Goal: Information Seeking & Learning: Learn about a topic

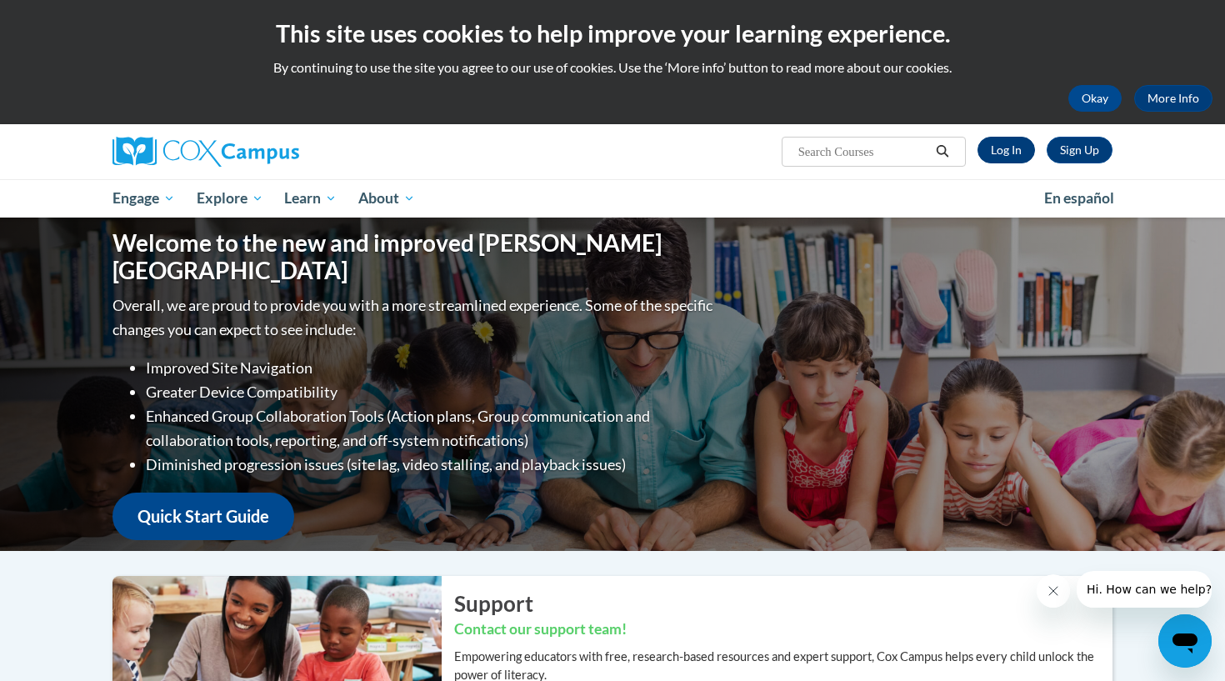
click at [994, 160] on link "Log In" at bounding box center [1007, 150] width 58 height 27
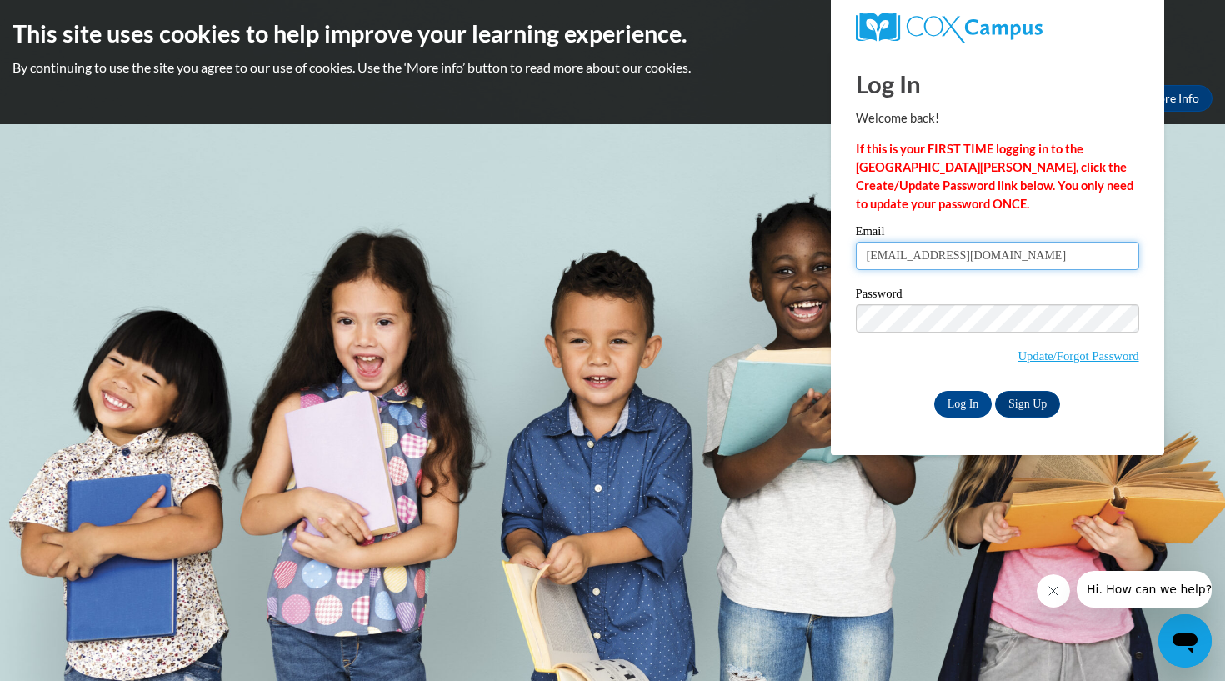
type input "jschmeling@waukesha.k12.wi.us"
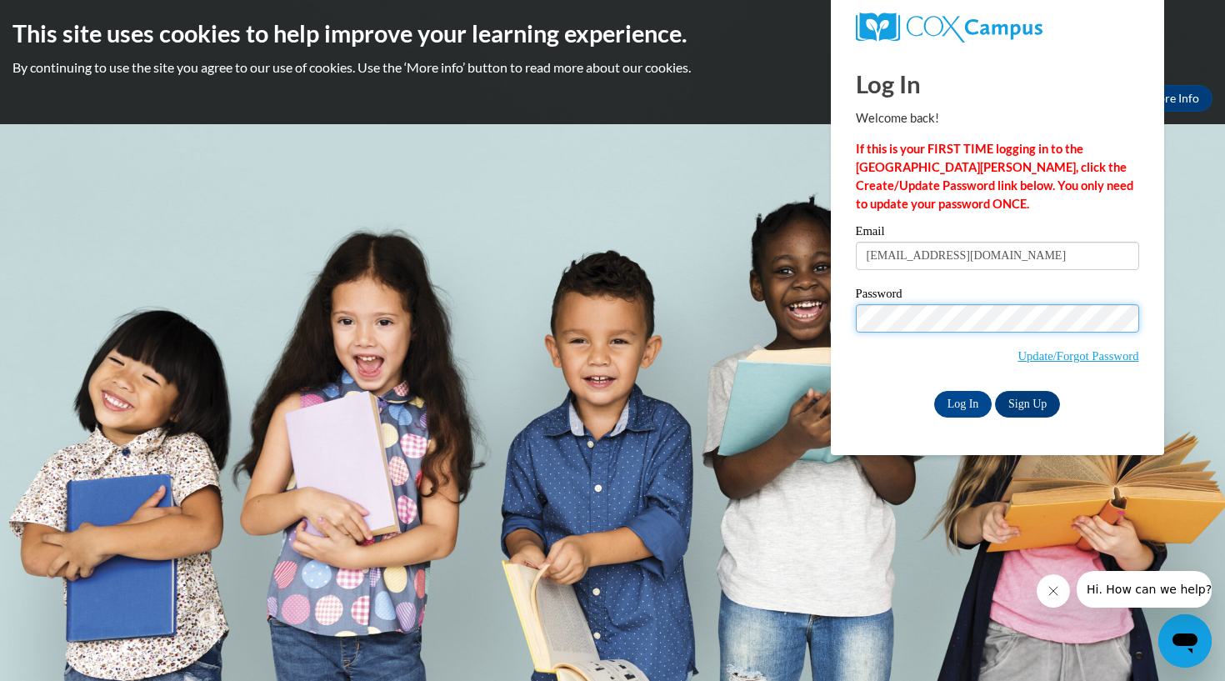
click at [962, 401] on input "Log In" at bounding box center [963, 404] width 58 height 27
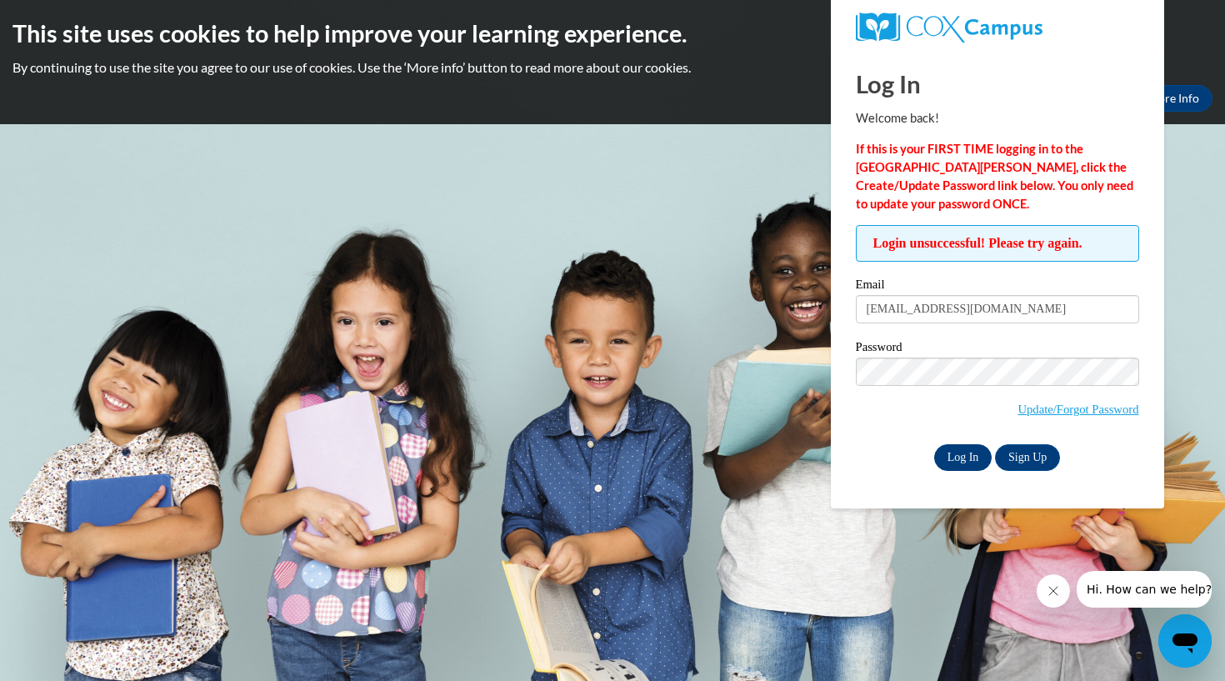
click at [948, 455] on input "Log In" at bounding box center [963, 457] width 58 height 27
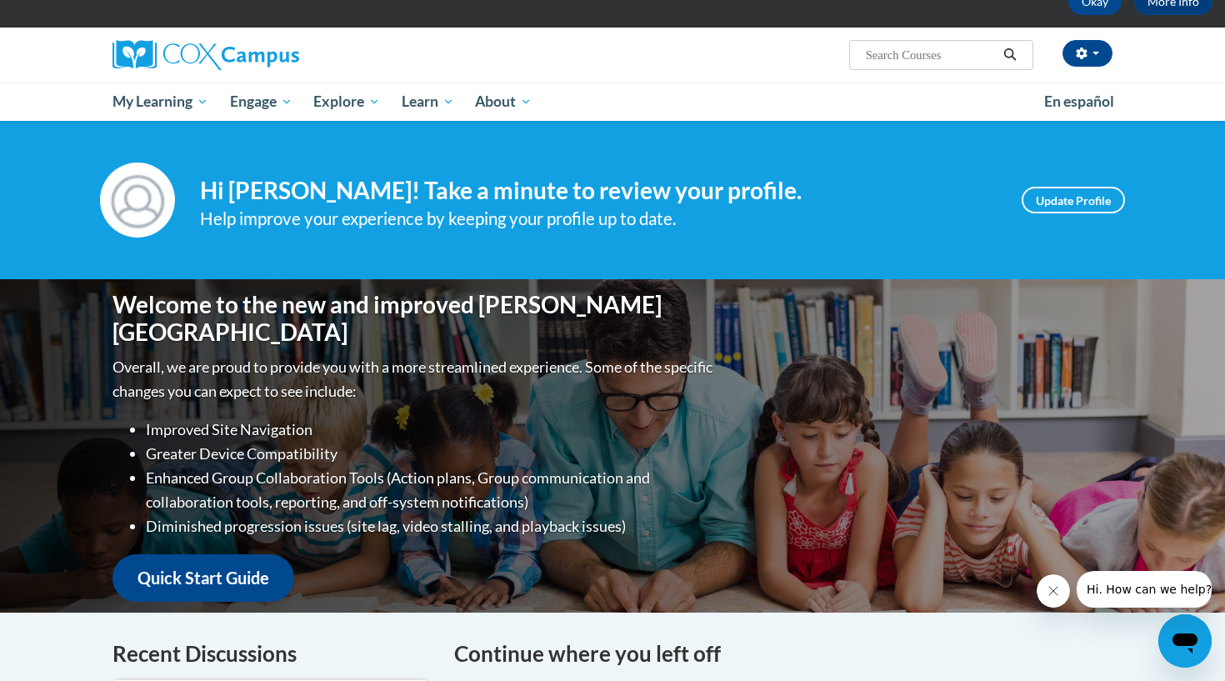
scroll to position [102, 0]
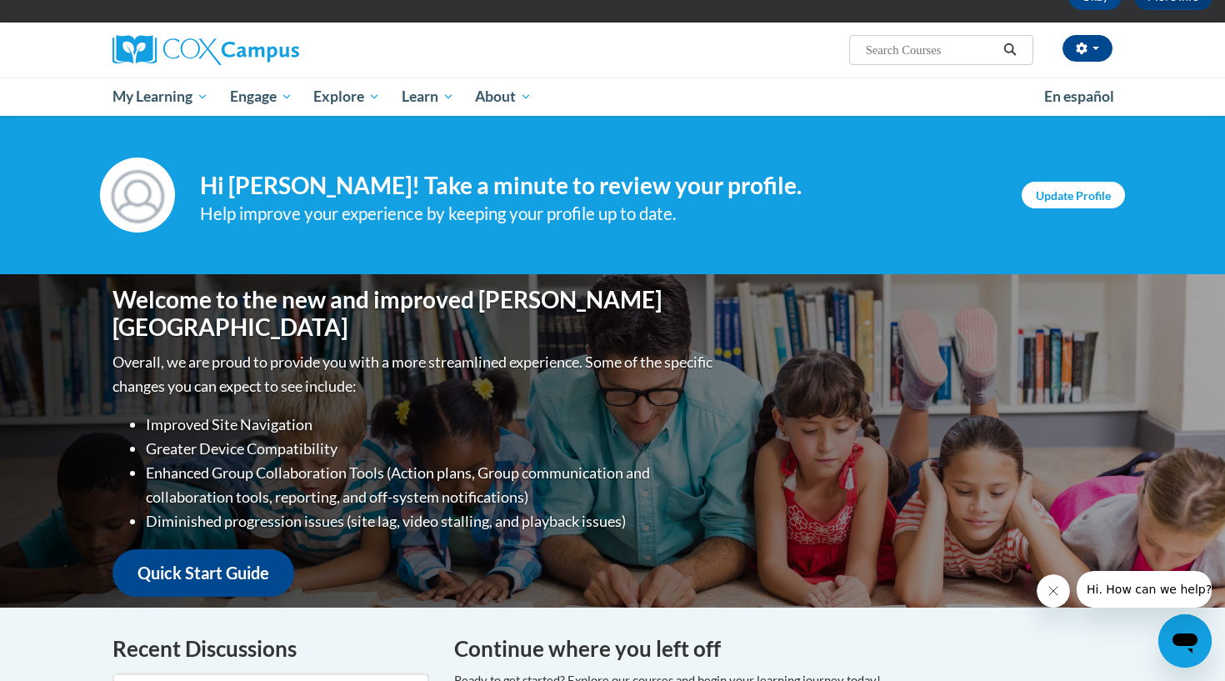
click at [1063, 205] on link "Update Profile" at bounding box center [1073, 195] width 103 height 27
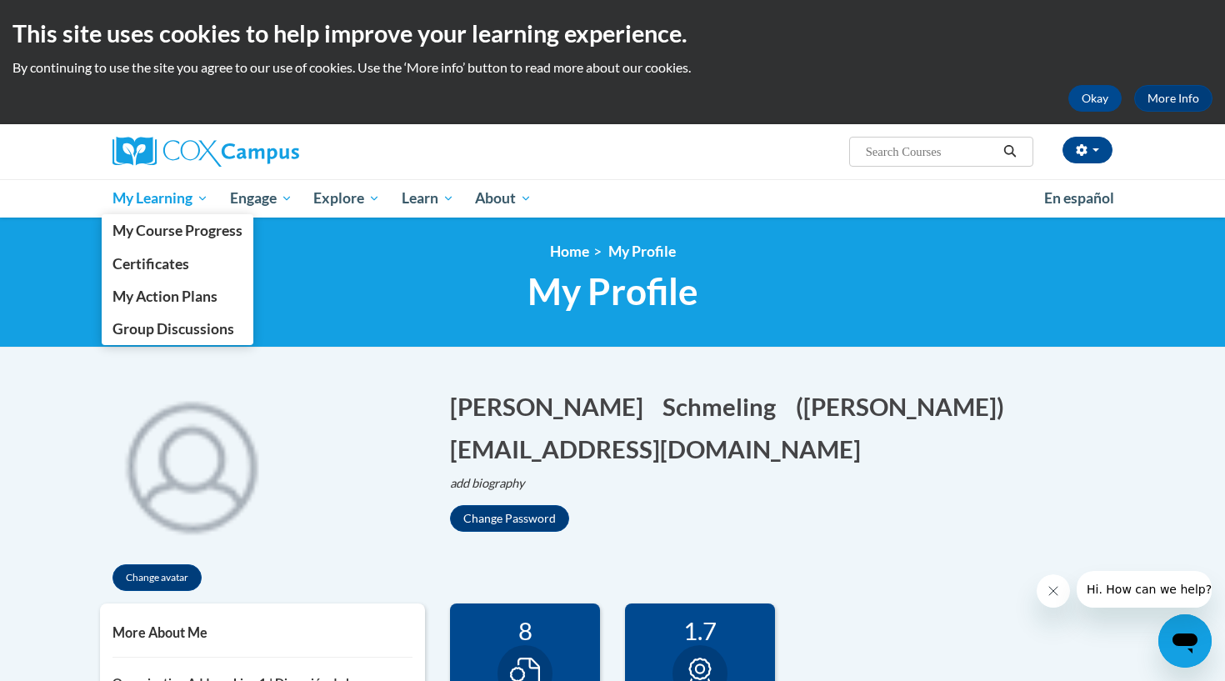
click at [163, 195] on span "My Learning" at bounding box center [161, 198] width 96 height 20
click at [178, 224] on span "My Course Progress" at bounding box center [178, 231] width 130 height 18
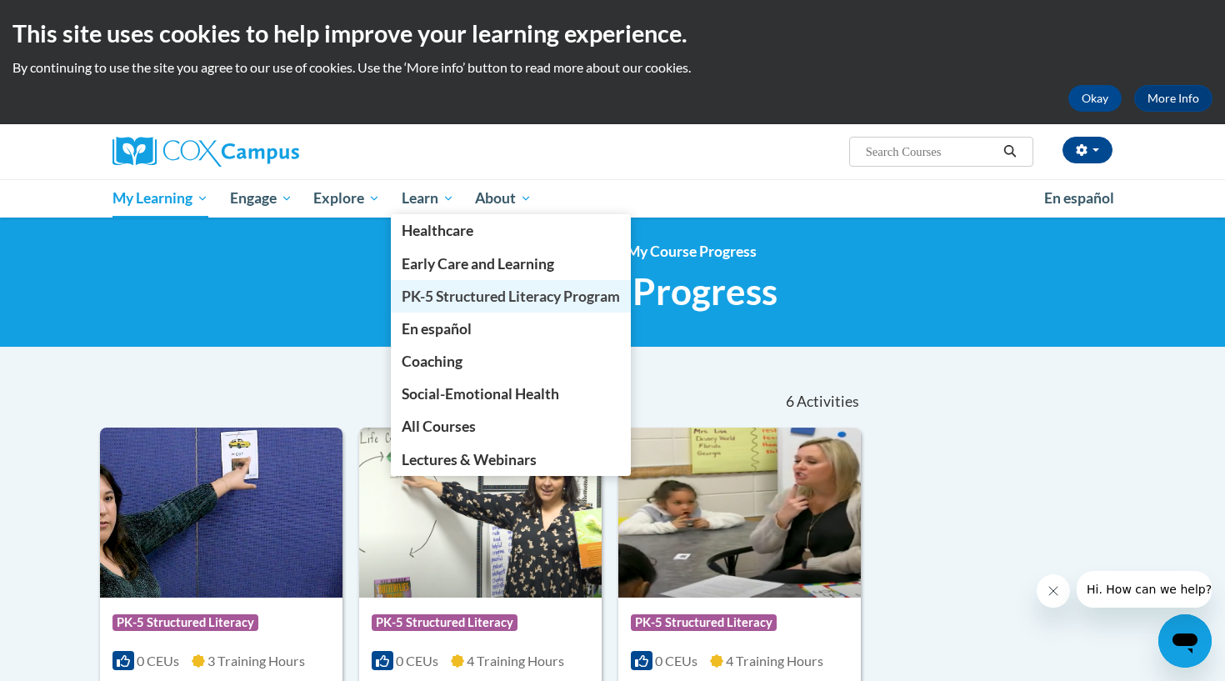
click at [447, 297] on span "PK-5 Structured Literacy Program" at bounding box center [511, 297] width 218 height 18
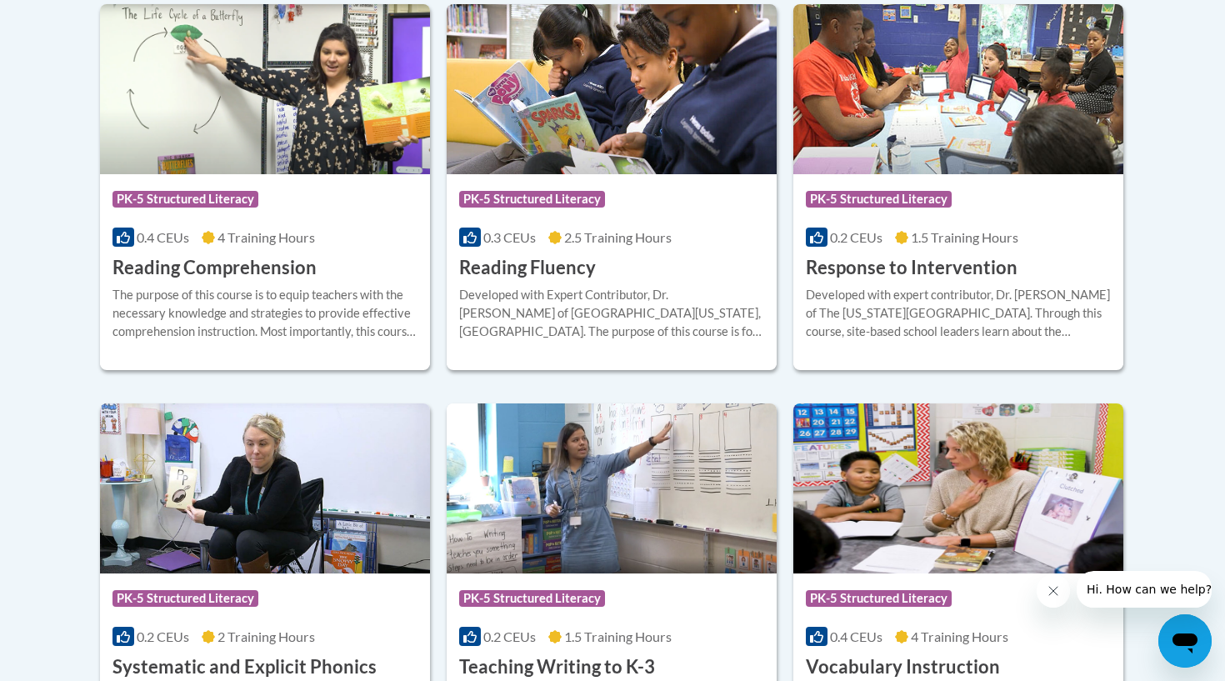
scroll to position [1614, 0]
click at [575, 266] on h3 "Reading Fluency" at bounding box center [527, 268] width 137 height 26
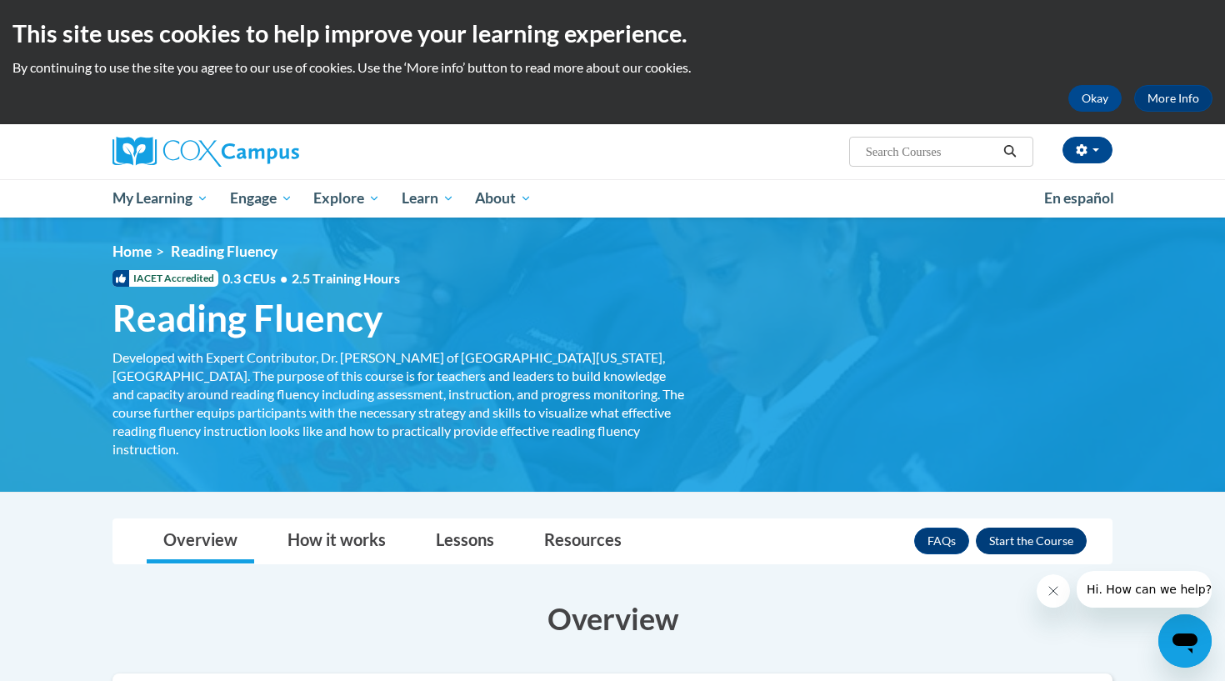
click at [1033, 528] on button "Enroll" at bounding box center [1031, 541] width 111 height 27
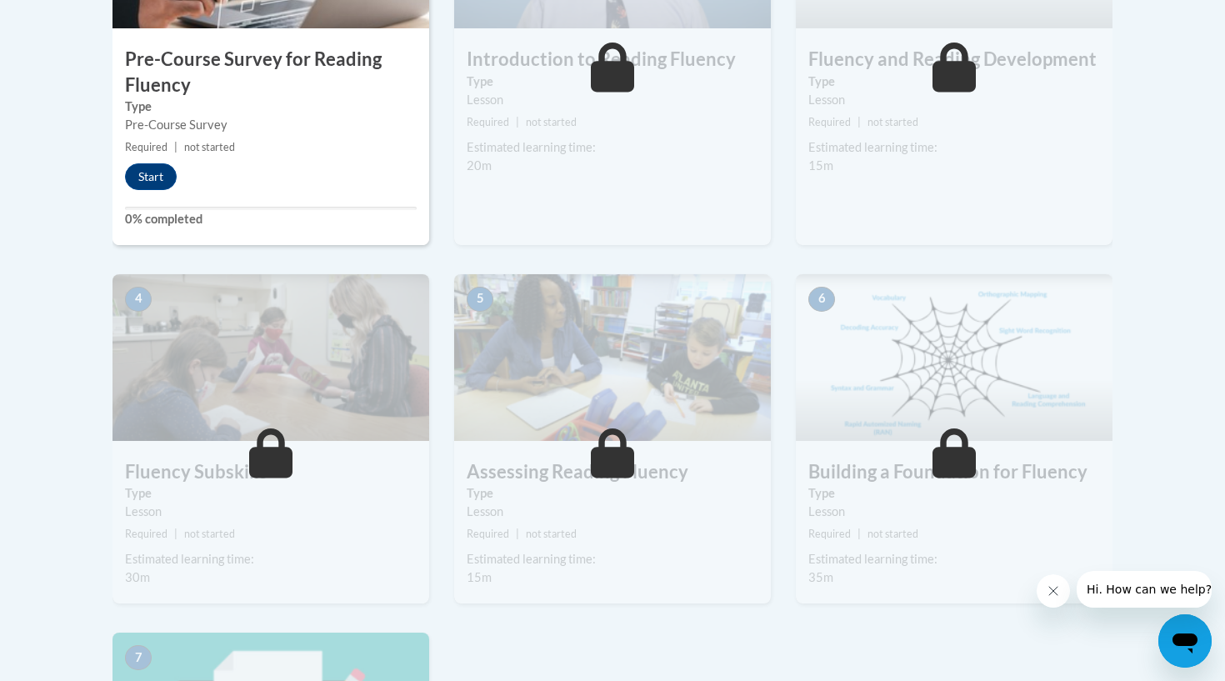
scroll to position [435, 0]
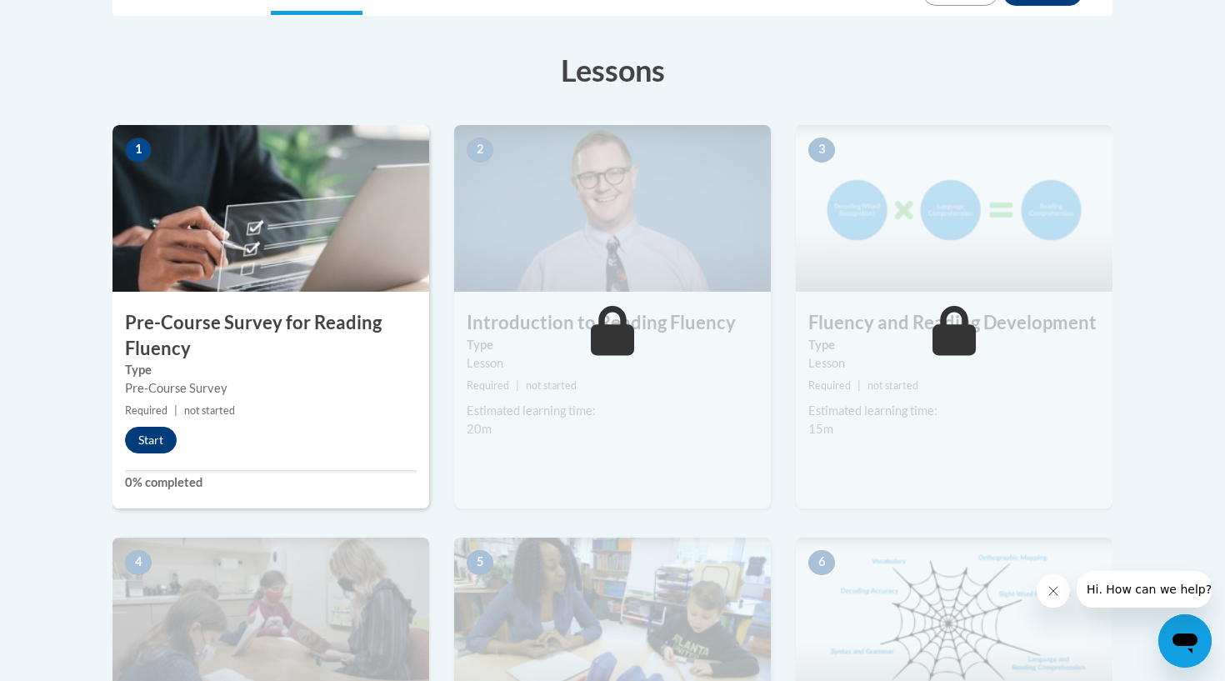
click at [156, 438] on button "Start" at bounding box center [151, 440] width 52 height 27
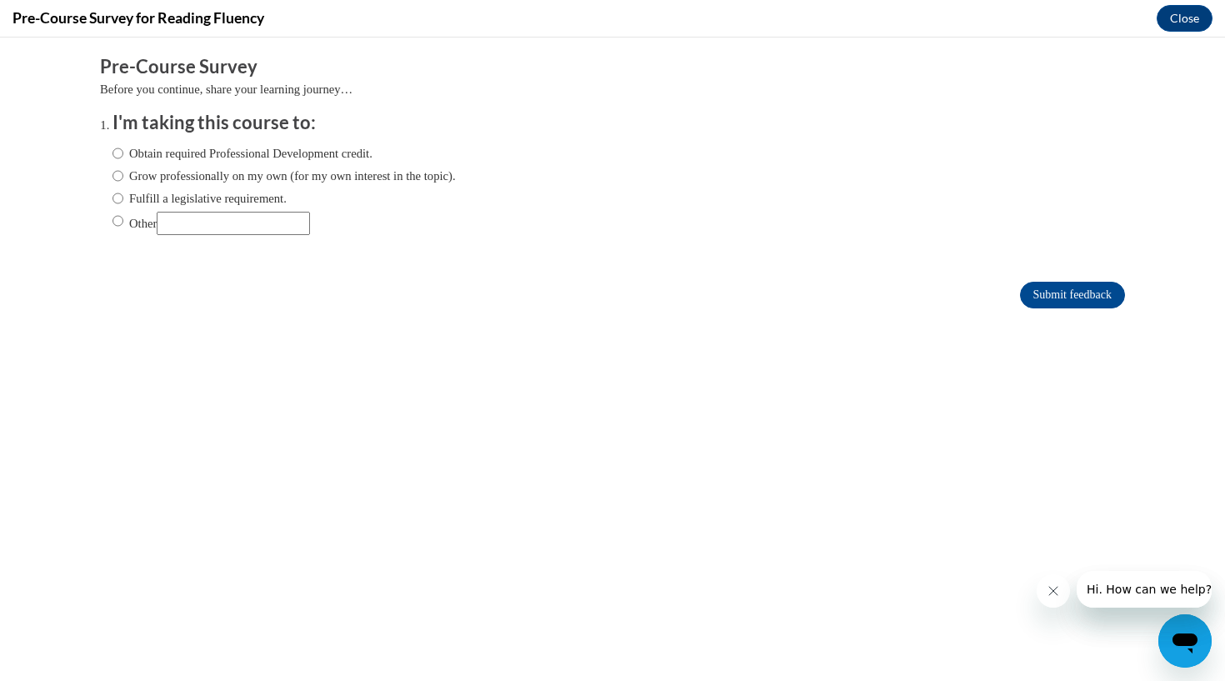
scroll to position [0, 0]
click at [119, 194] on input "Fulfill a legislative requirement." at bounding box center [118, 198] width 11 height 18
radio input "true"
click at [1069, 297] on input "Submit feedback" at bounding box center [1072, 295] width 105 height 27
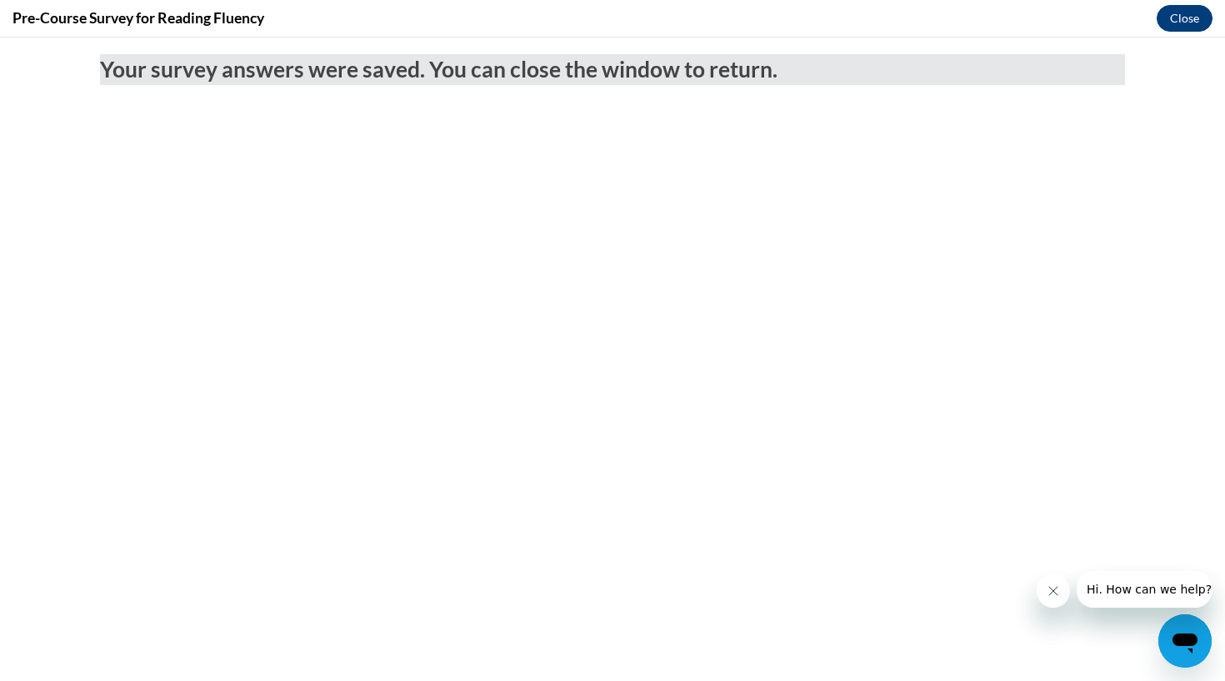
click at [1181, 21] on button "Close" at bounding box center [1185, 18] width 56 height 27
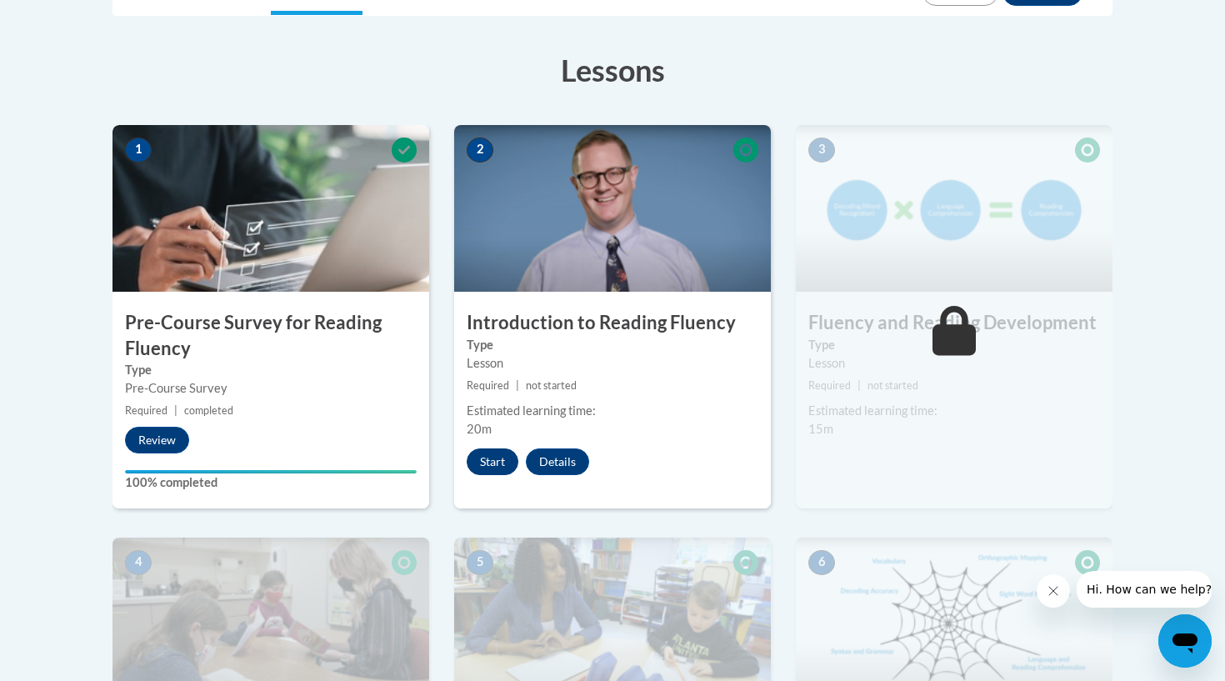
click at [482, 466] on button "Start" at bounding box center [493, 461] width 52 height 27
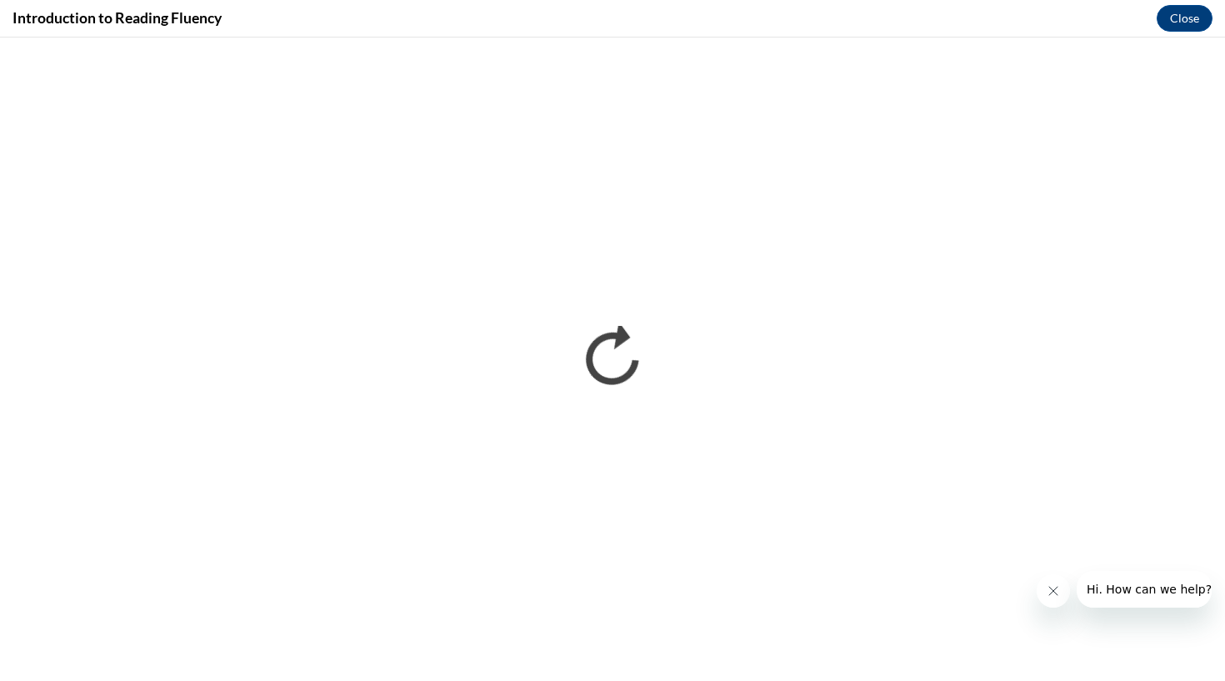
click at [1055, 599] on button "Close message from company" at bounding box center [1053, 590] width 33 height 33
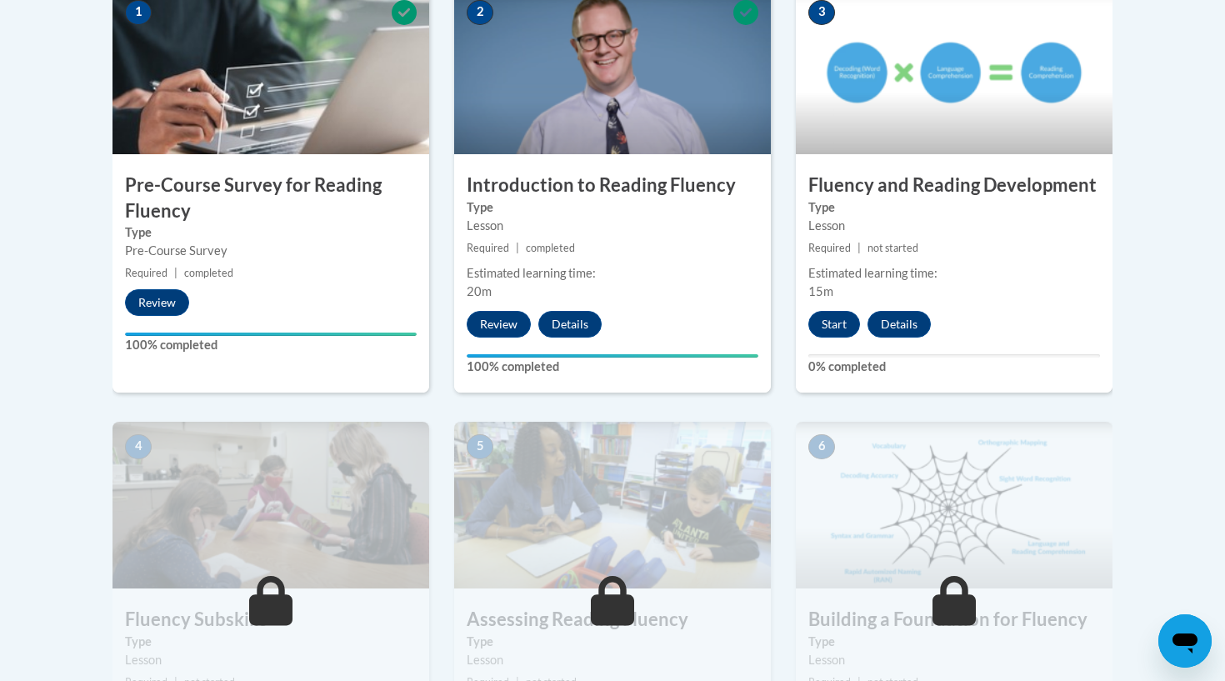
scroll to position [567, 0]
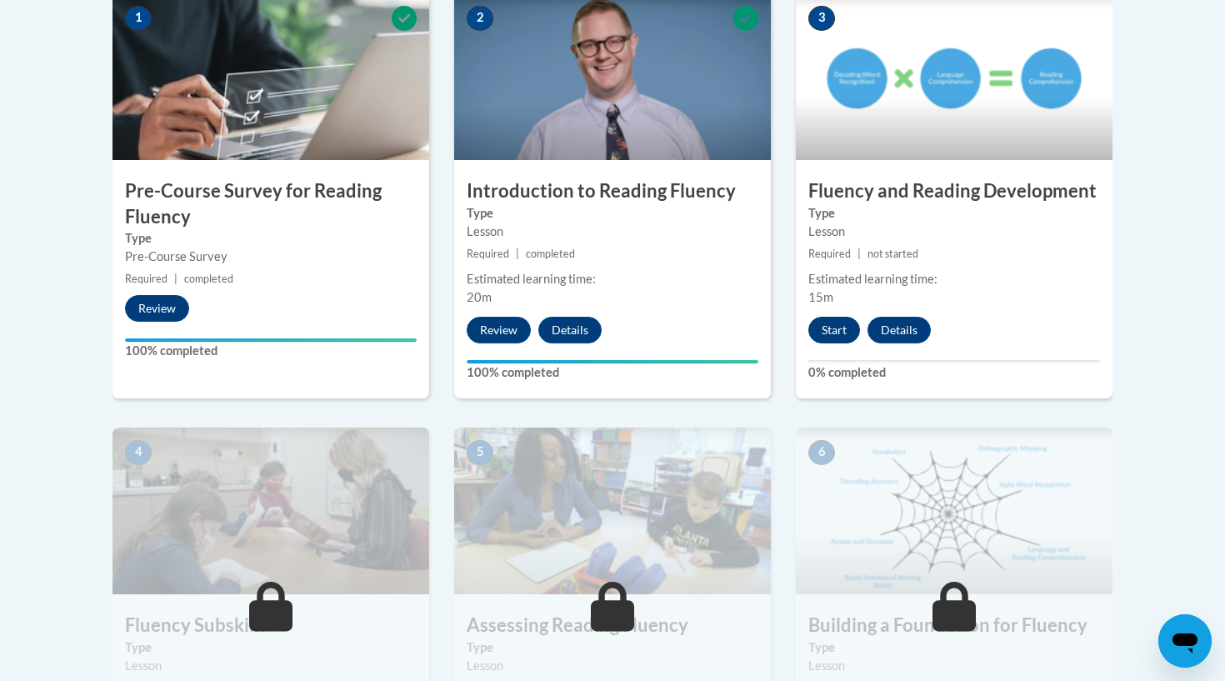
click at [840, 326] on button "Start" at bounding box center [834, 330] width 52 height 27
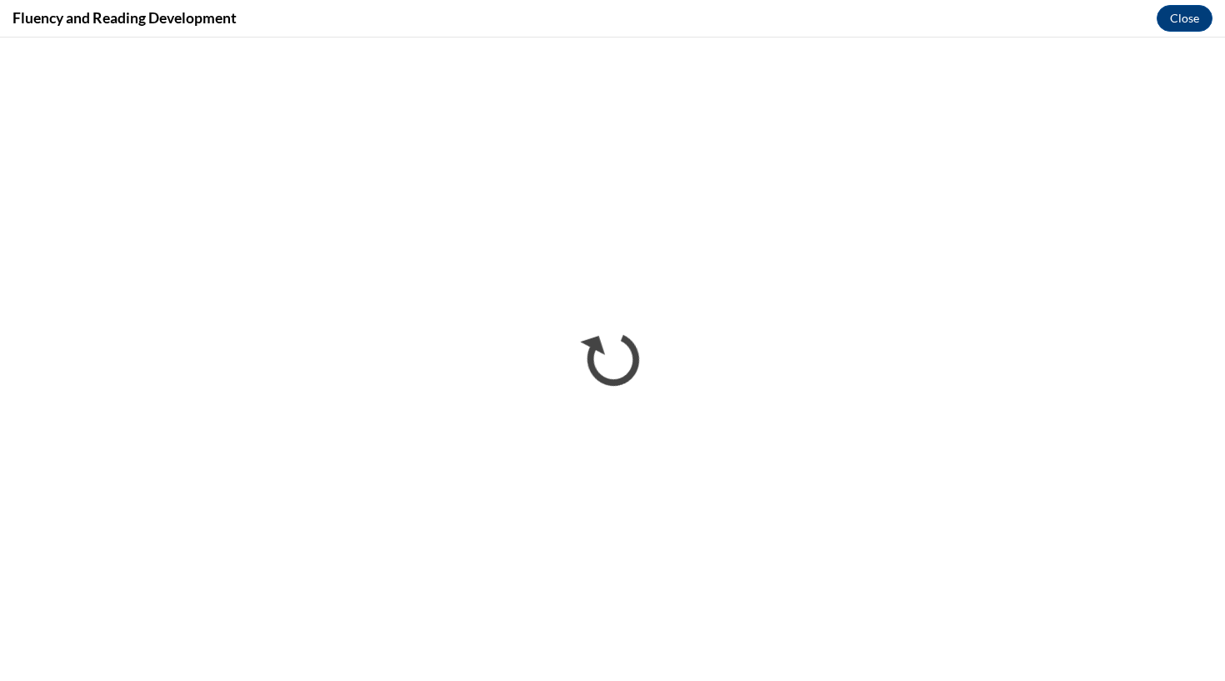
scroll to position [0, 0]
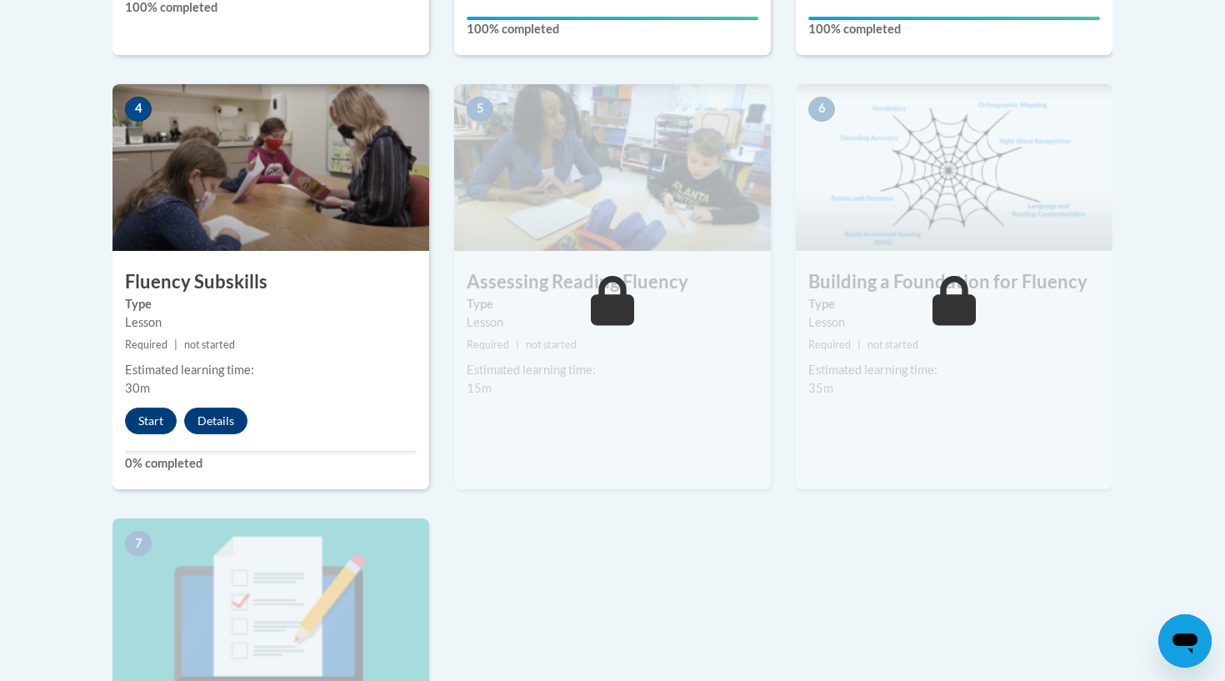
scroll to position [912, 0]
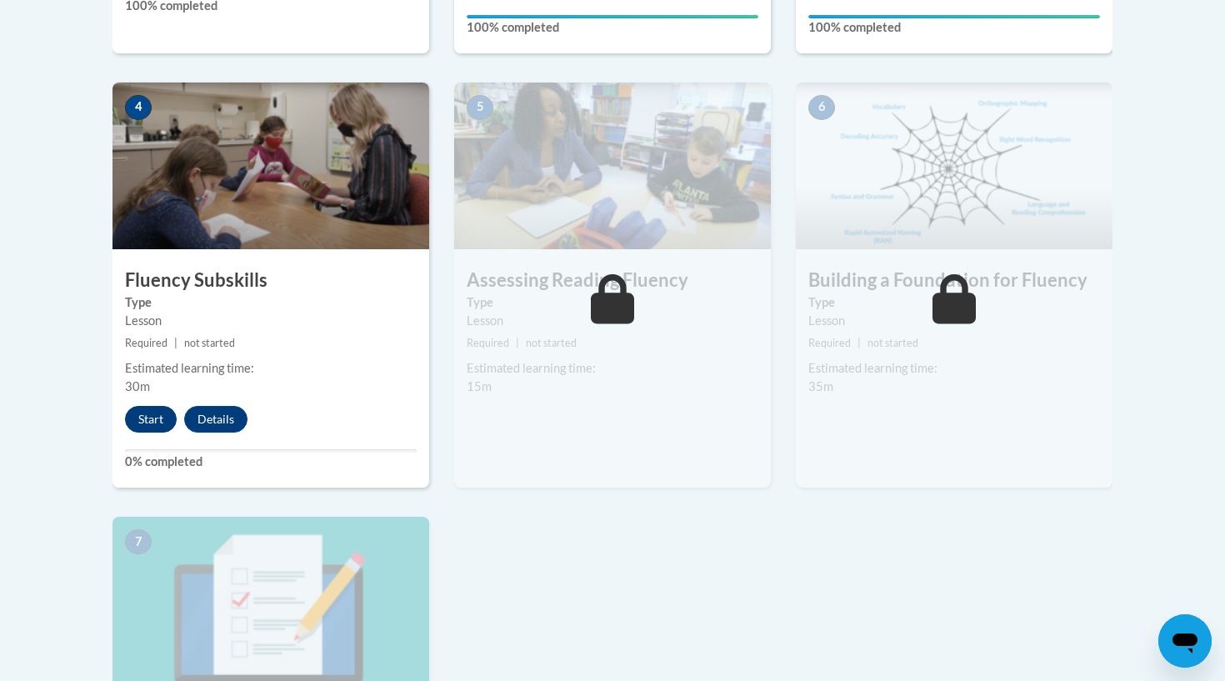
click at [148, 415] on button "Start" at bounding box center [151, 419] width 52 height 27
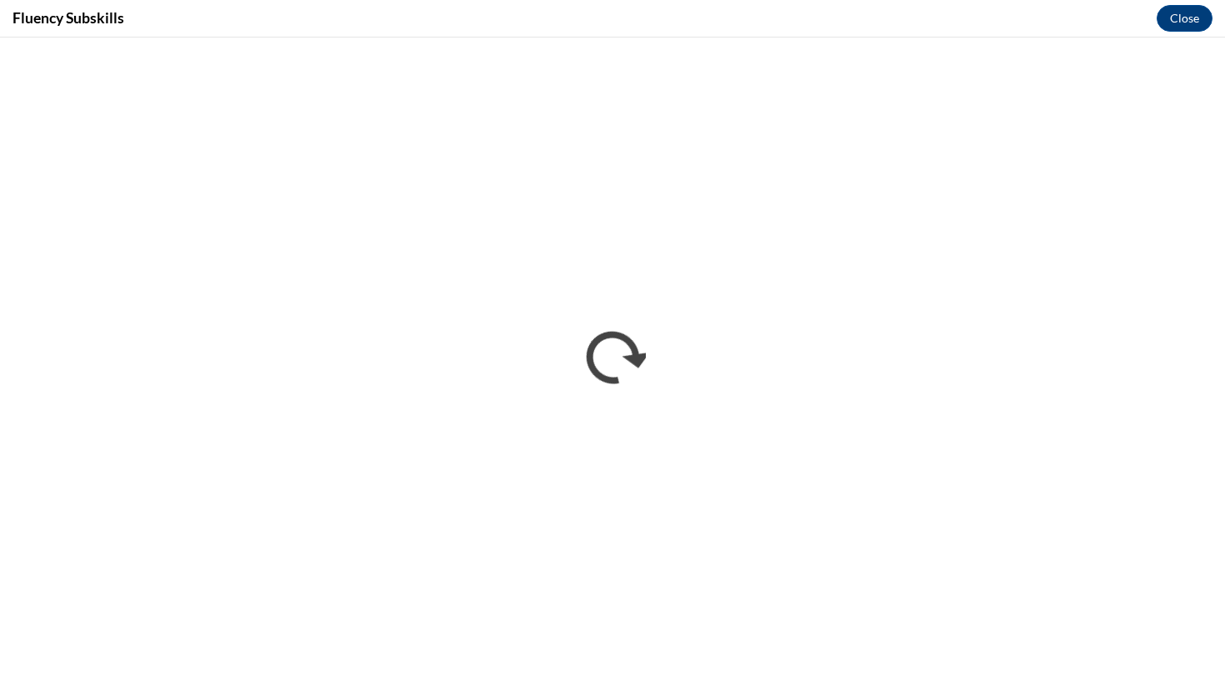
scroll to position [0, 0]
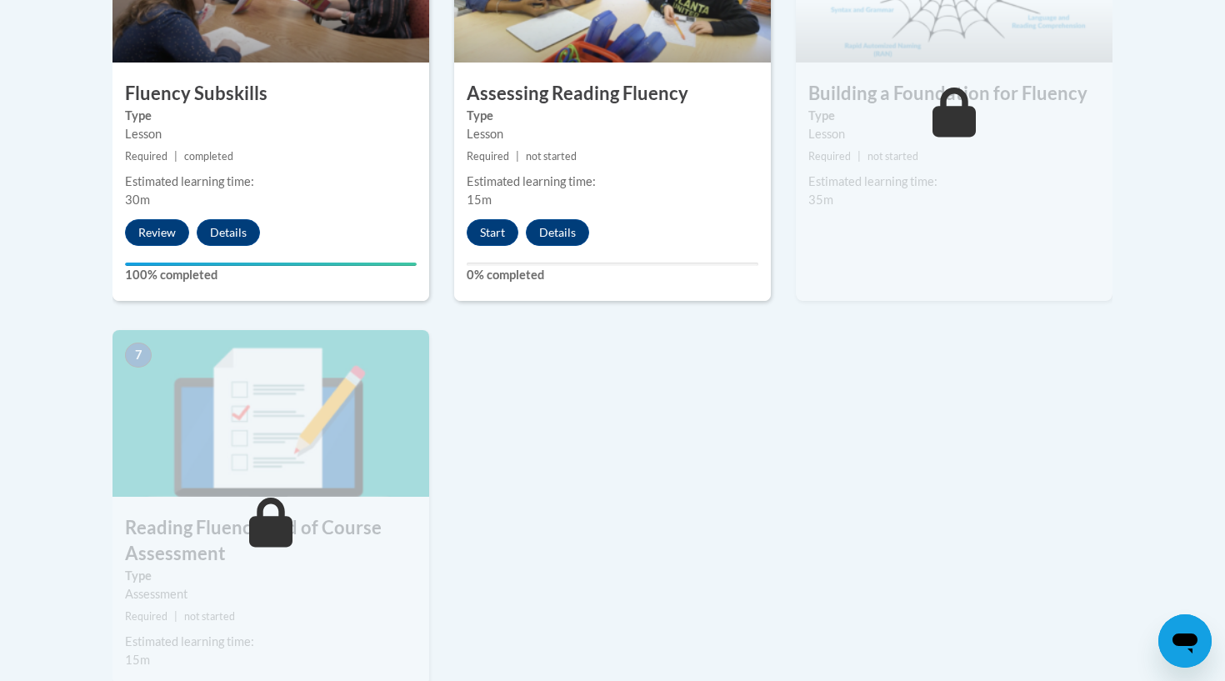
scroll to position [1104, 0]
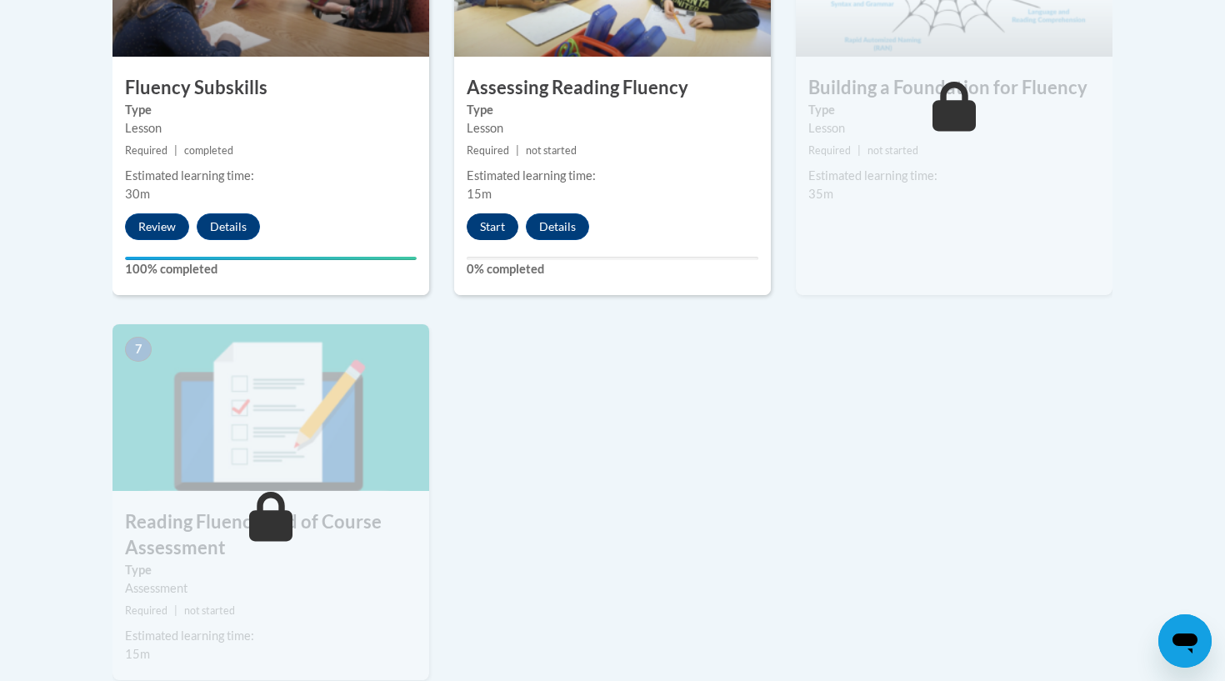
click at [497, 226] on button "Start" at bounding box center [493, 226] width 52 height 27
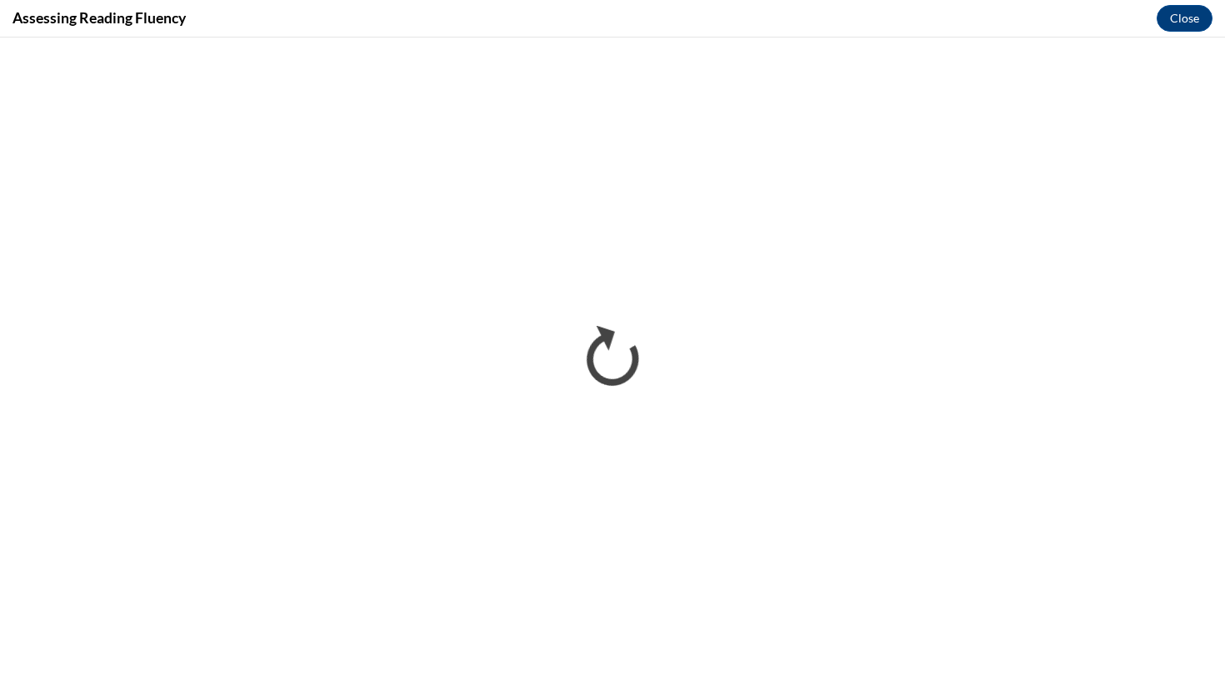
scroll to position [0, 0]
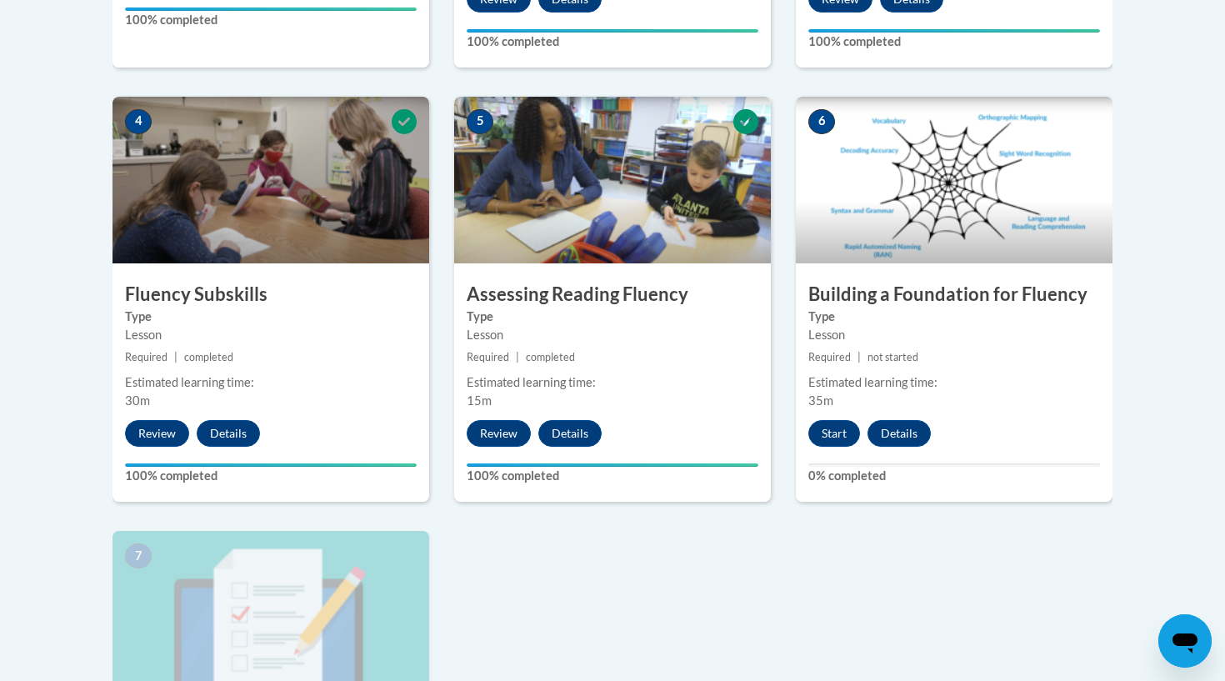
scroll to position [897, 0]
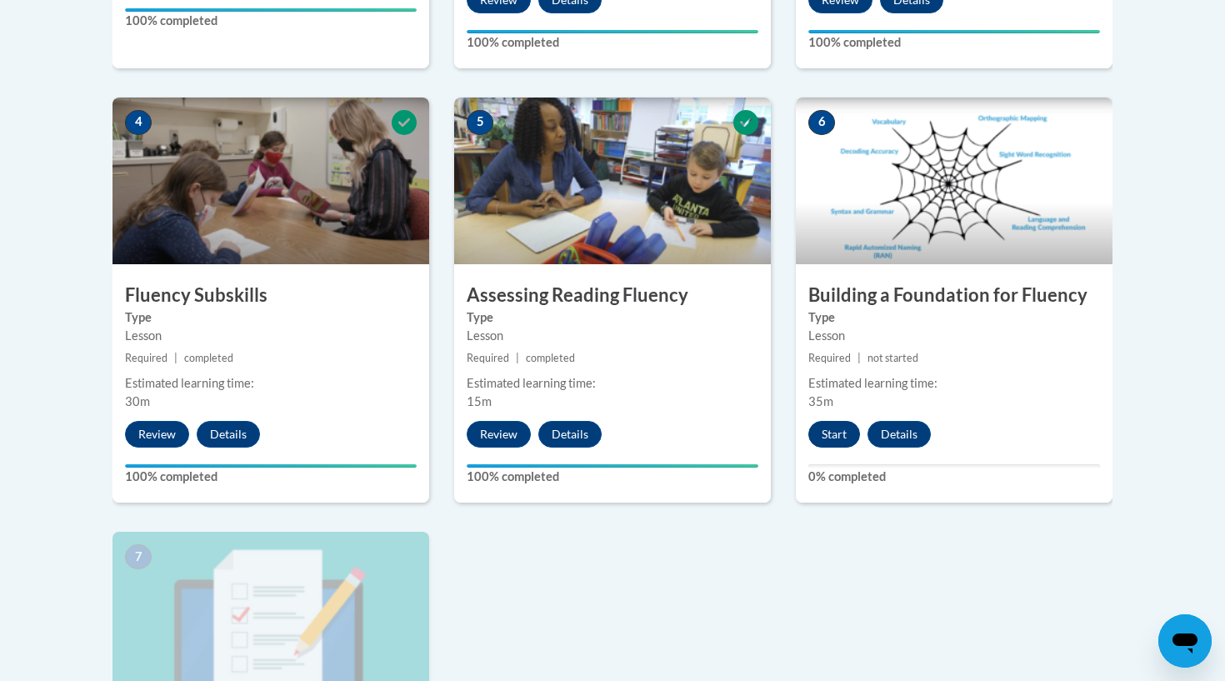
click at [833, 439] on button "Start" at bounding box center [834, 434] width 52 height 27
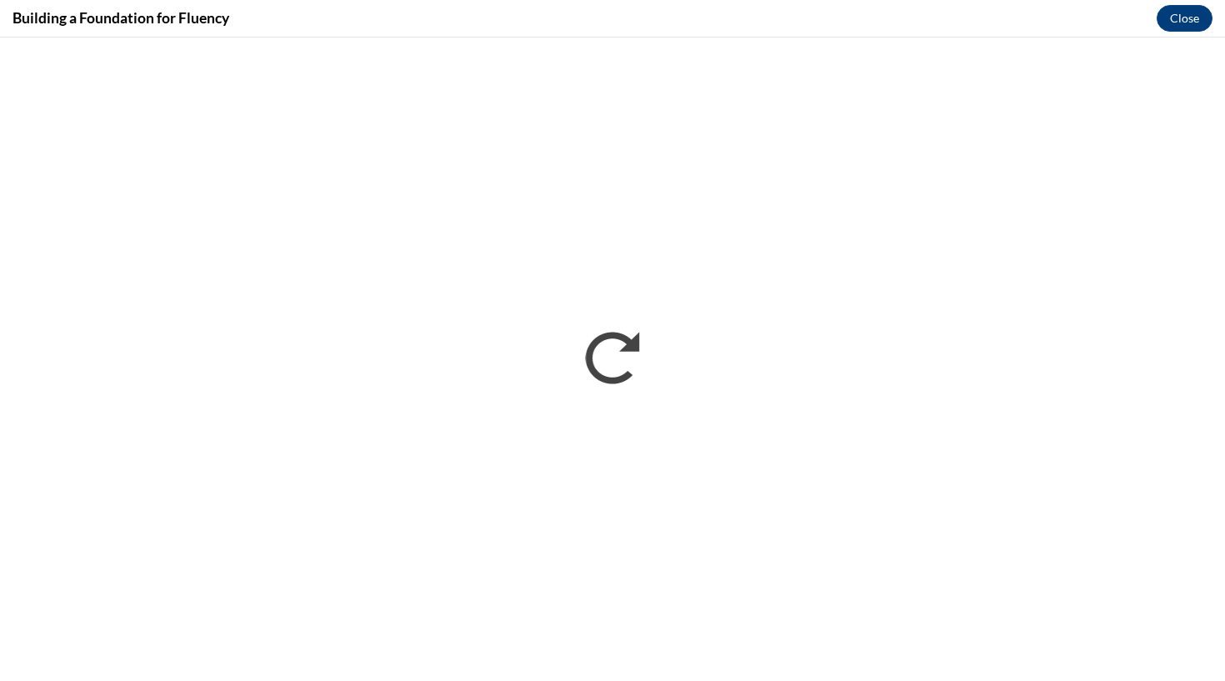
scroll to position [0, 0]
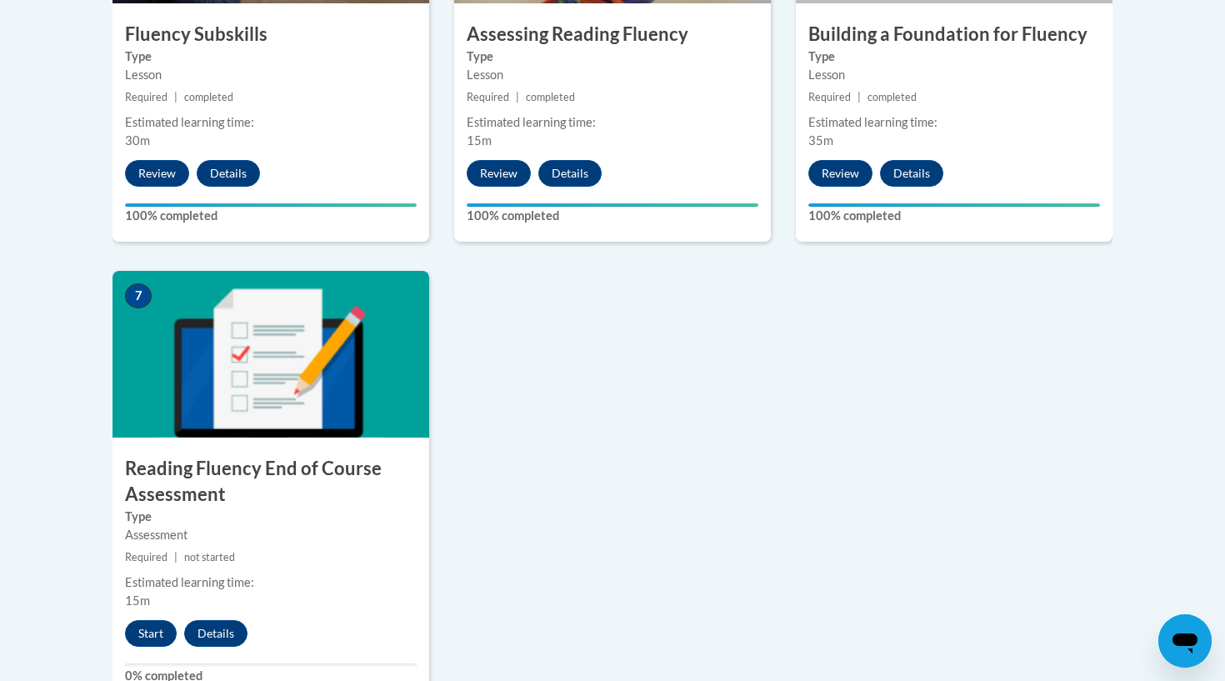
scroll to position [1159, 0]
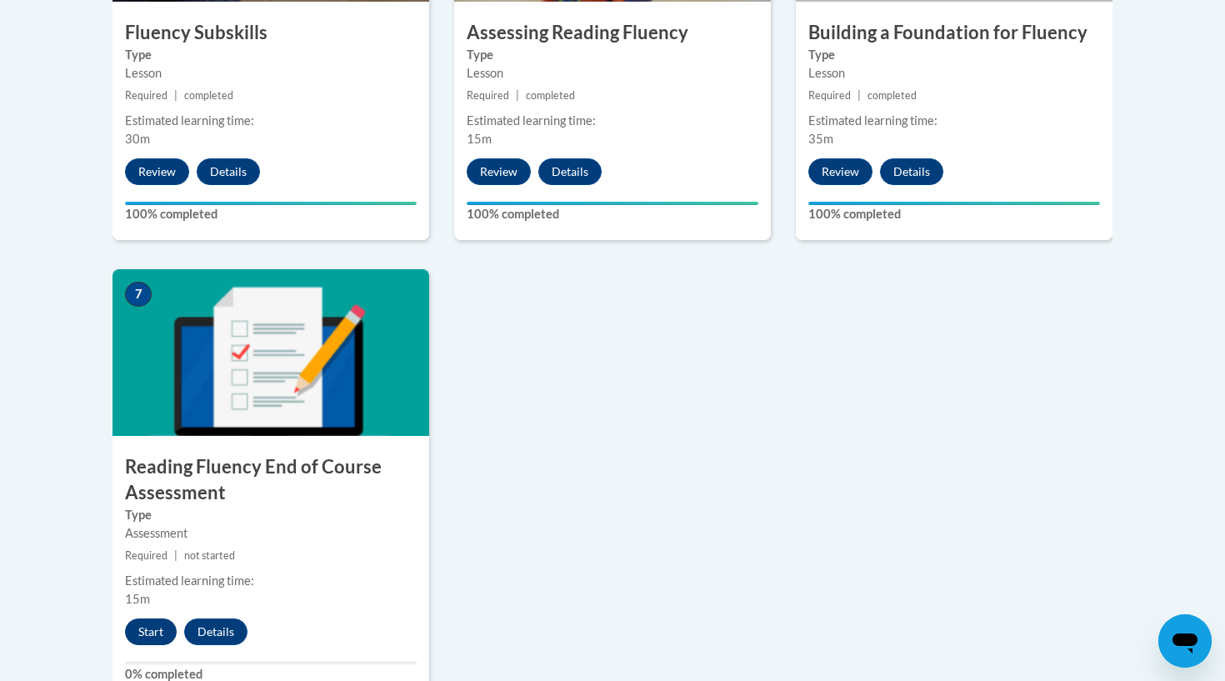
click at [150, 631] on button "Start" at bounding box center [151, 631] width 52 height 27
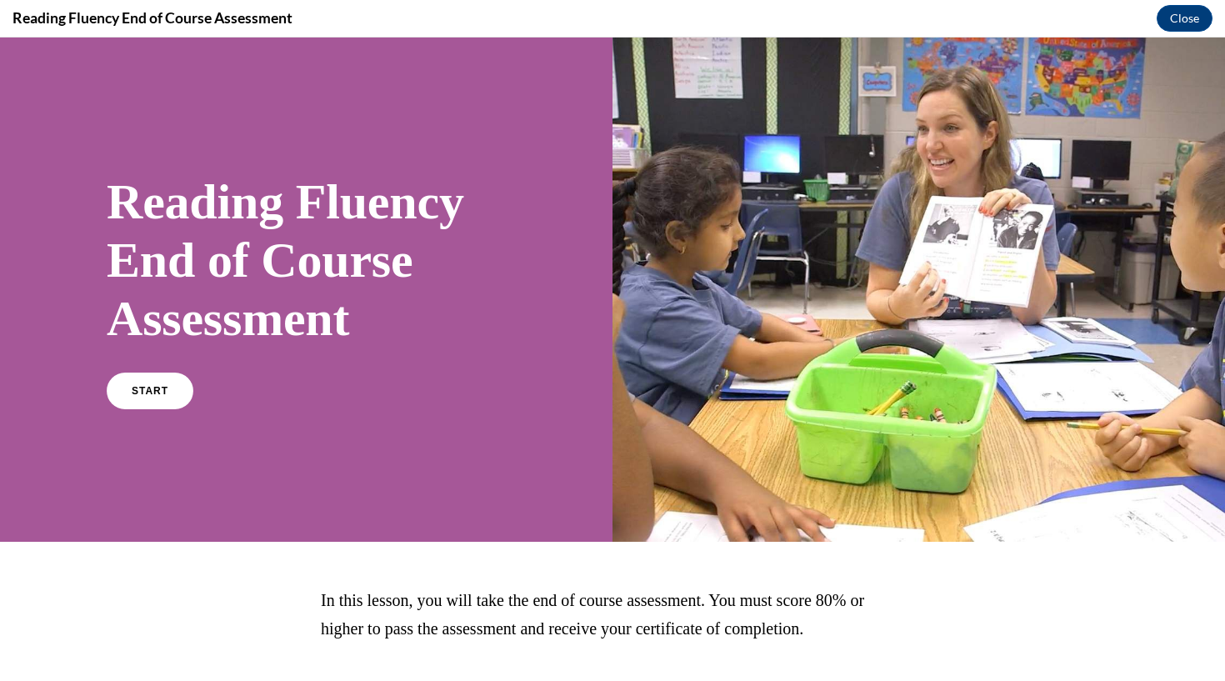
scroll to position [0, 0]
click at [170, 397] on link "START" at bounding box center [149, 391] width 91 height 38
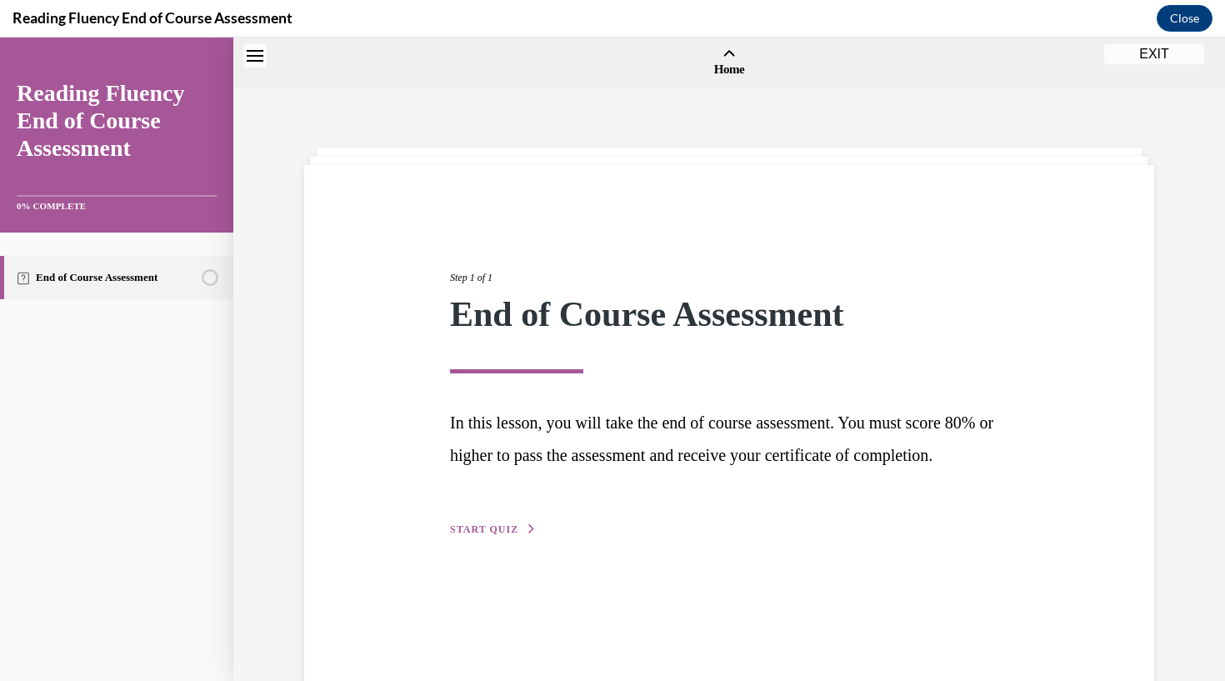
scroll to position [52, 0]
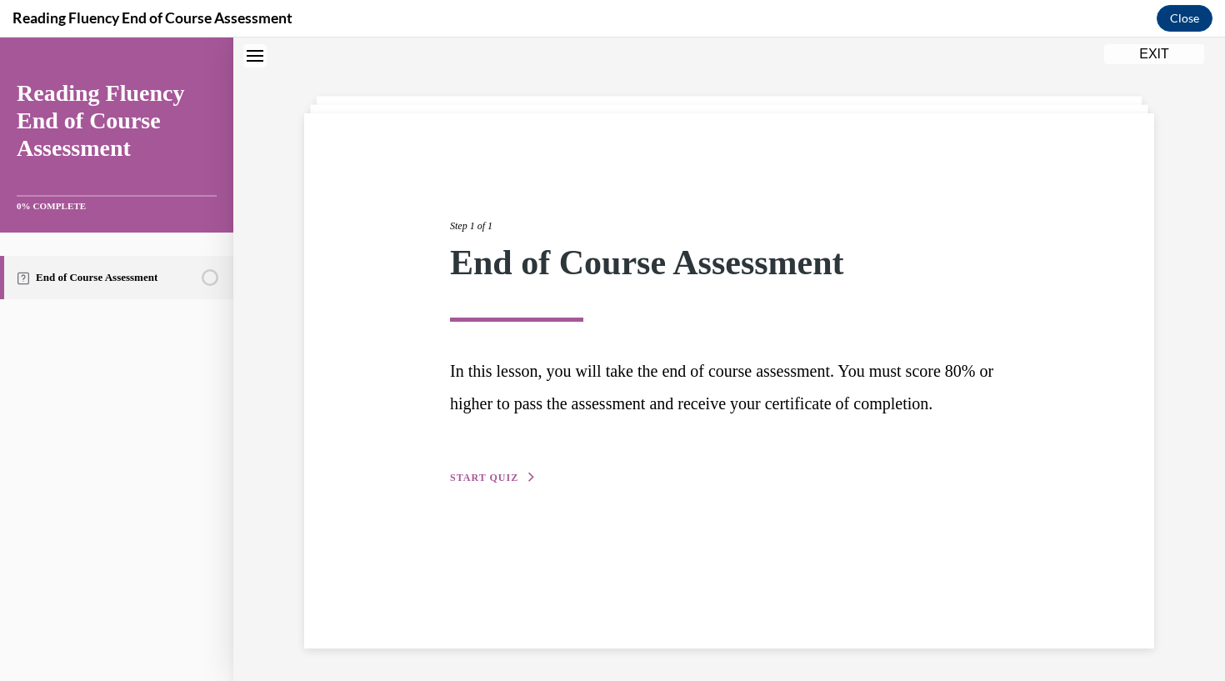
click at [494, 483] on span "START QUIZ" at bounding box center [484, 478] width 68 height 12
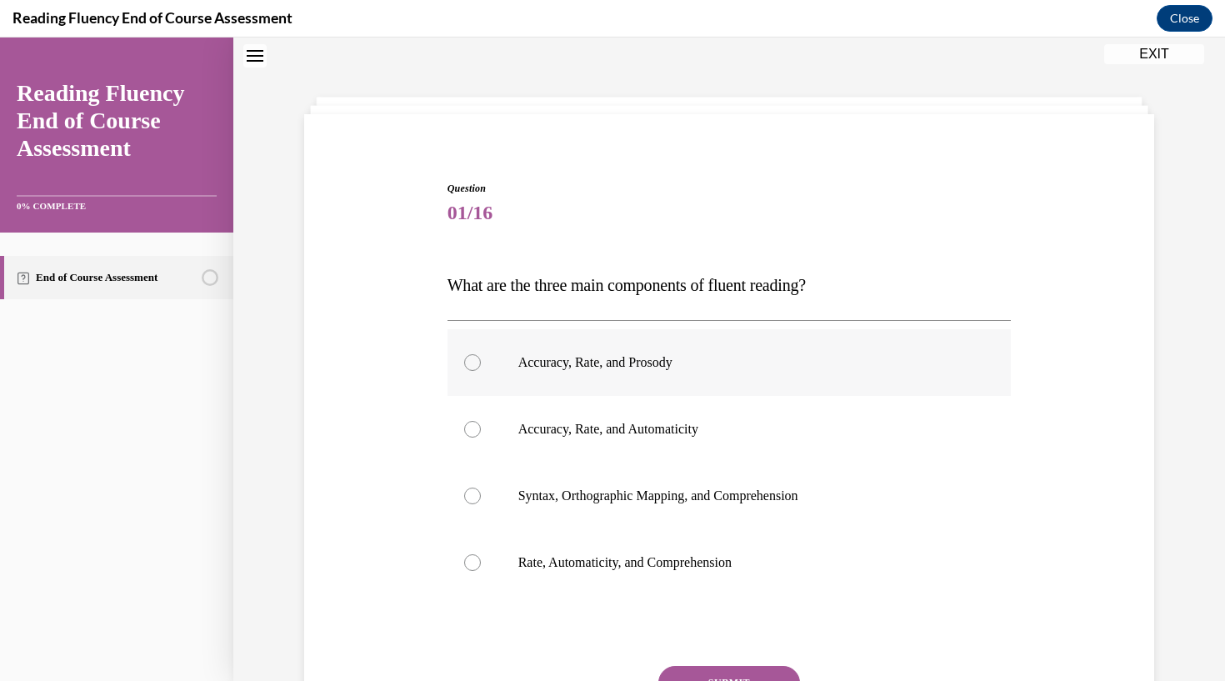
click at [473, 372] on label "Accuracy, Rate, and Prosody" at bounding box center [730, 362] width 564 height 67
click at [473, 371] on input "Accuracy, Rate, and Prosody" at bounding box center [472, 362] width 17 height 17
radio input "true"
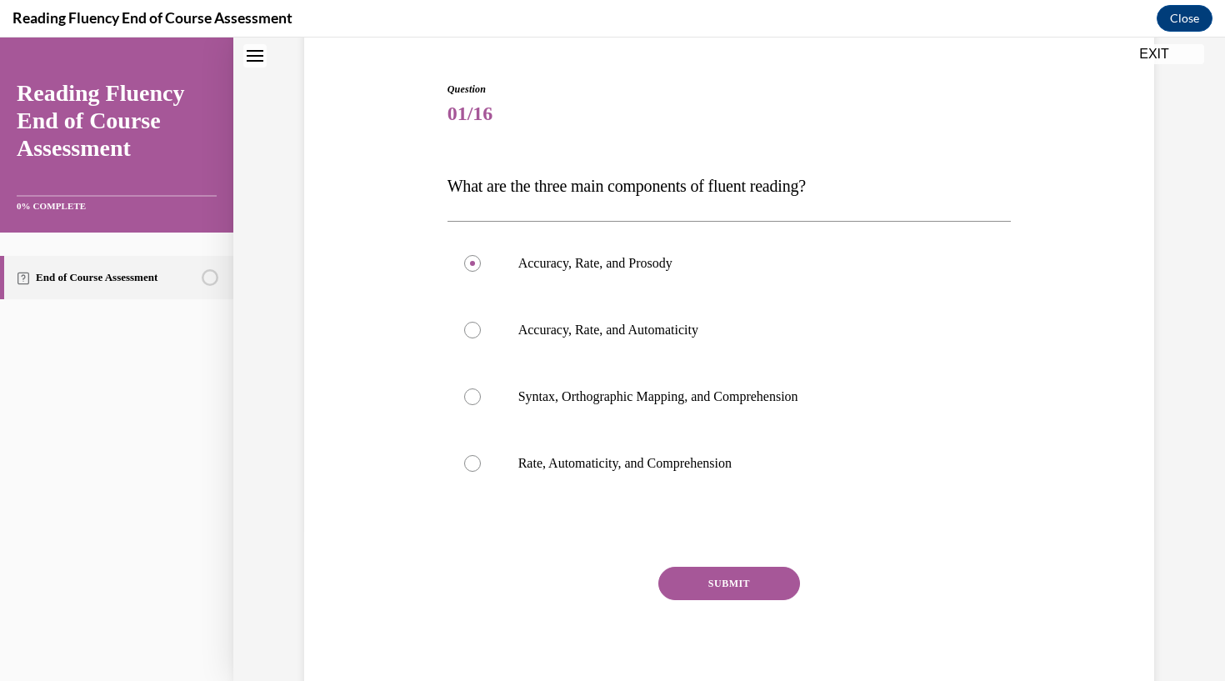
click at [706, 593] on button "SUBMIT" at bounding box center [729, 583] width 142 height 33
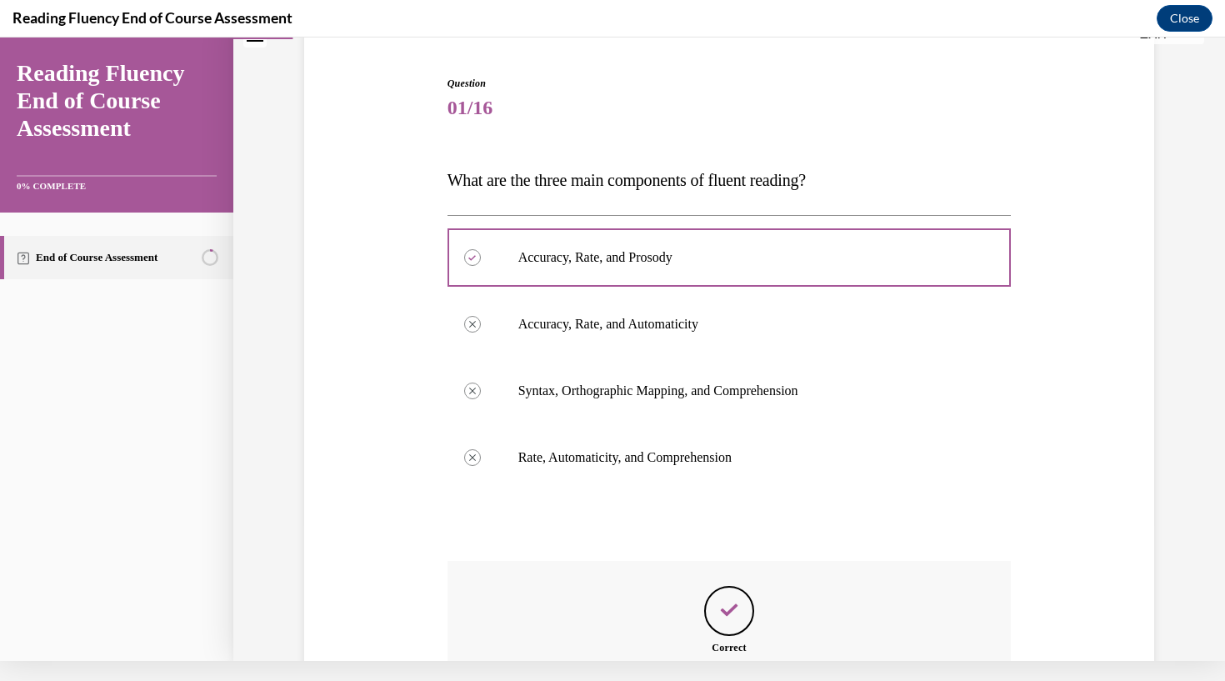
scroll to position [320, 0]
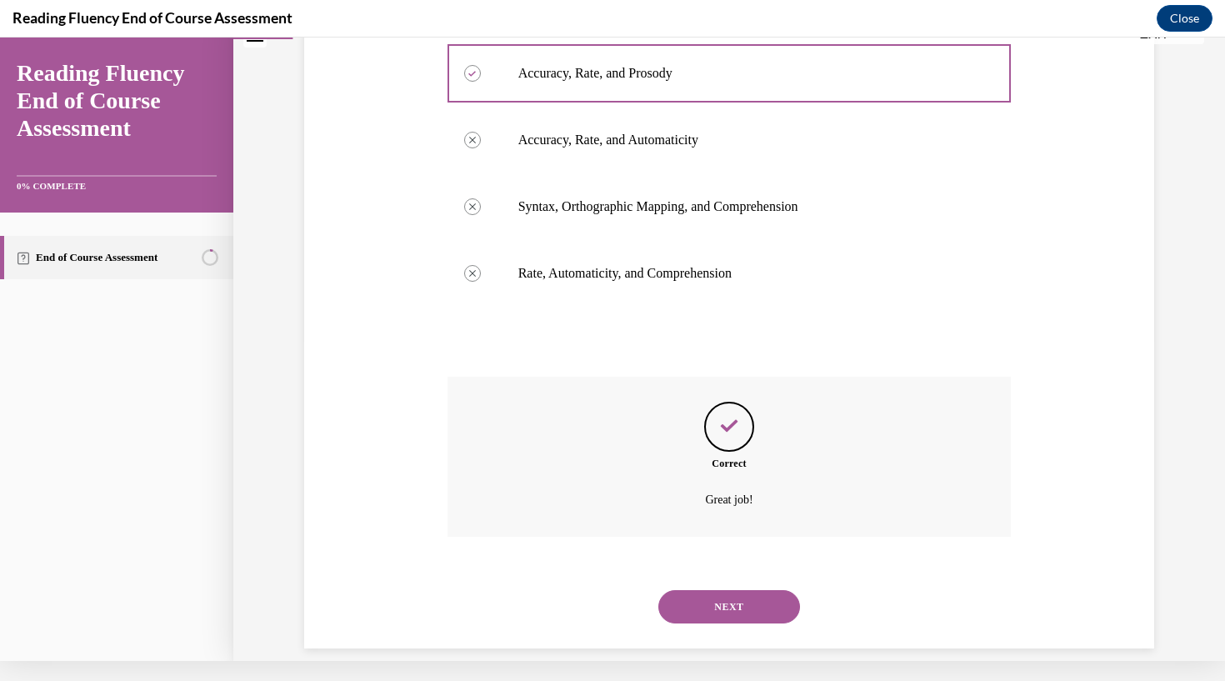
click at [706, 590] on button "NEXT" at bounding box center [729, 606] width 142 height 33
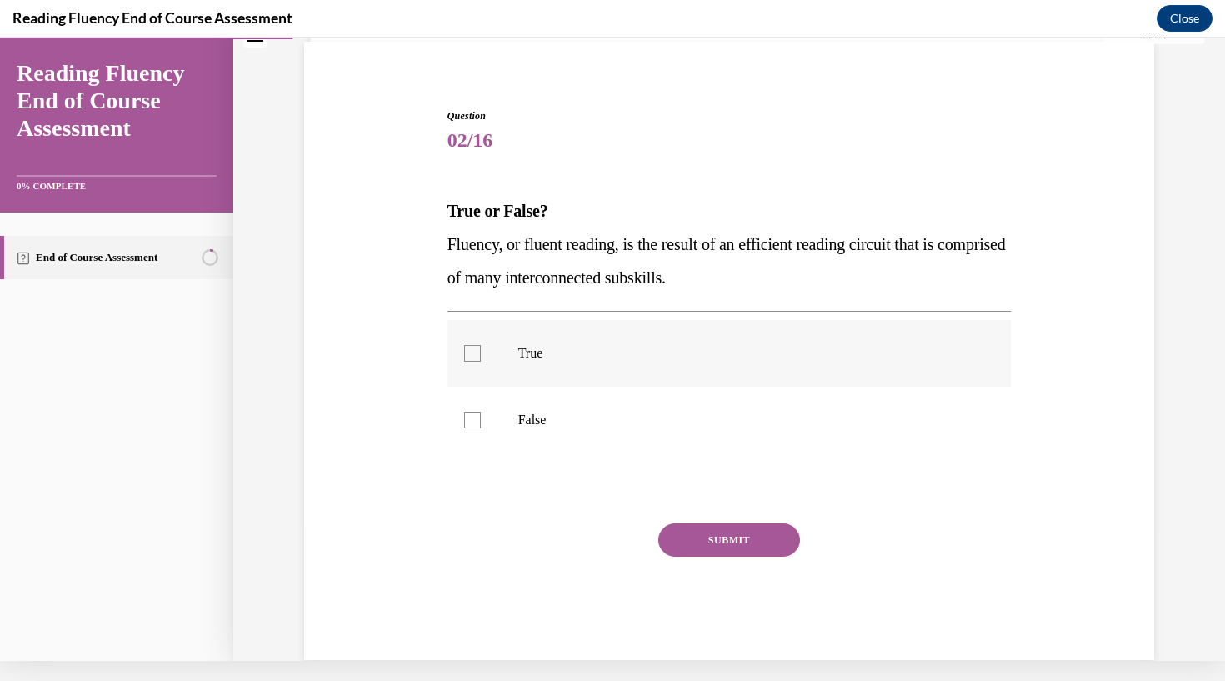
click at [474, 354] on div at bounding box center [472, 353] width 17 height 17
click at [474, 354] on input "True" at bounding box center [472, 353] width 17 height 17
checkbox input "true"
click at [674, 535] on button "SUBMIT" at bounding box center [729, 539] width 142 height 33
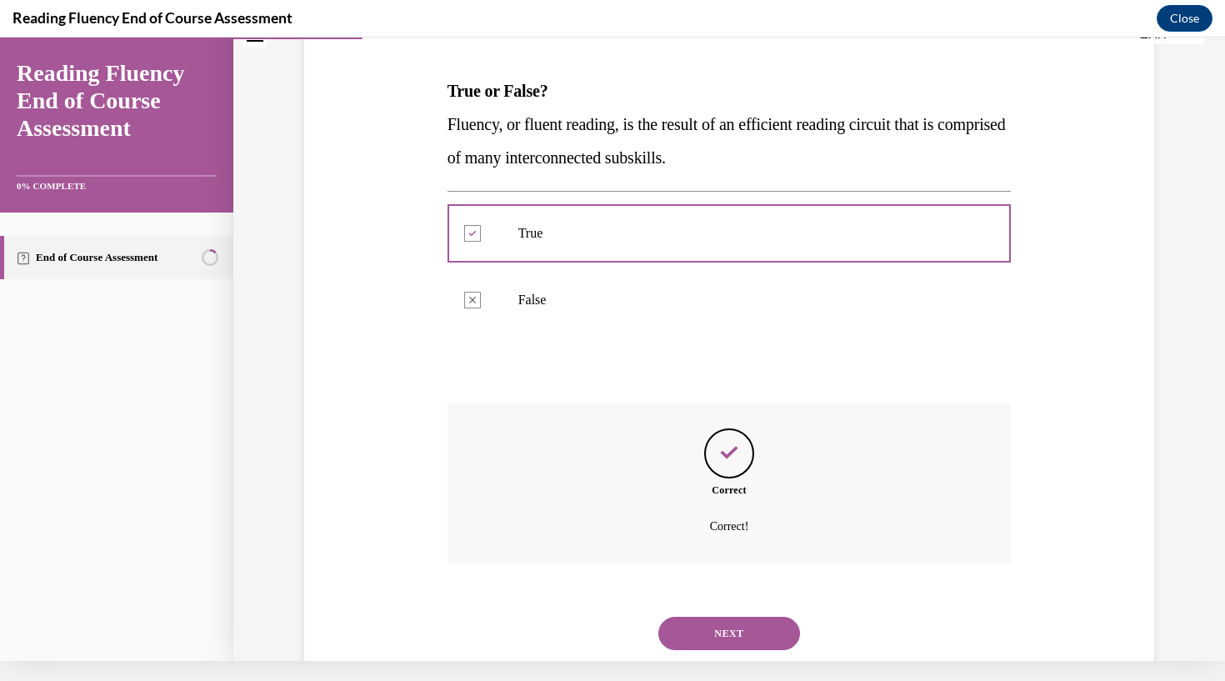
scroll to position [250, 0]
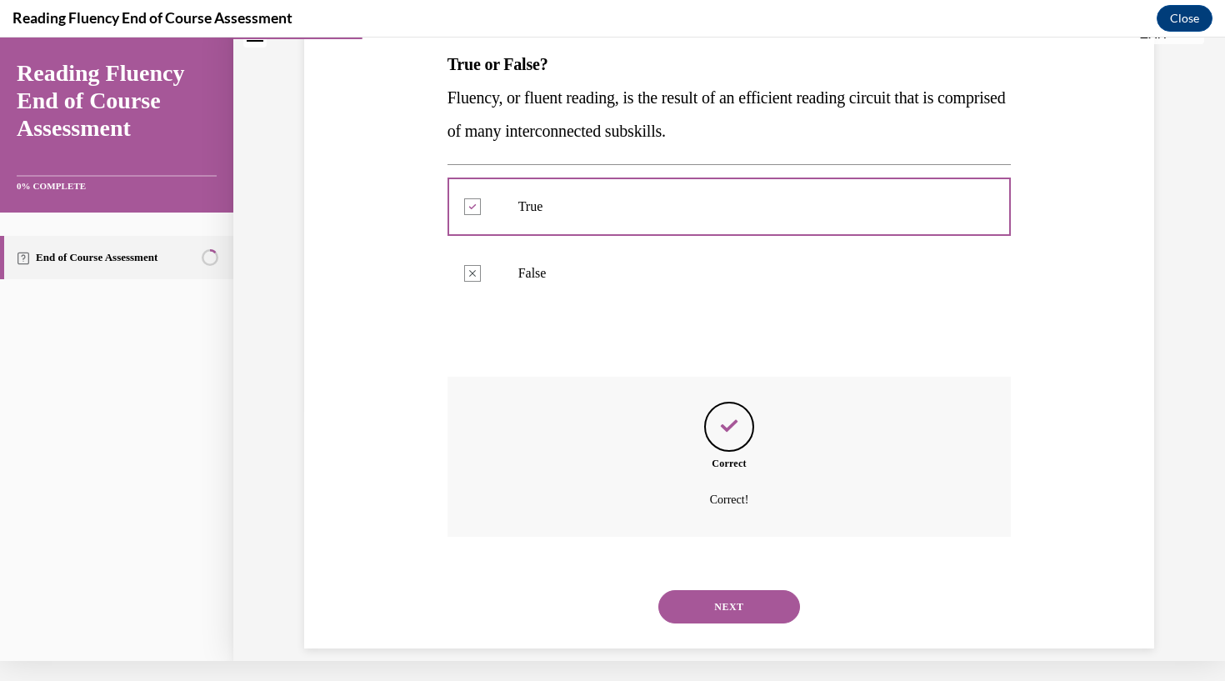
click at [729, 590] on button "NEXT" at bounding box center [729, 606] width 142 height 33
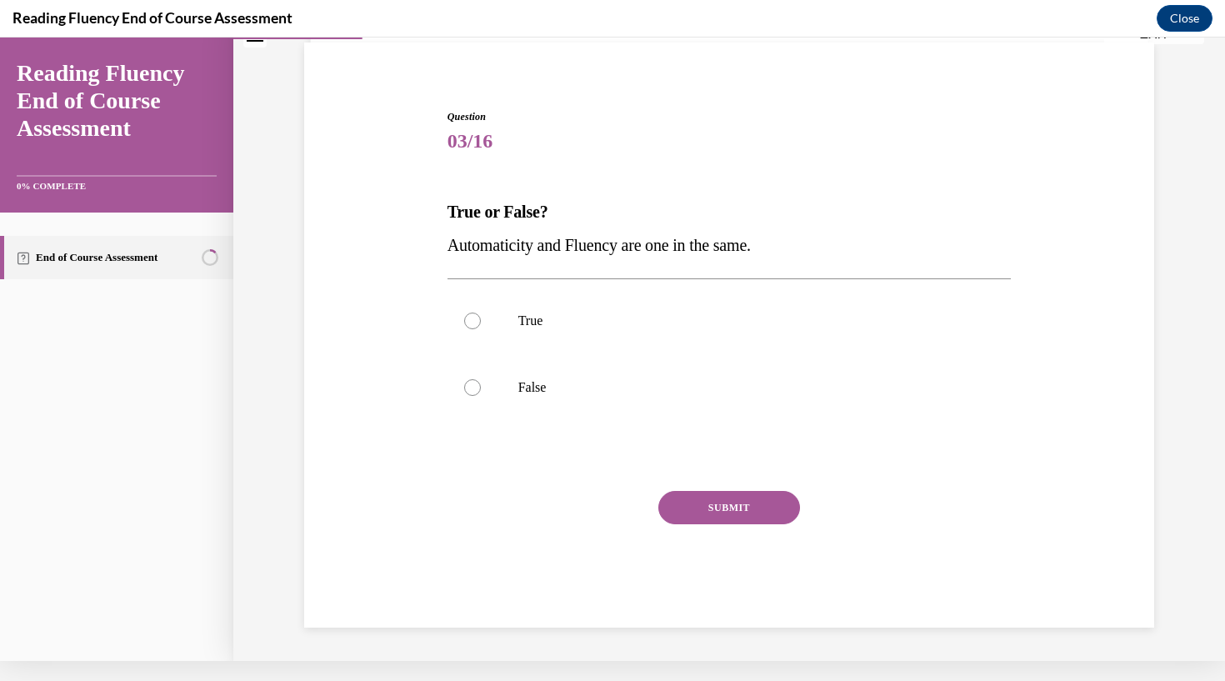
scroll to position [73, 0]
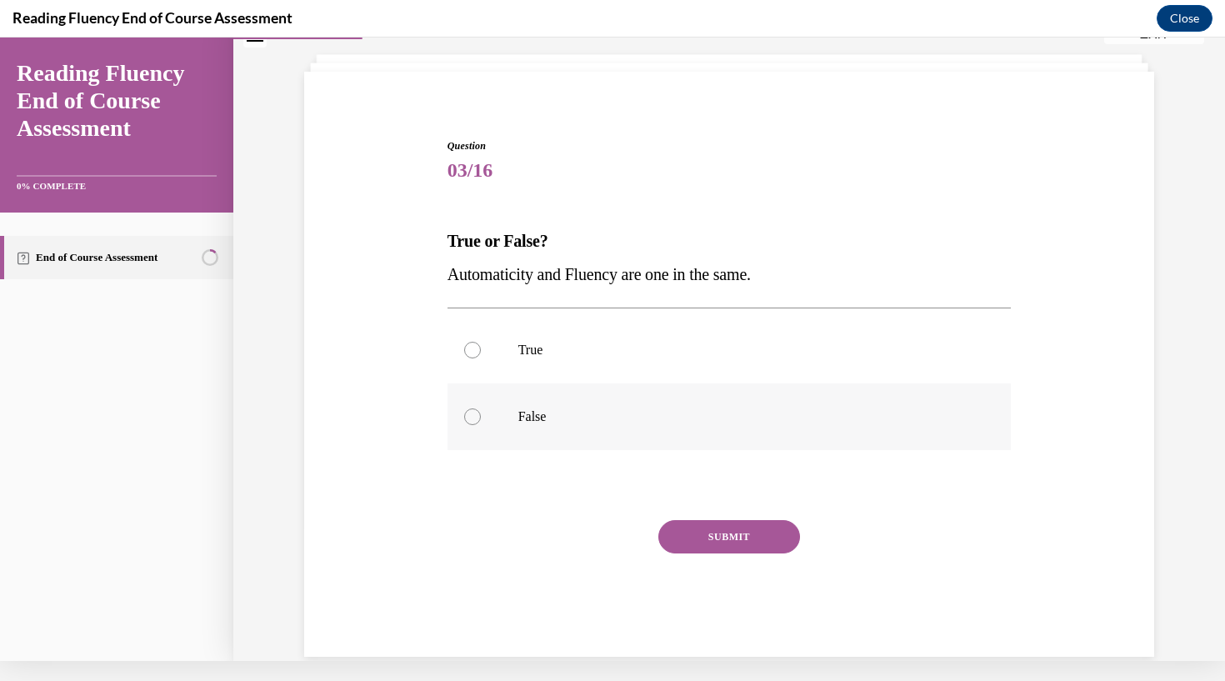
click at [476, 419] on div at bounding box center [472, 416] width 17 height 17
click at [476, 419] on input "False" at bounding box center [472, 416] width 17 height 17
radio input "true"
click at [708, 536] on button "SUBMIT" at bounding box center [729, 536] width 142 height 33
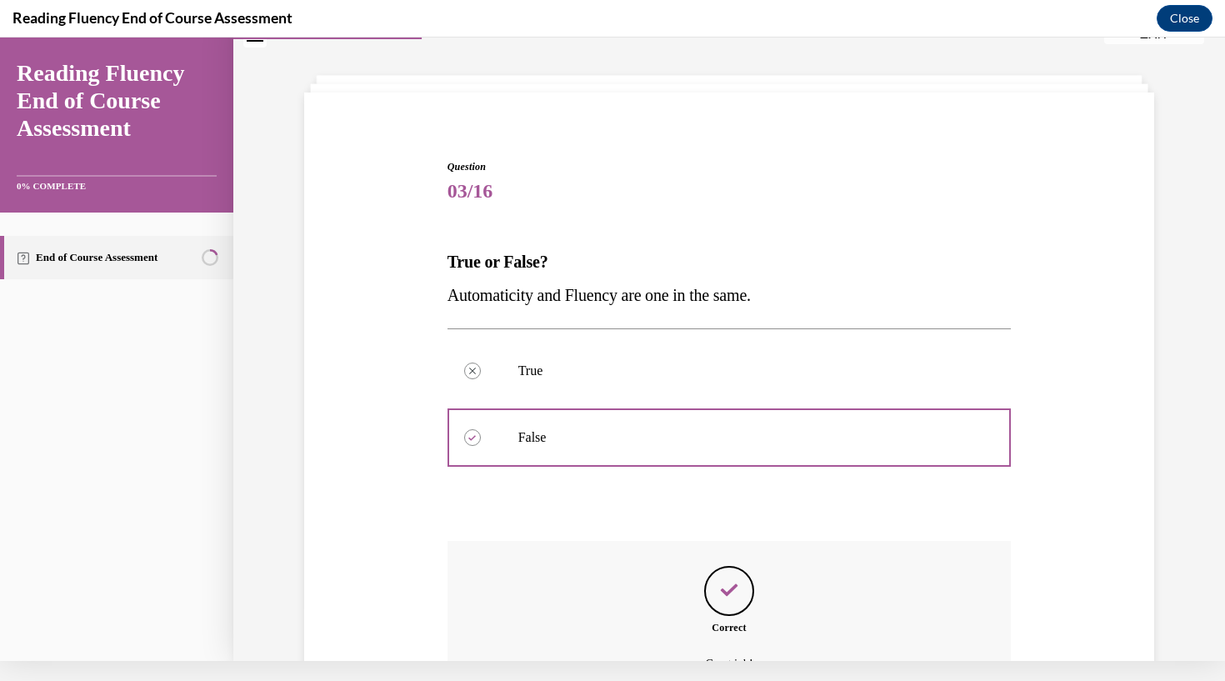
scroll to position [217, 0]
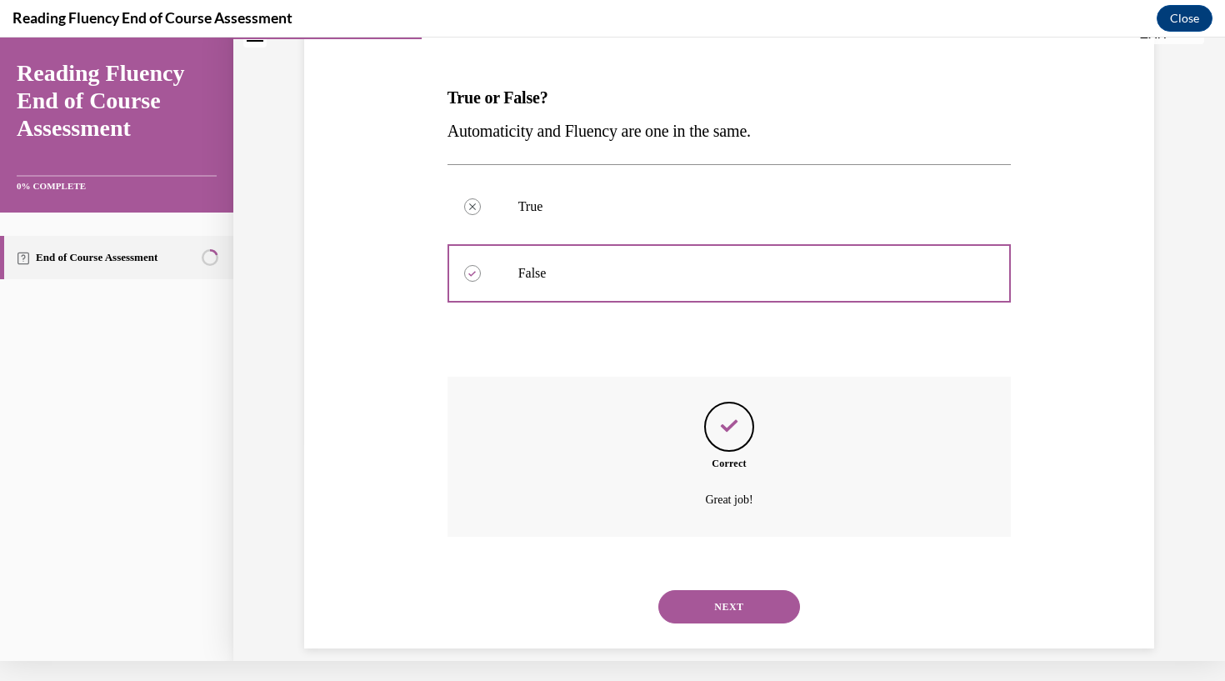
click at [718, 590] on button "NEXT" at bounding box center [729, 606] width 142 height 33
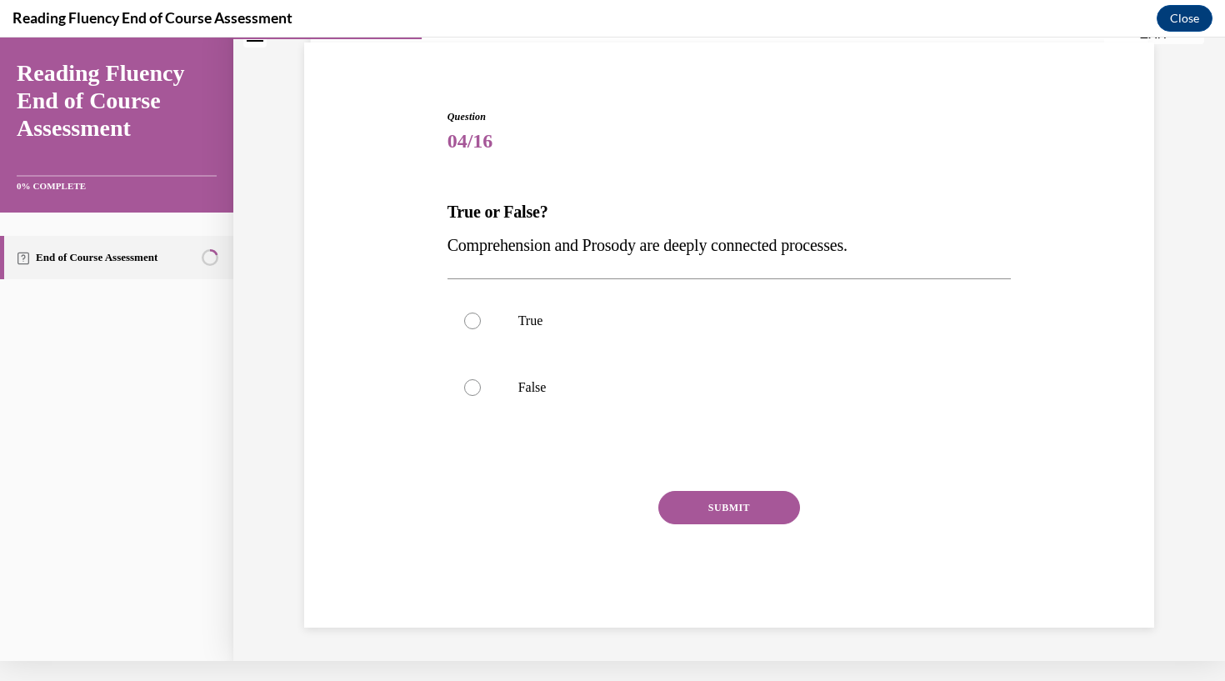
scroll to position [83, 0]
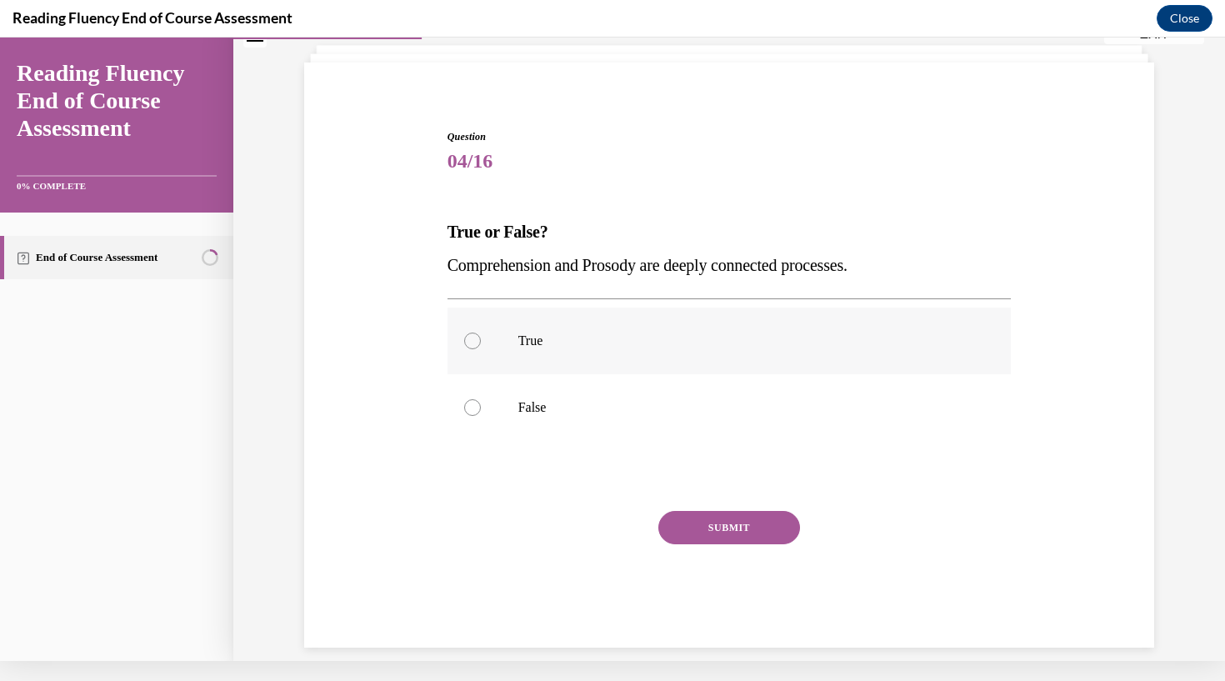
click at [478, 340] on div at bounding box center [472, 341] width 17 height 17
click at [478, 340] on input "True" at bounding box center [472, 341] width 17 height 17
radio input "true"
click at [739, 535] on button "SUBMIT" at bounding box center [729, 527] width 142 height 33
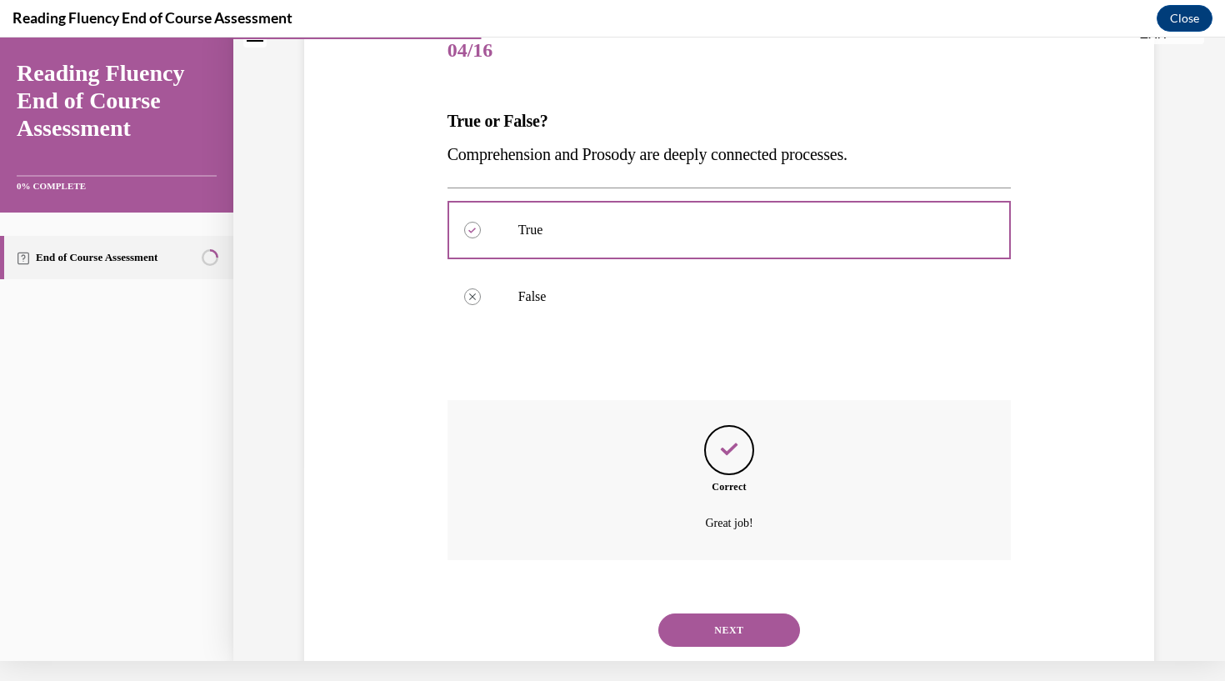
scroll to position [217, 0]
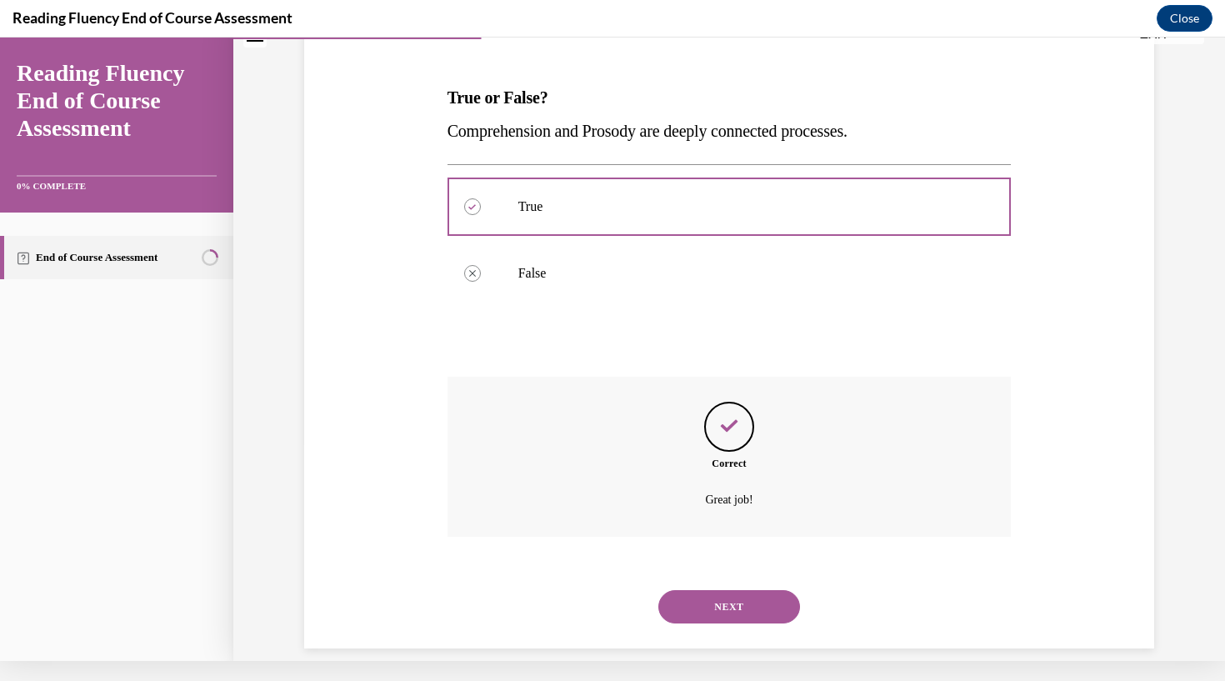
click at [740, 590] on button "NEXT" at bounding box center [729, 606] width 142 height 33
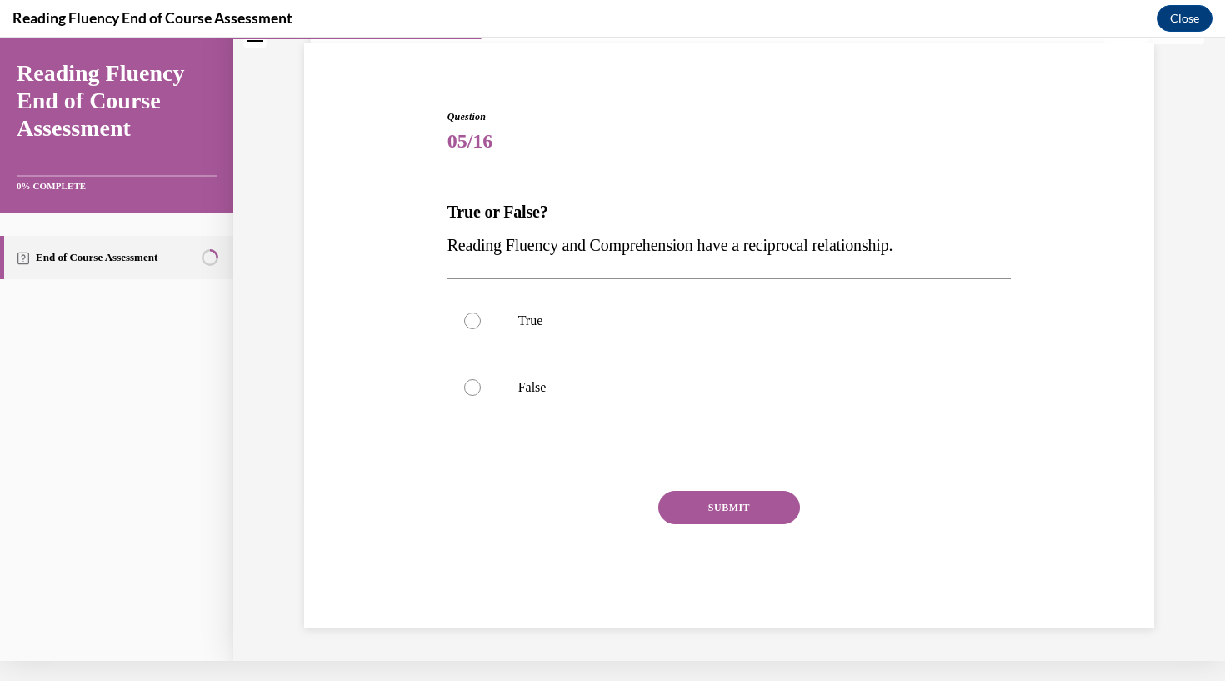
scroll to position [67, 0]
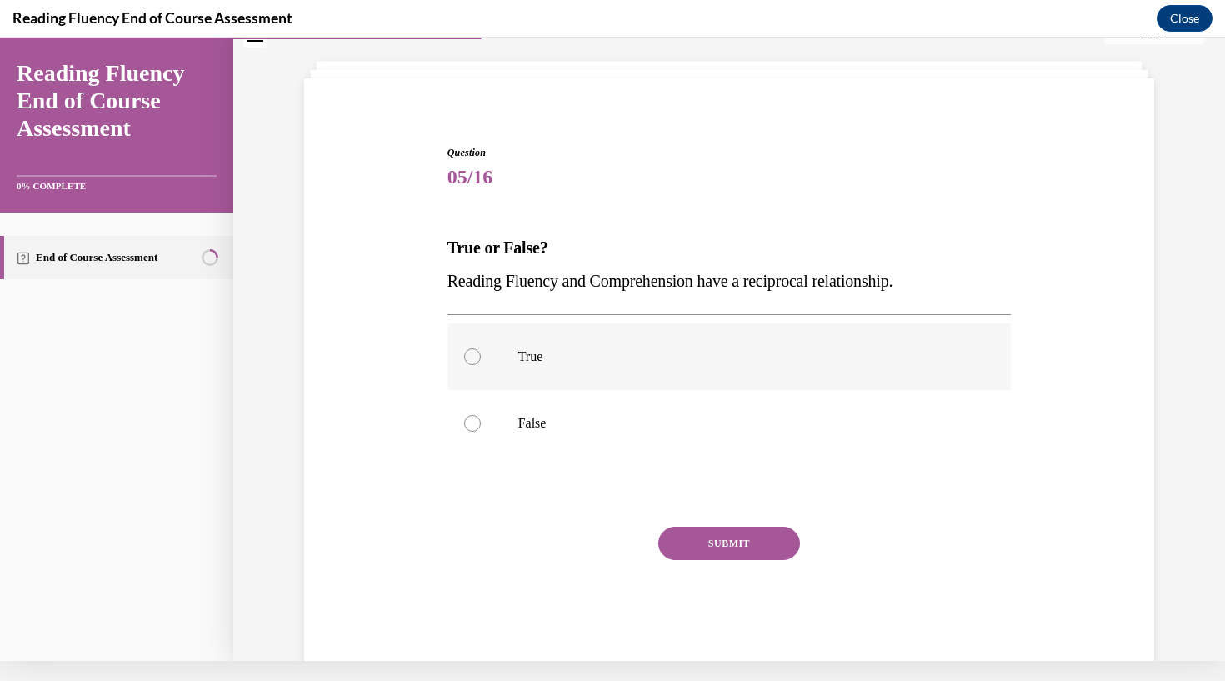
click at [479, 359] on div at bounding box center [472, 356] width 17 height 17
click at [479, 359] on input "True" at bounding box center [472, 356] width 17 height 17
radio input "true"
click at [743, 551] on button "SUBMIT" at bounding box center [729, 543] width 142 height 33
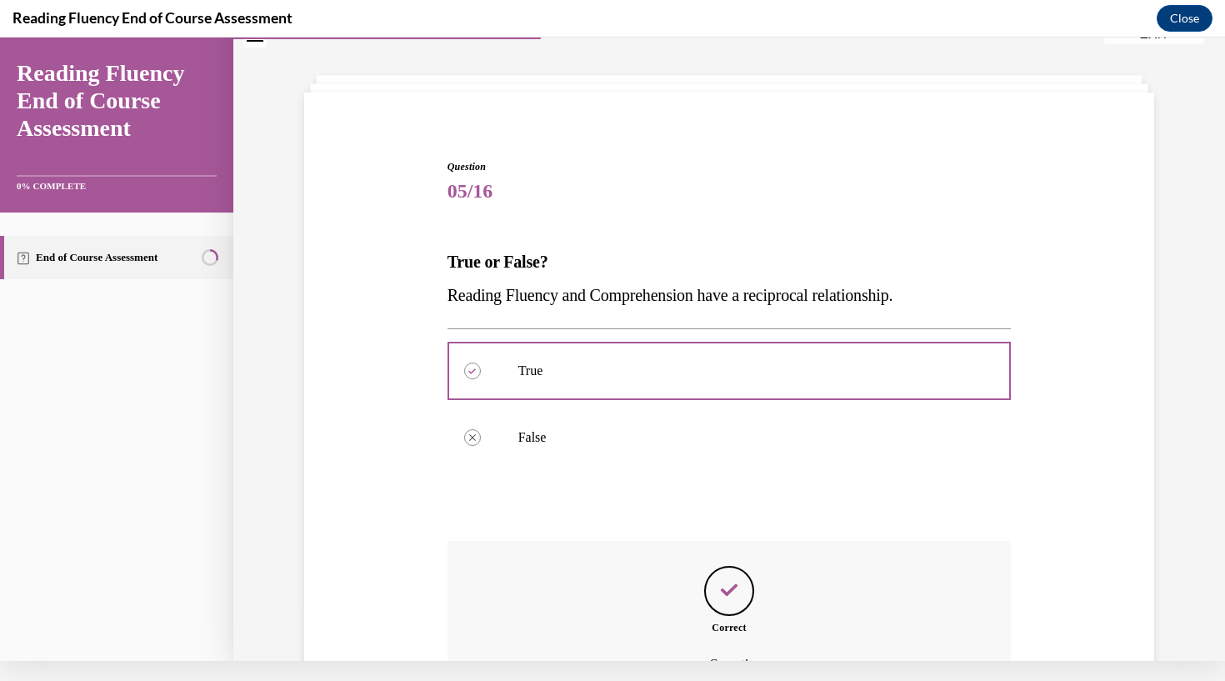
scroll to position [217, 0]
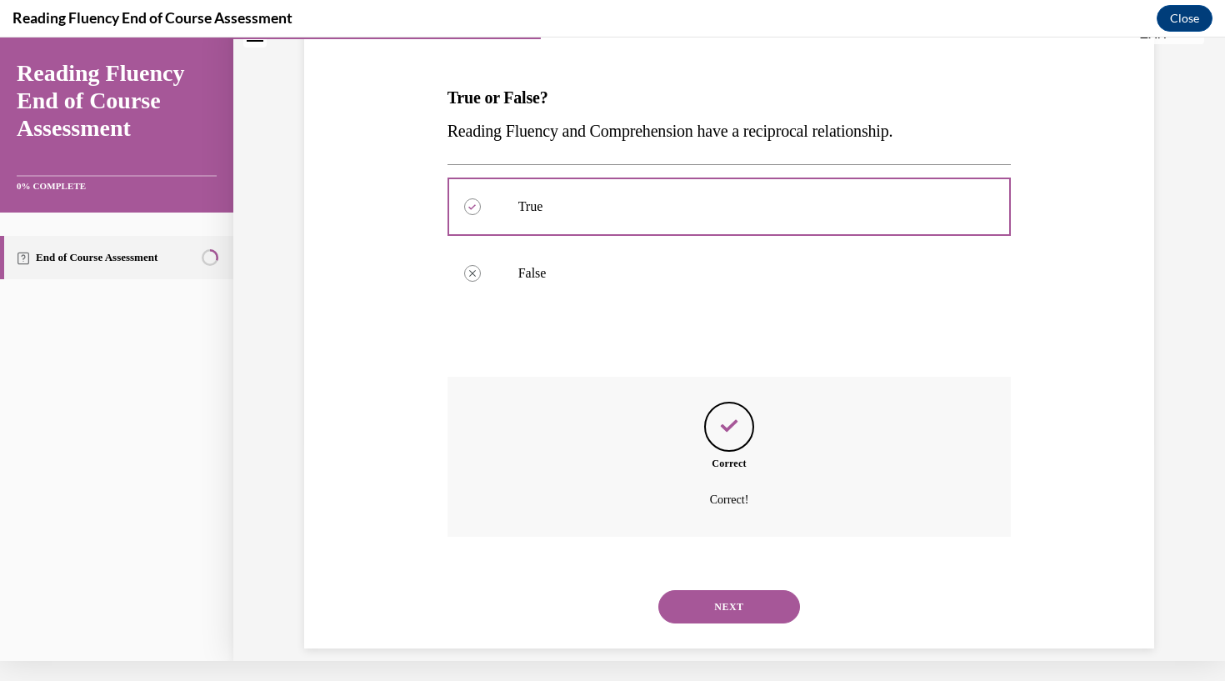
click at [740, 590] on button "NEXT" at bounding box center [729, 606] width 142 height 33
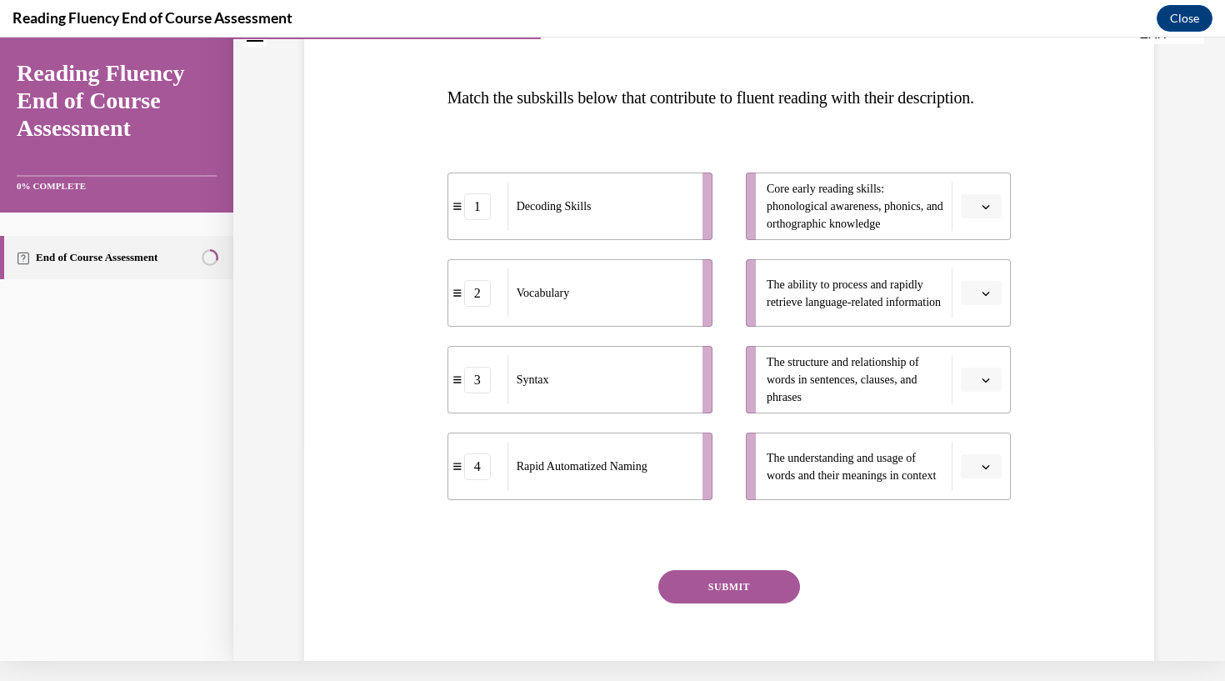
scroll to position [0, 0]
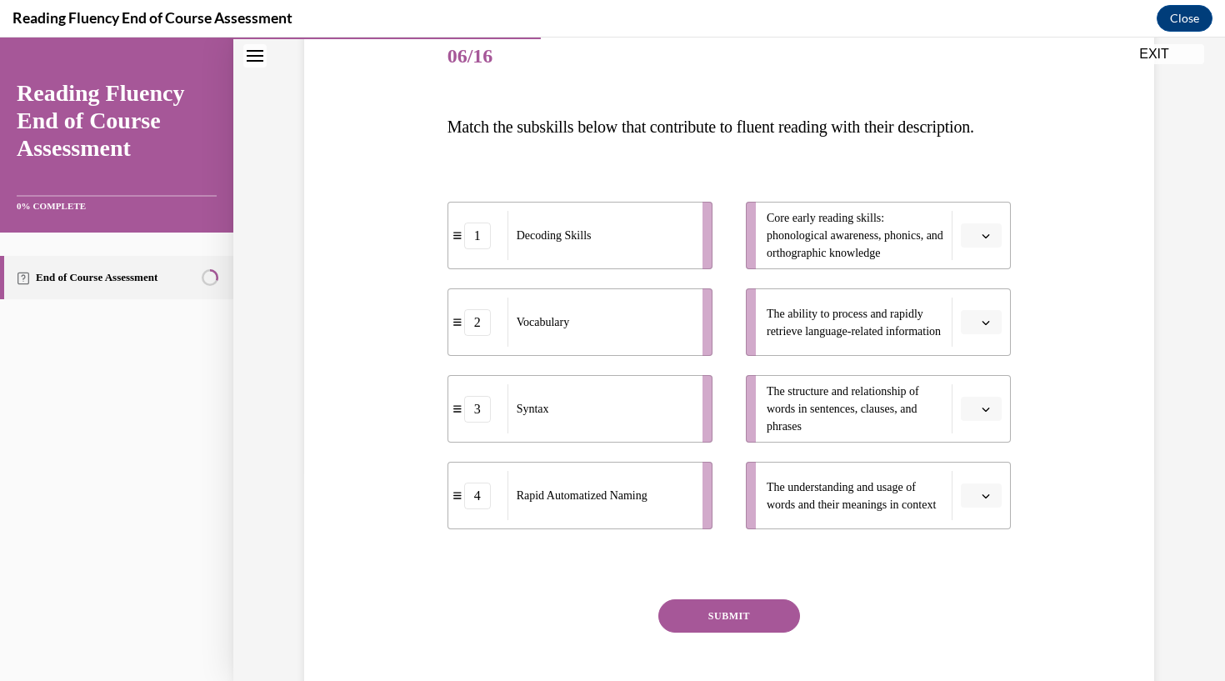
click at [988, 529] on li "The understanding and usage of words and their meanings in context" at bounding box center [878, 496] width 265 height 68
drag, startPoint x: 988, startPoint y: 548, endPoint x: 966, endPoint y: 548, distance: 21.7
click at [963, 529] on li "The understanding and usage of words and their meanings in context" at bounding box center [878, 496] width 265 height 68
click at [998, 529] on li "The understanding and usage of words and their meanings in context" at bounding box center [878, 496] width 265 height 68
drag, startPoint x: 493, startPoint y: 377, endPoint x: 487, endPoint y: 551, distance: 174.3
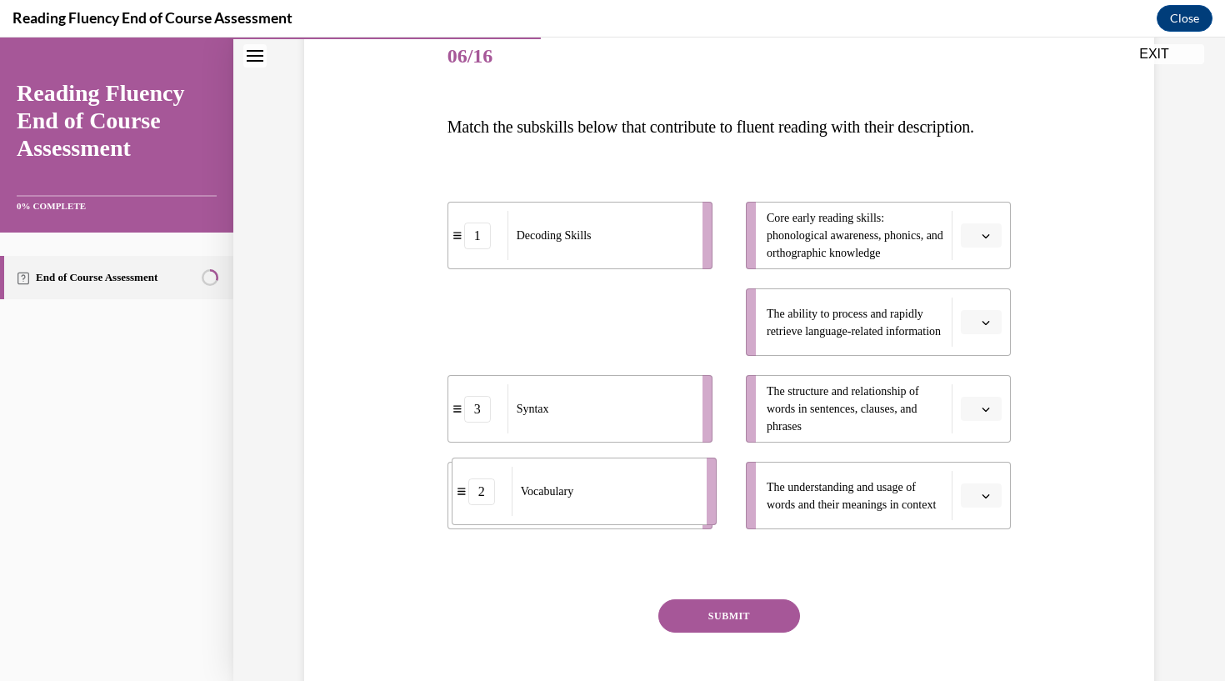
click at [487, 525] on li "2 Vocabulary" at bounding box center [584, 492] width 265 height 68
drag, startPoint x: 656, startPoint y: 384, endPoint x: 650, endPoint y: 548, distance: 163.5
click at [650, 519] on li "2 Vocabulary" at bounding box center [574, 486] width 265 height 68
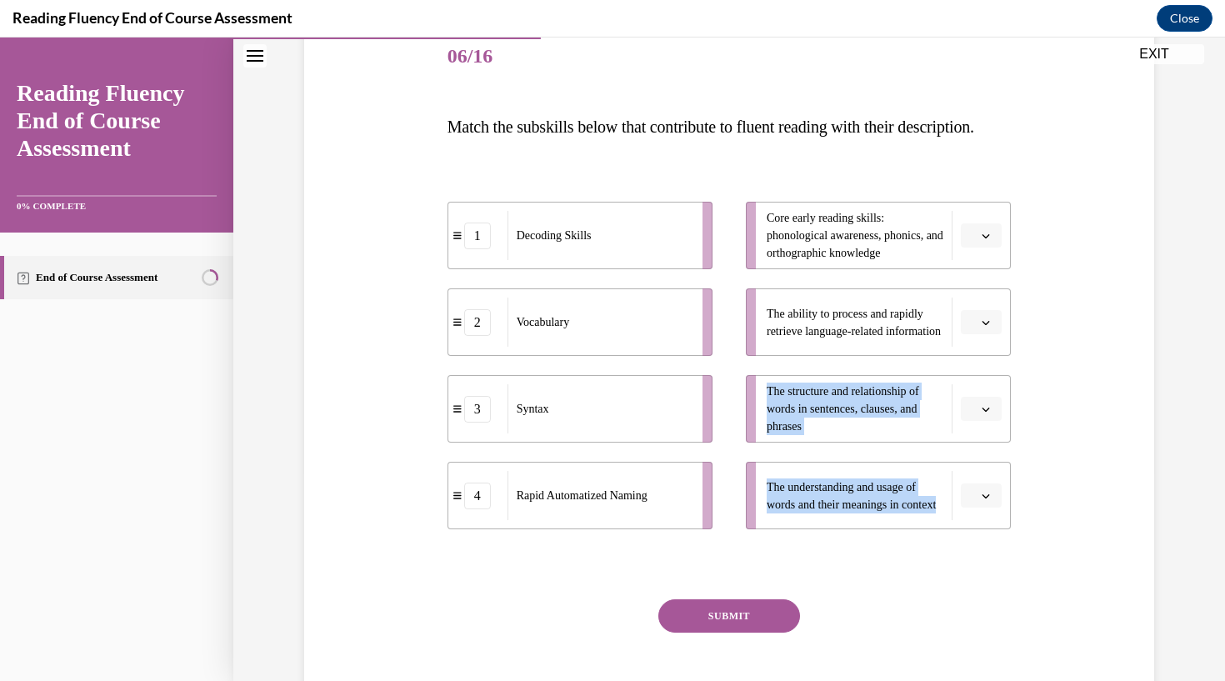
drag, startPoint x: 839, startPoint y: 557, endPoint x: 834, endPoint y: 409, distance: 147.6
click at [834, 409] on ul "Core early reading skills: phonological awareness, phonics, and orthographic kn…" at bounding box center [870, 366] width 282 height 328
click at [834, 409] on li "The structure and relationship of words in sentences, clauses, and phrases" at bounding box center [878, 409] width 265 height 68
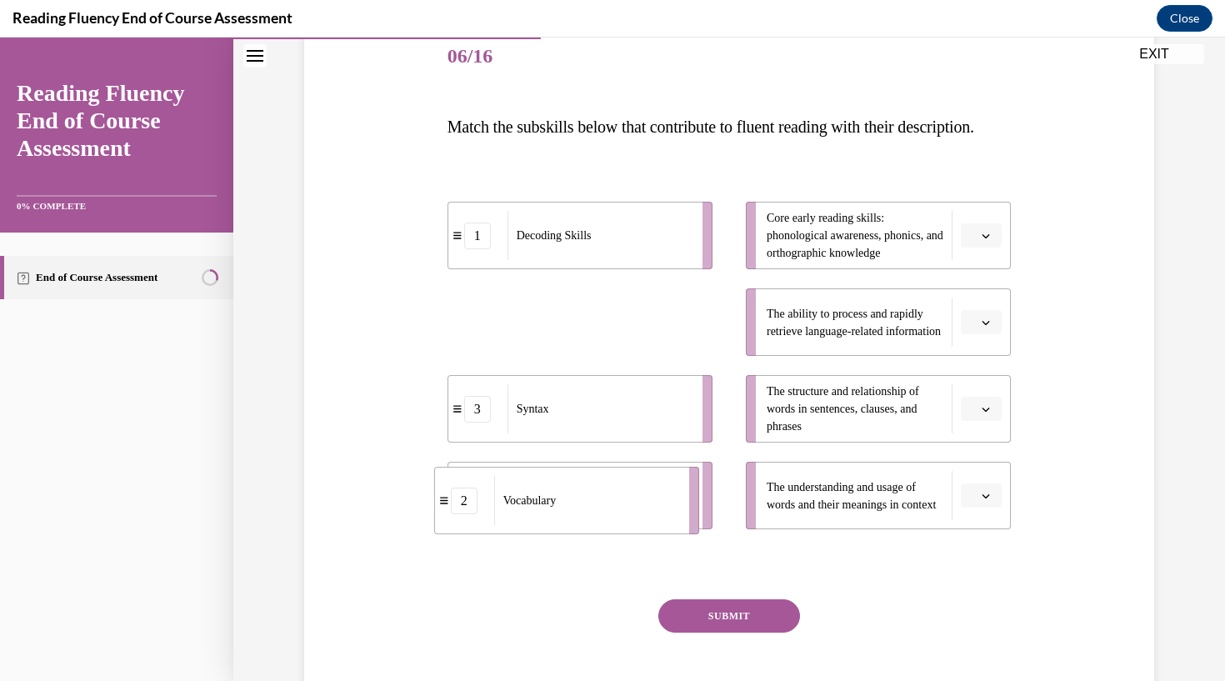
drag, startPoint x: 498, startPoint y: 373, endPoint x: 485, endPoint y: 553, distance: 180.5
click at [485, 534] on li "2 Vocabulary" at bounding box center [566, 501] width 265 height 68
click at [985, 356] on li "The ability to process and rapidly retrieve language-related information" at bounding box center [878, 322] width 265 height 68
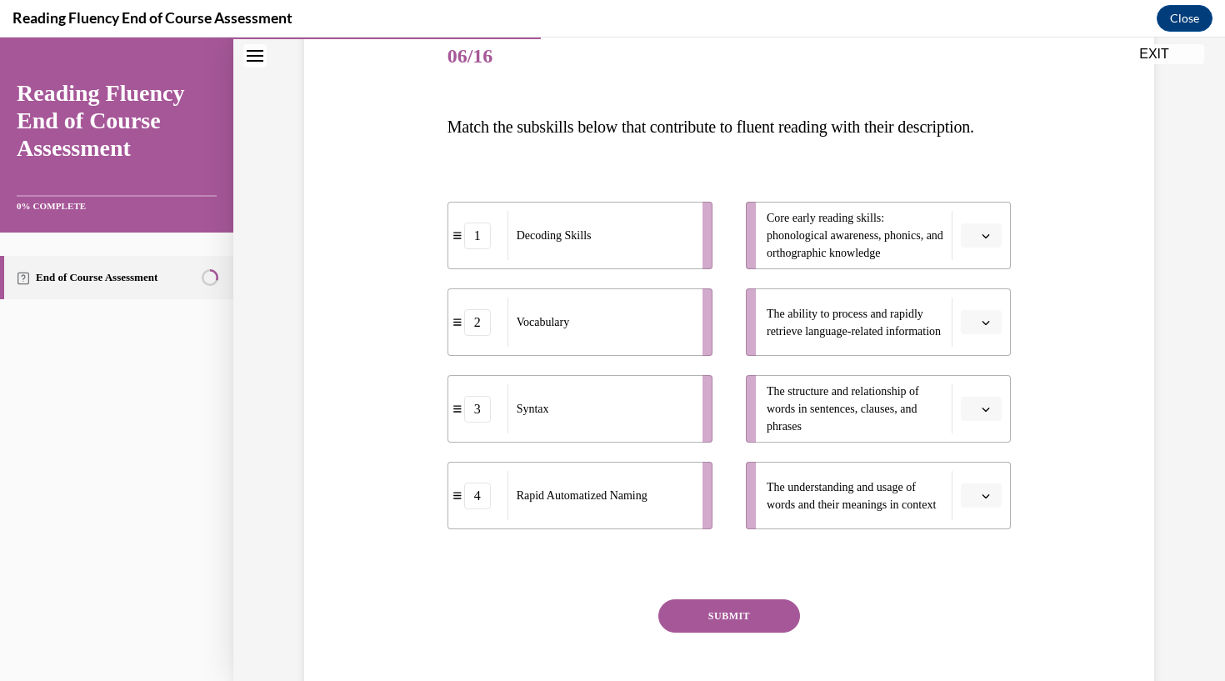
click at [985, 356] on li "The ability to process and rapidly retrieve language-related information" at bounding box center [878, 322] width 265 height 68
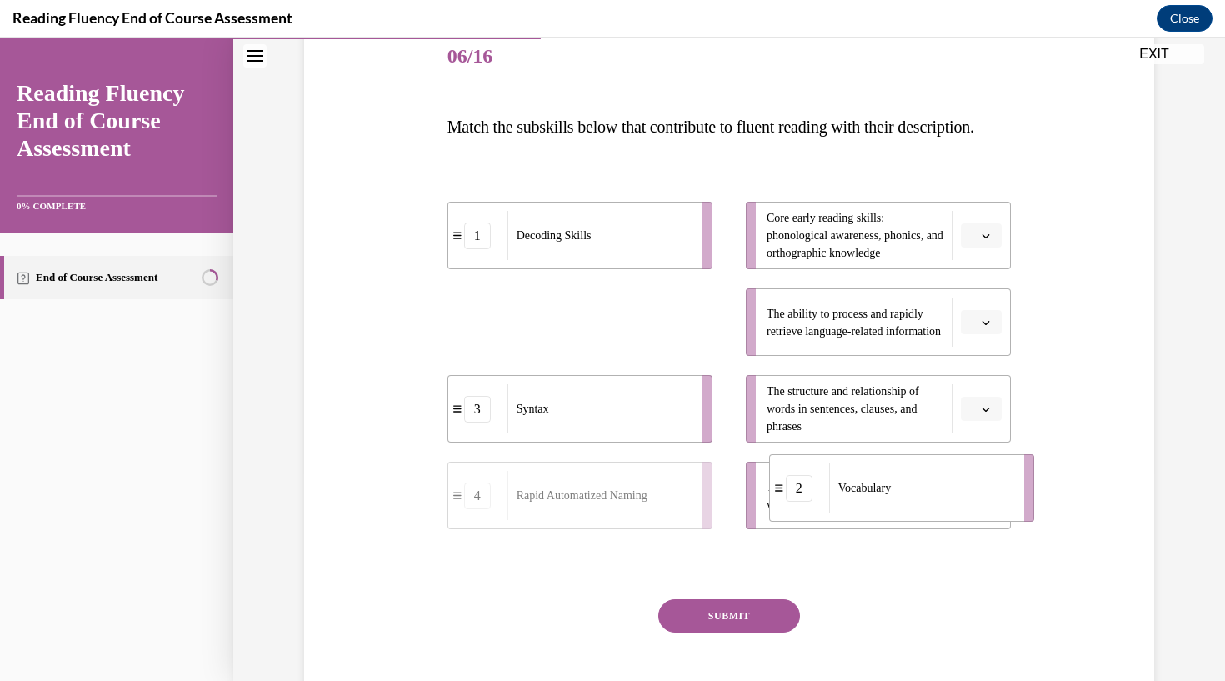
drag, startPoint x: 602, startPoint y: 376, endPoint x: 922, endPoint y: 542, distance: 360.4
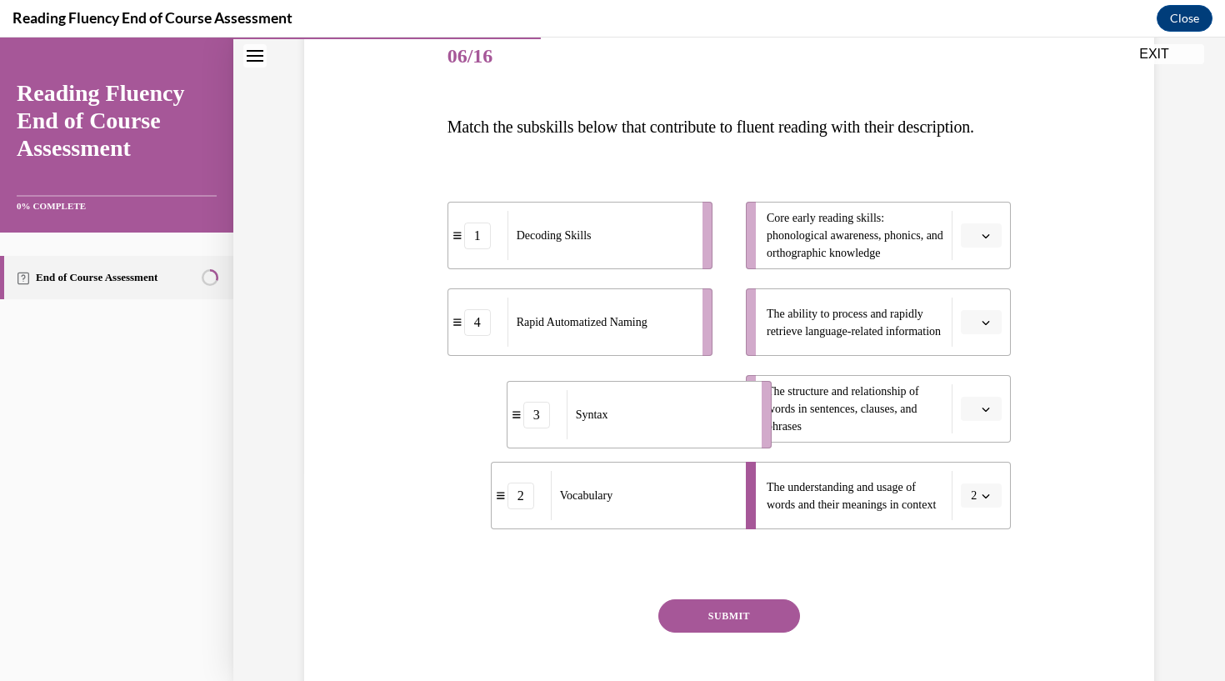
drag, startPoint x: 653, startPoint y: 449, endPoint x: 712, endPoint y: 455, distance: 58.6
click at [712, 439] on div "Syntax" at bounding box center [659, 414] width 184 height 49
drag, startPoint x: 650, startPoint y: 374, endPoint x: 696, endPoint y: 373, distance: 45.8
click at [696, 346] on div "Rapid Automatized Naming" at bounding box center [645, 321] width 184 height 49
drag, startPoint x: 630, startPoint y: 304, endPoint x: 688, endPoint y: 302, distance: 58.4
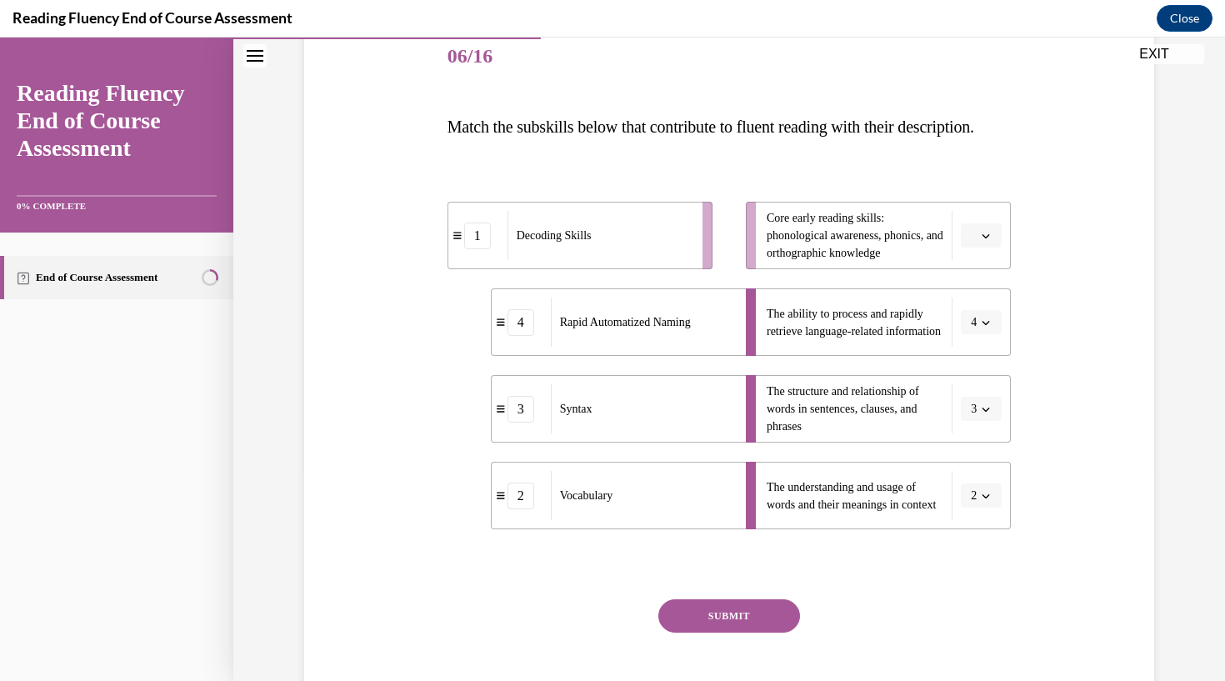
click at [689, 302] on ul "1 Decoding Skills 4 Rapid Automatized Naming 3 Syntax 2 Vocabulary" at bounding box center [589, 366] width 282 height 328
drag, startPoint x: 668, startPoint y: 300, endPoint x: 713, endPoint y: 307, distance: 45.5
click at [713, 274] on li "1 Decoding Skills" at bounding box center [625, 241] width 265 height 68
click at [730, 668] on div "SUBMIT" at bounding box center [730, 640] width 564 height 83
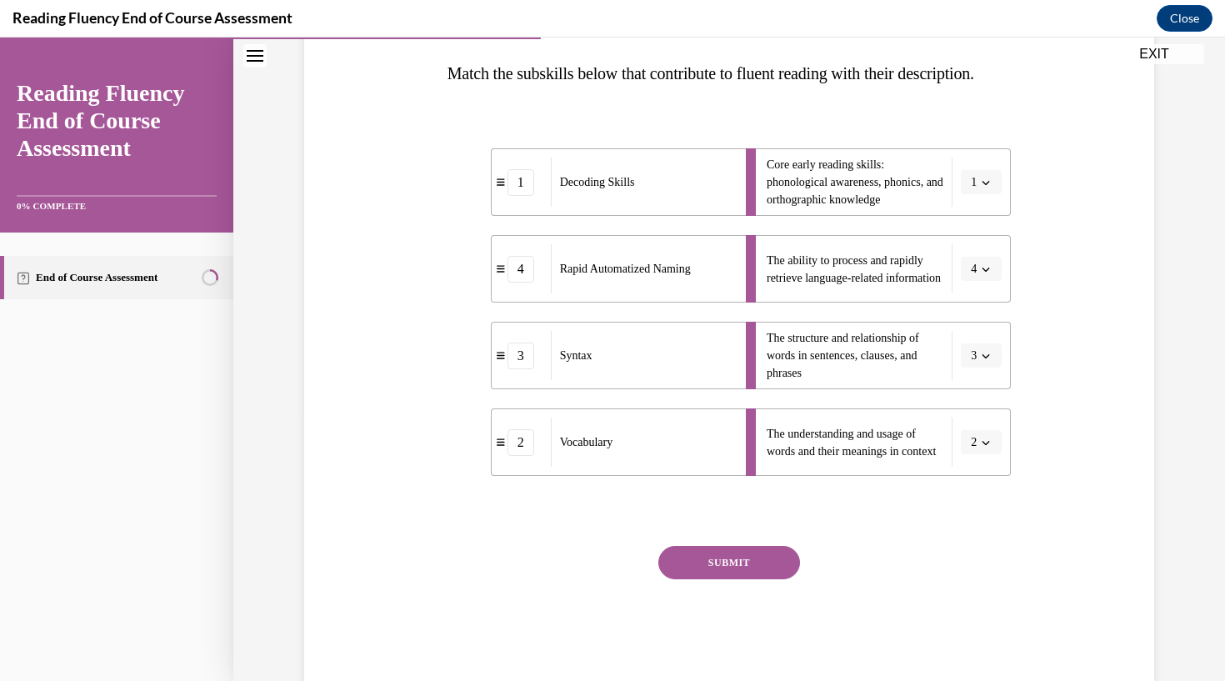
scroll to position [272, 0]
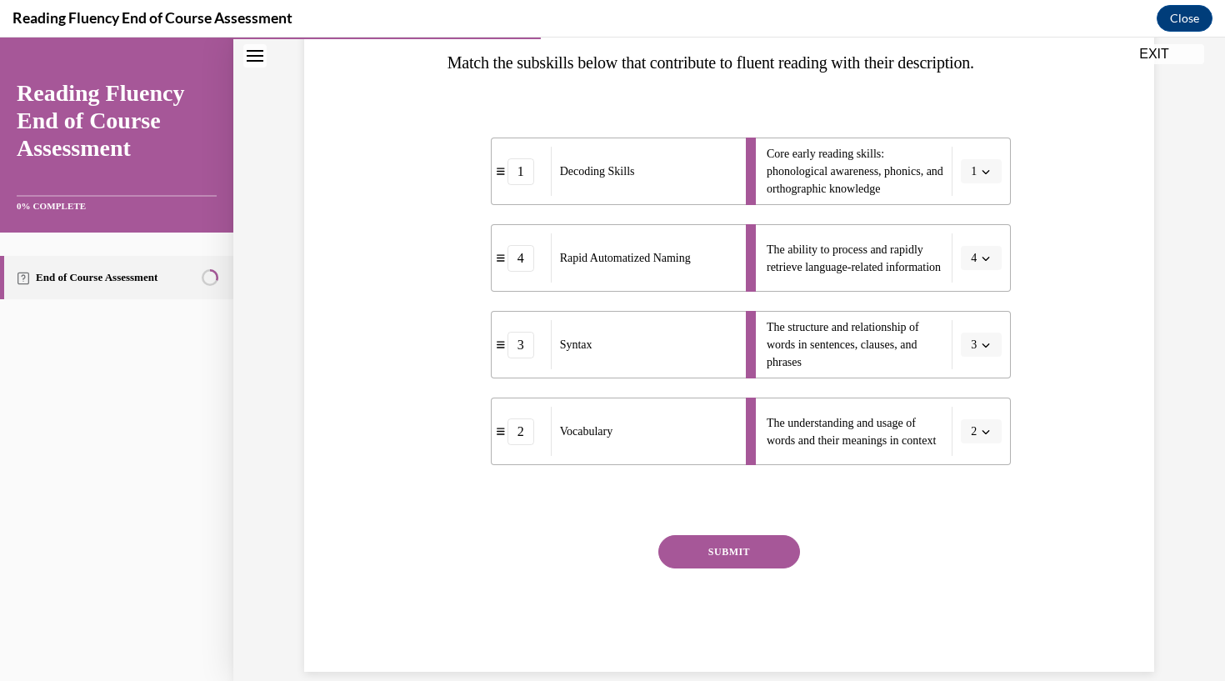
click at [753, 568] on button "SUBMIT" at bounding box center [729, 551] width 142 height 33
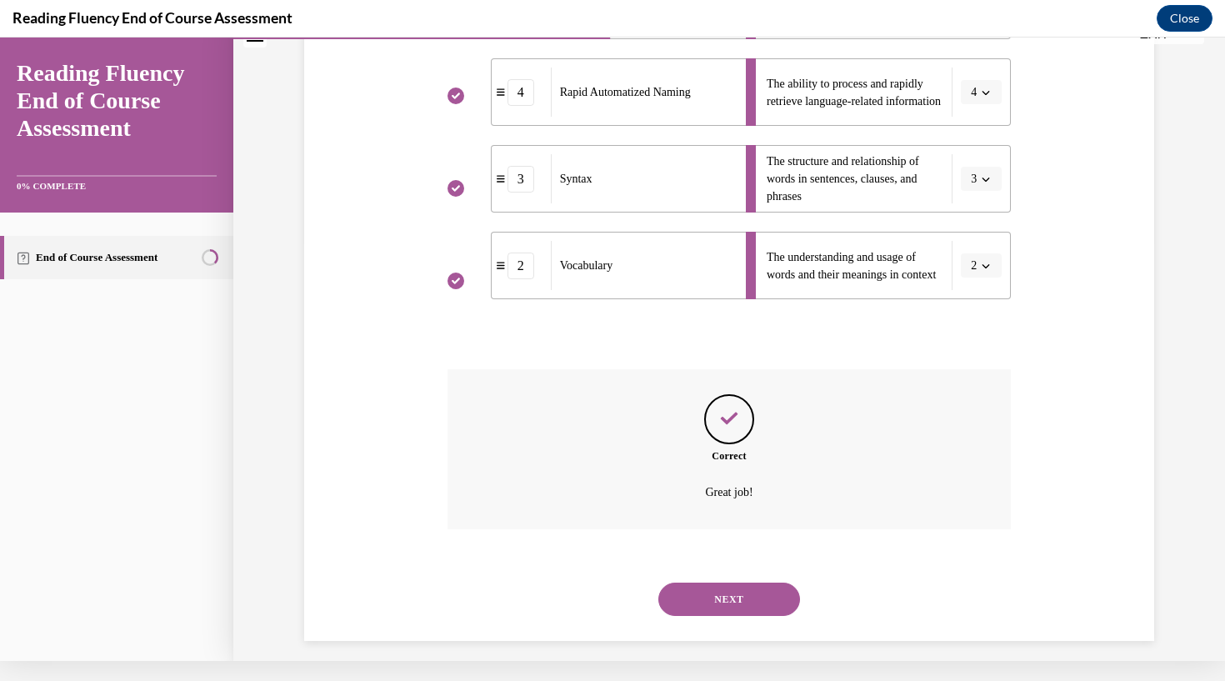
scroll to position [443, 0]
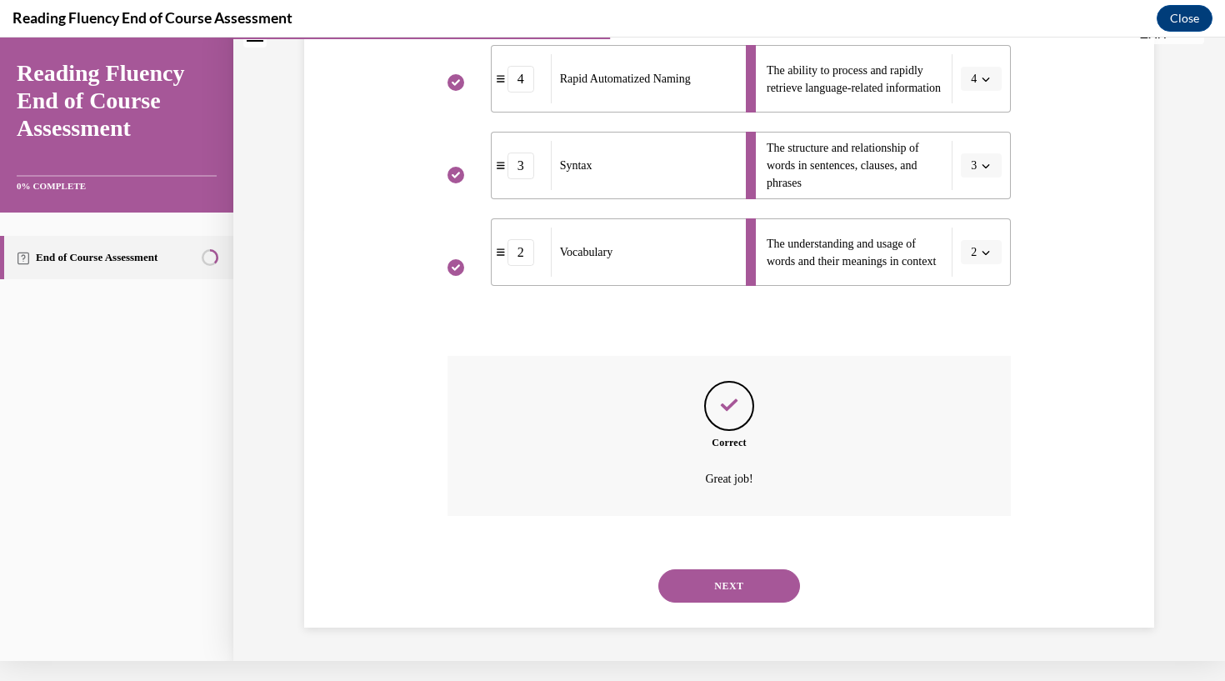
click at [753, 592] on button "NEXT" at bounding box center [729, 585] width 142 height 33
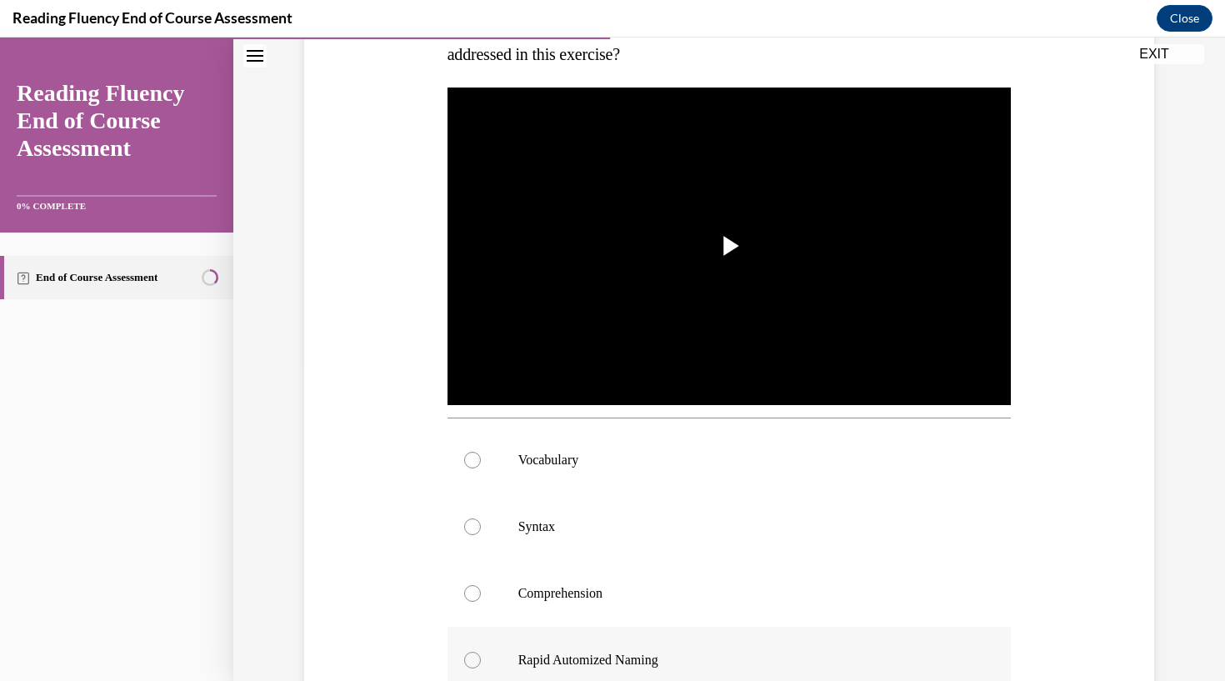
scroll to position [311, 0]
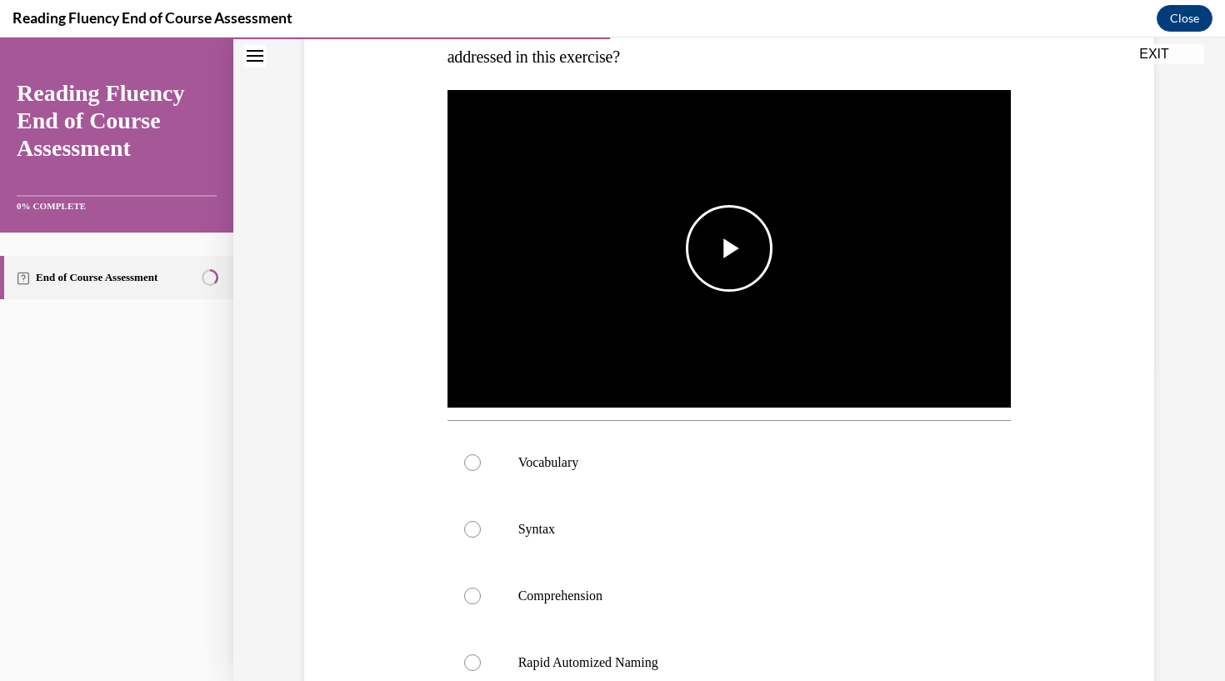
click at [729, 248] on span "Video player" at bounding box center [729, 248] width 0 height 0
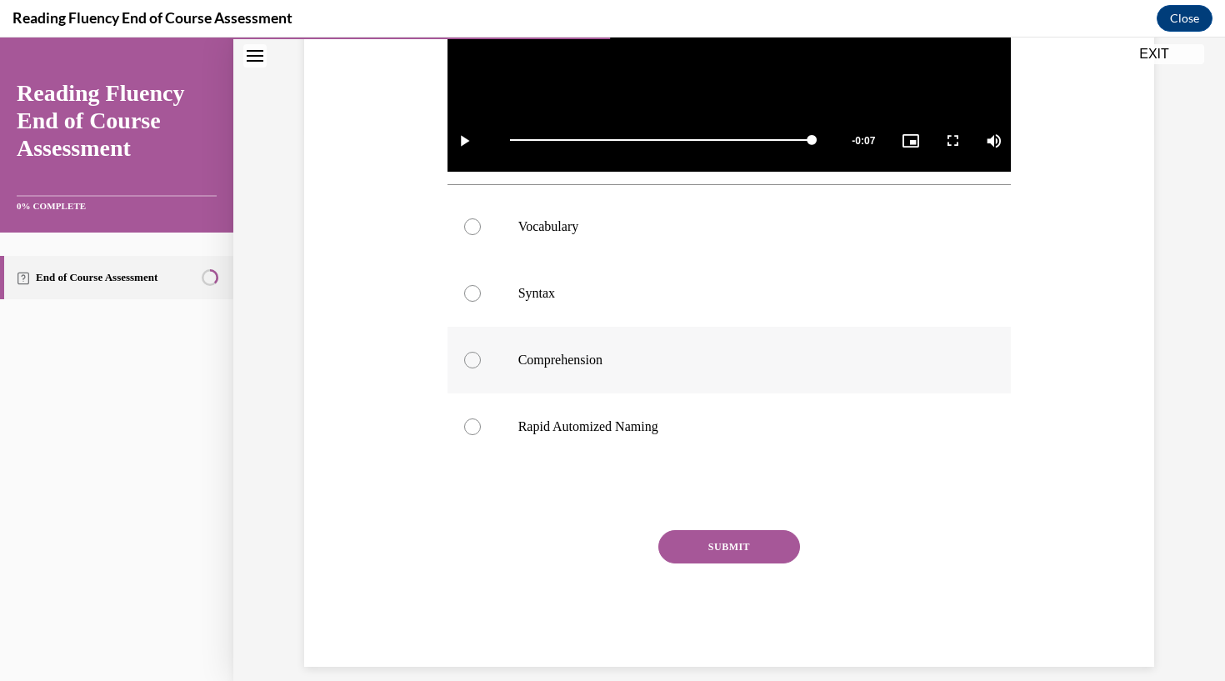
scroll to position [546, 0]
click at [474, 359] on div at bounding box center [472, 361] width 17 height 17
click at [474, 359] on input "Comprehension" at bounding box center [472, 361] width 17 height 17
radio input "true"
click at [716, 549] on button "SUBMIT" at bounding box center [729, 547] width 142 height 33
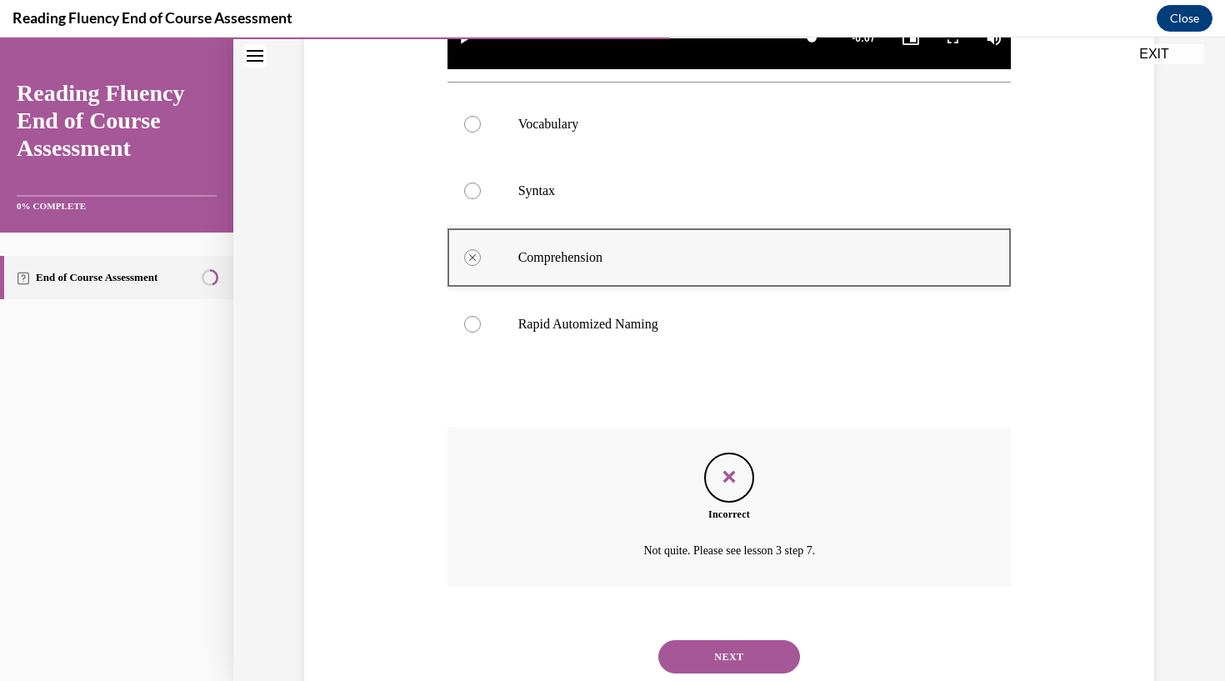
scroll to position [651, 0]
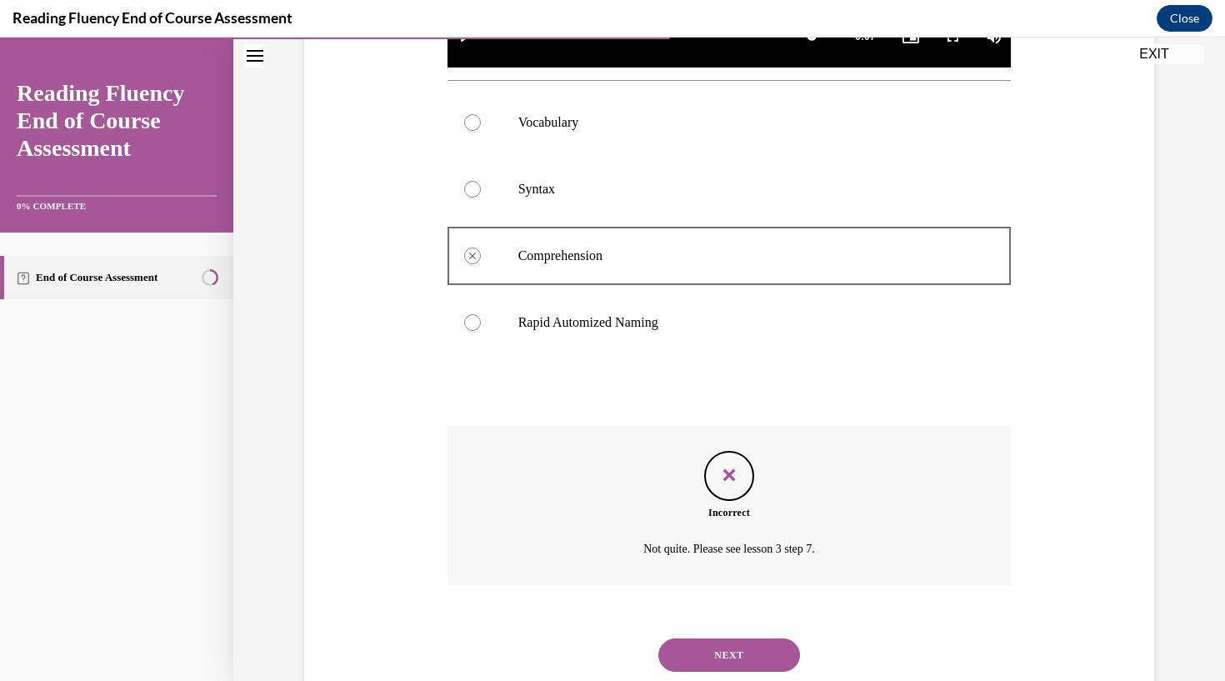
click at [707, 638] on button "NEXT" at bounding box center [729, 654] width 142 height 33
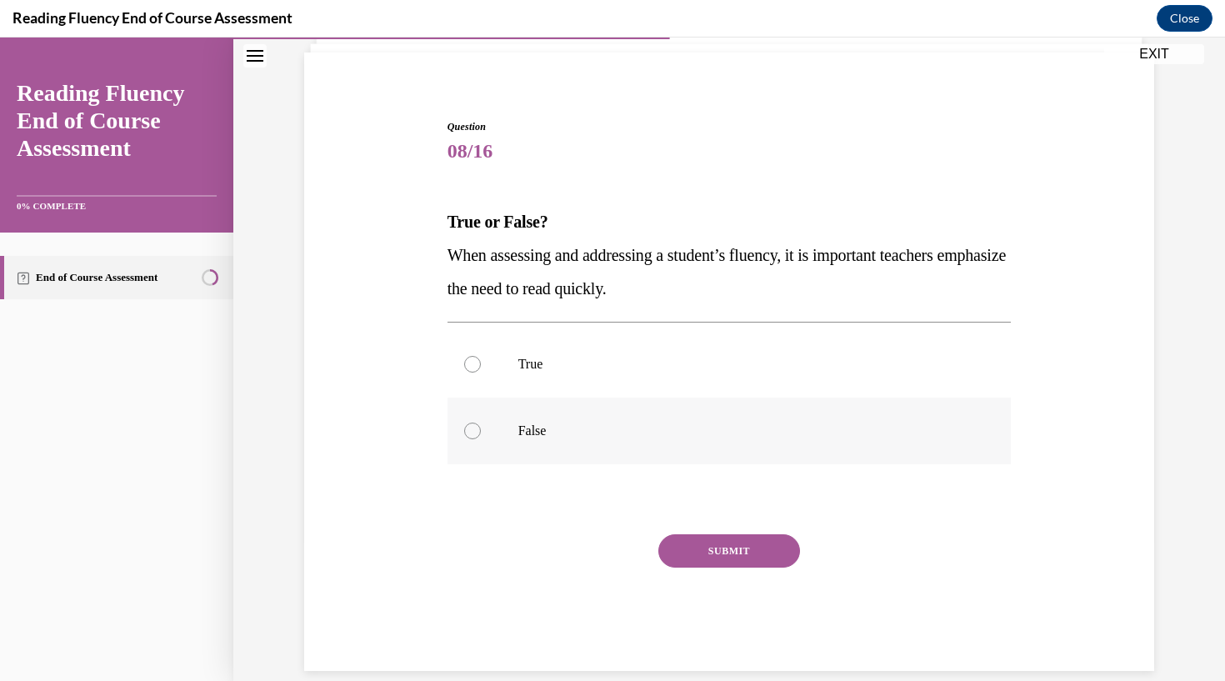
click at [472, 427] on div at bounding box center [472, 431] width 17 height 17
click at [472, 427] on input "False" at bounding box center [472, 431] width 17 height 17
radio input "true"
click at [748, 559] on button "SUBMIT" at bounding box center [729, 550] width 142 height 33
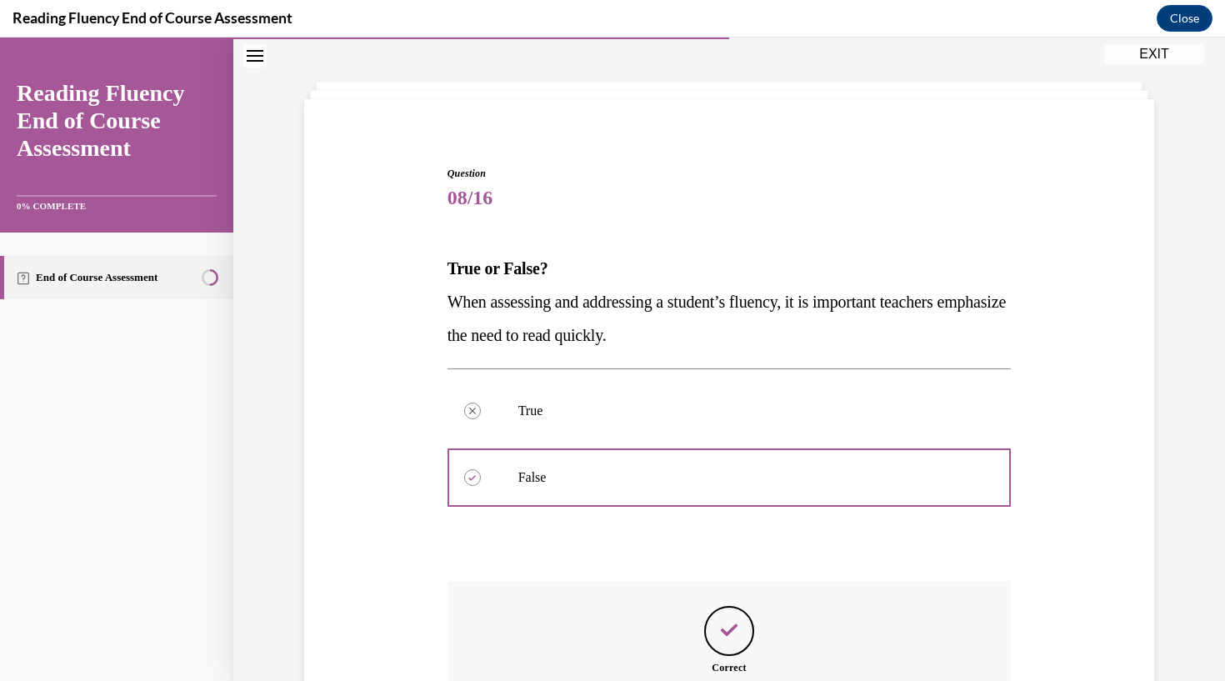
scroll to position [250, 0]
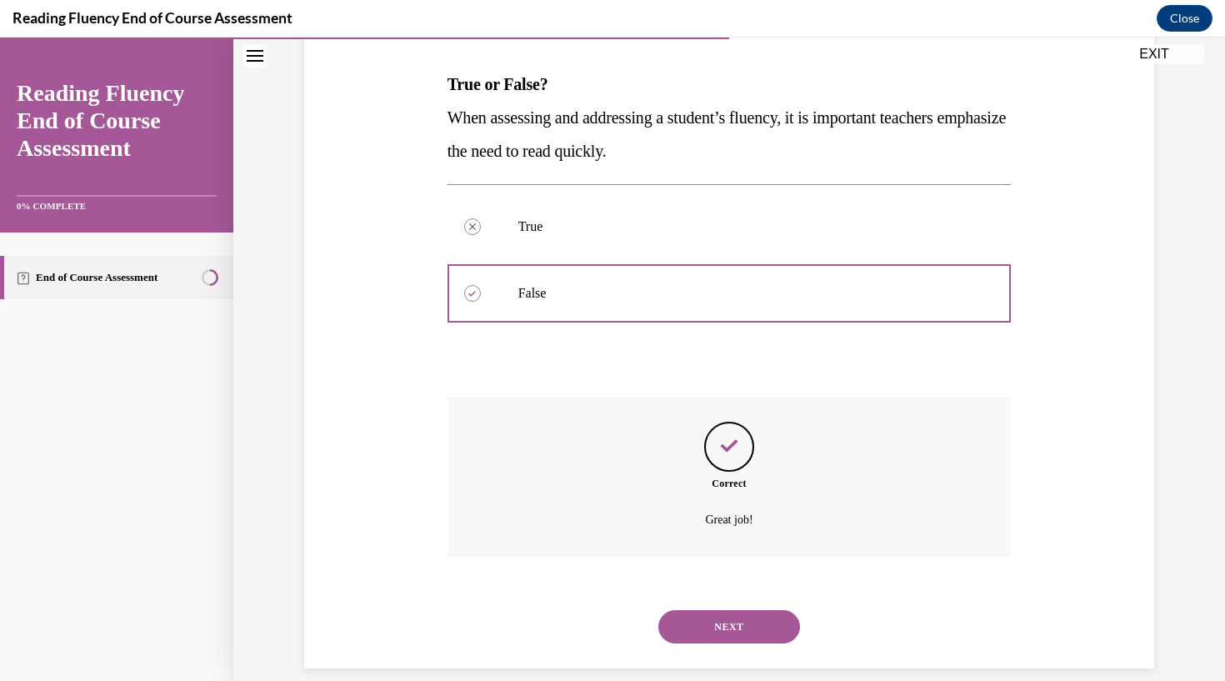
click at [740, 610] on button "NEXT" at bounding box center [729, 626] width 142 height 33
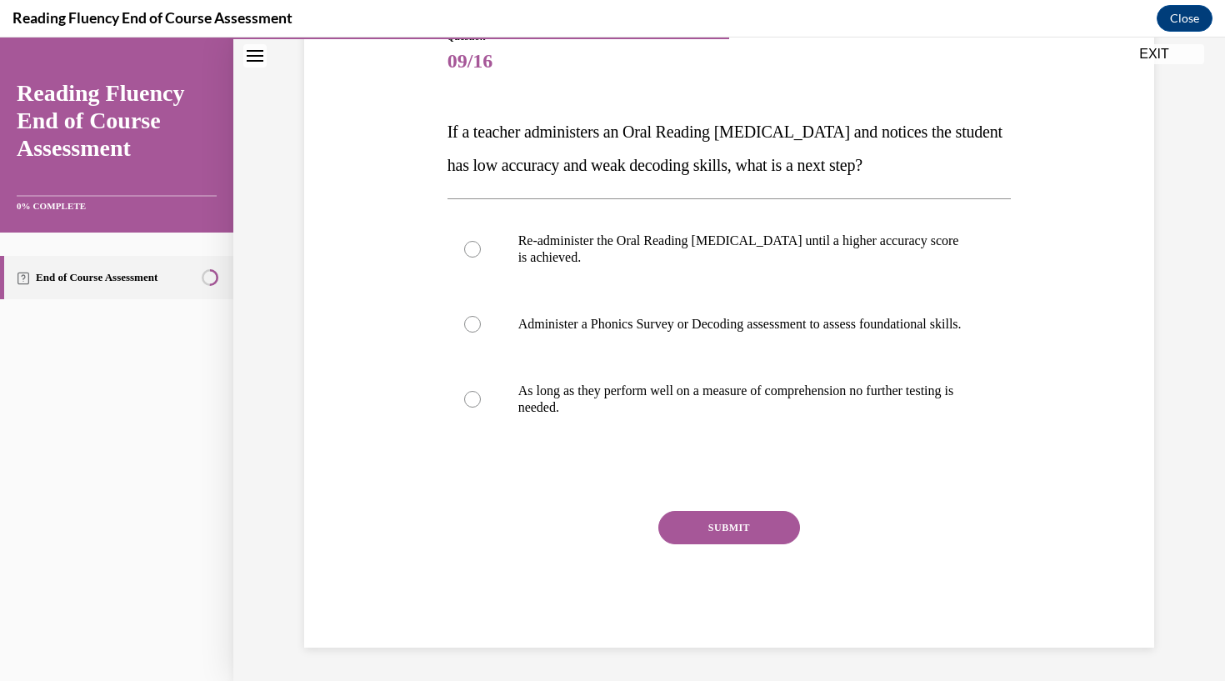
scroll to position [199, 0]
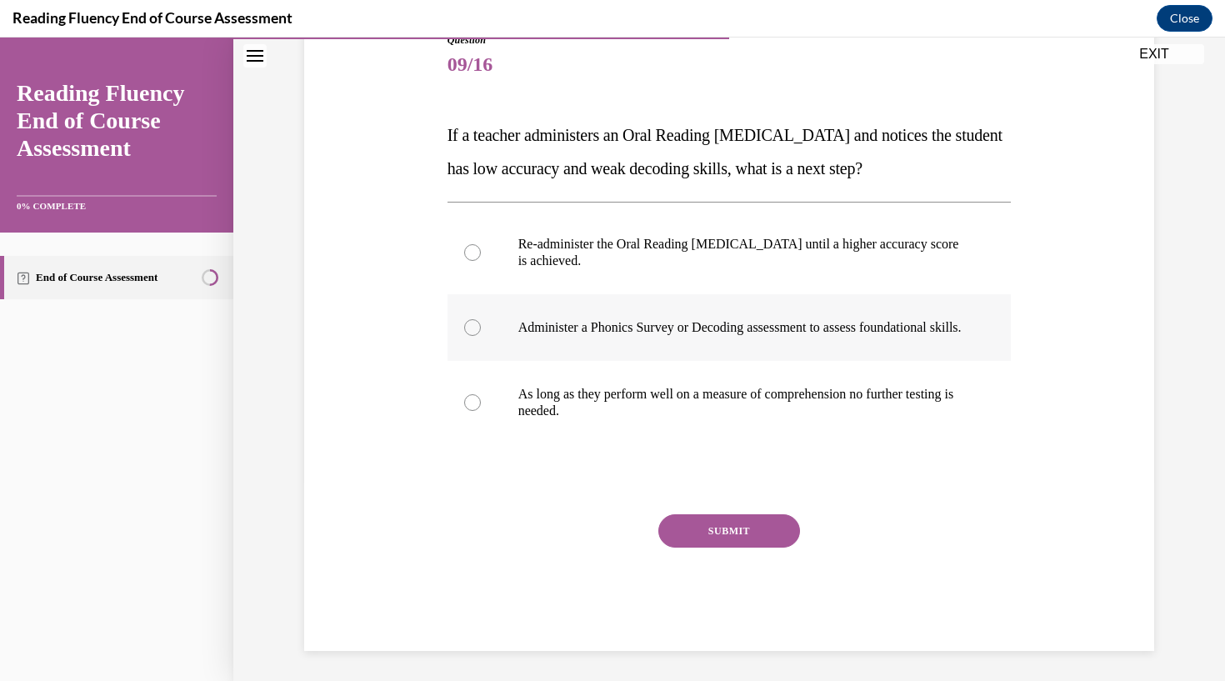
click at [478, 348] on label "Administer a Phonics Survey or Decoding assessment to assess foundational skill…" at bounding box center [730, 327] width 564 height 67
click at [478, 336] on input "Administer a Phonics Survey or Decoding assessment to assess foundational skill…" at bounding box center [472, 327] width 17 height 17
radio input "true"
click at [727, 548] on button "SUBMIT" at bounding box center [729, 530] width 142 height 33
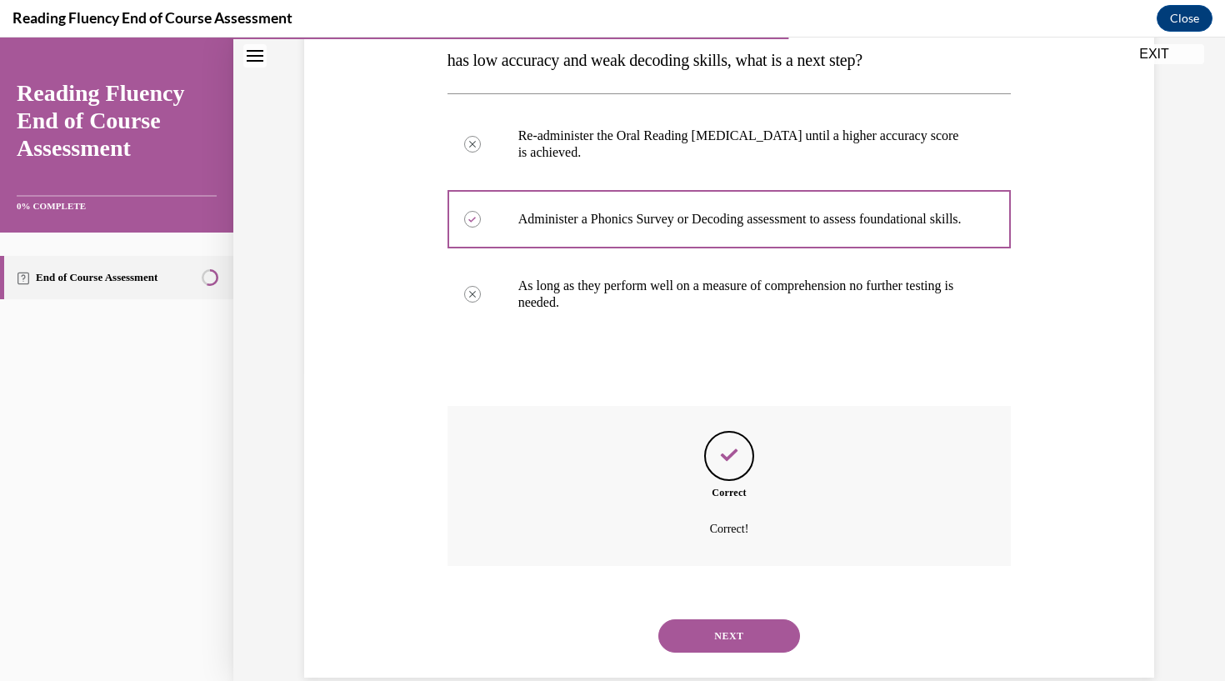
scroll to position [333, 0]
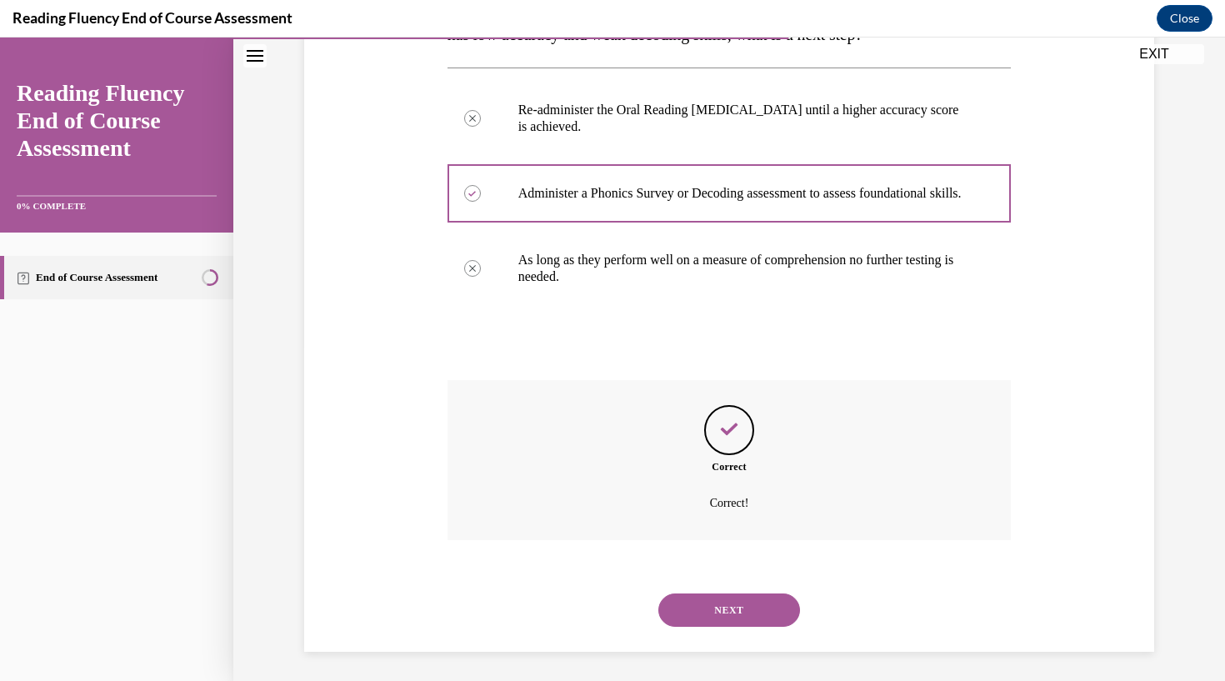
click at [723, 606] on button "NEXT" at bounding box center [729, 609] width 142 height 33
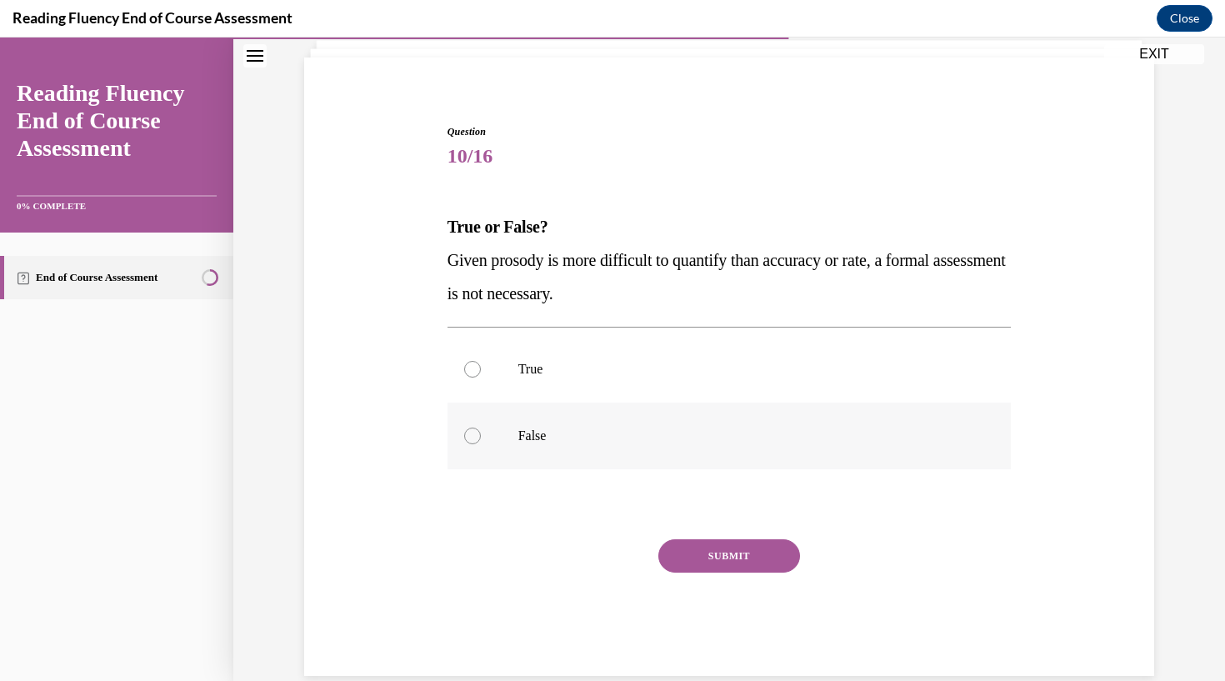
click at [469, 437] on div at bounding box center [472, 436] width 17 height 17
click at [469, 437] on input "False" at bounding box center [472, 436] width 17 height 17
radio input "true"
click at [706, 552] on button "SUBMIT" at bounding box center [729, 555] width 142 height 33
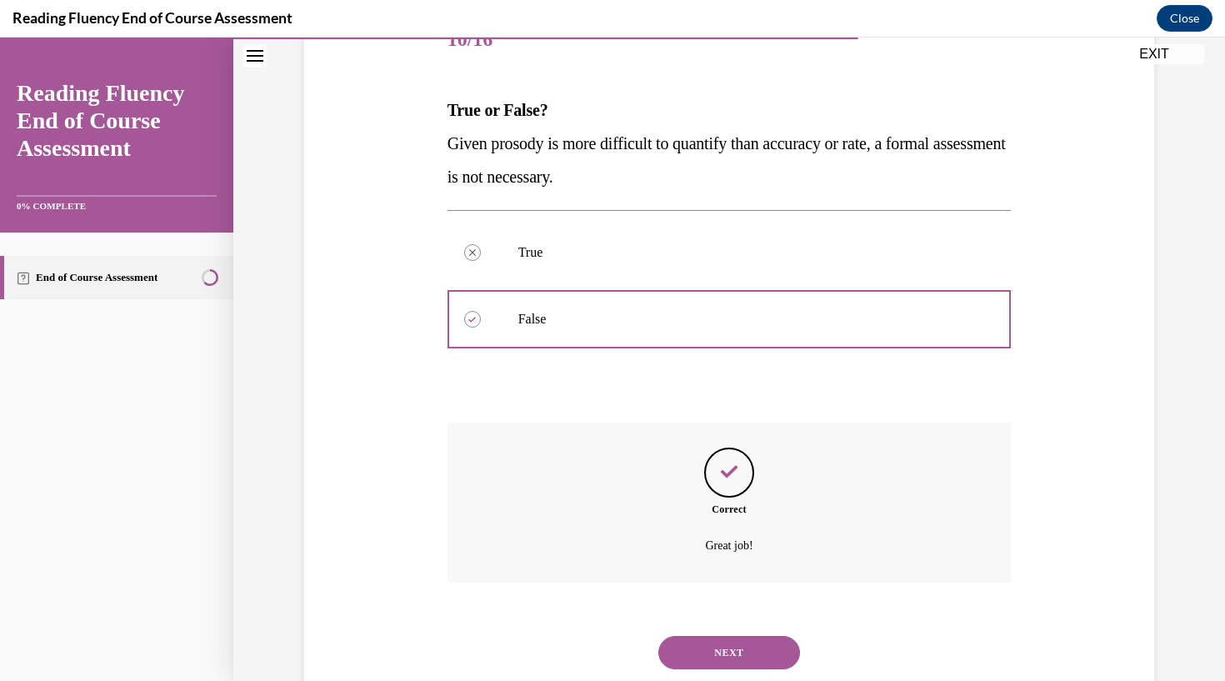
scroll to position [250, 0]
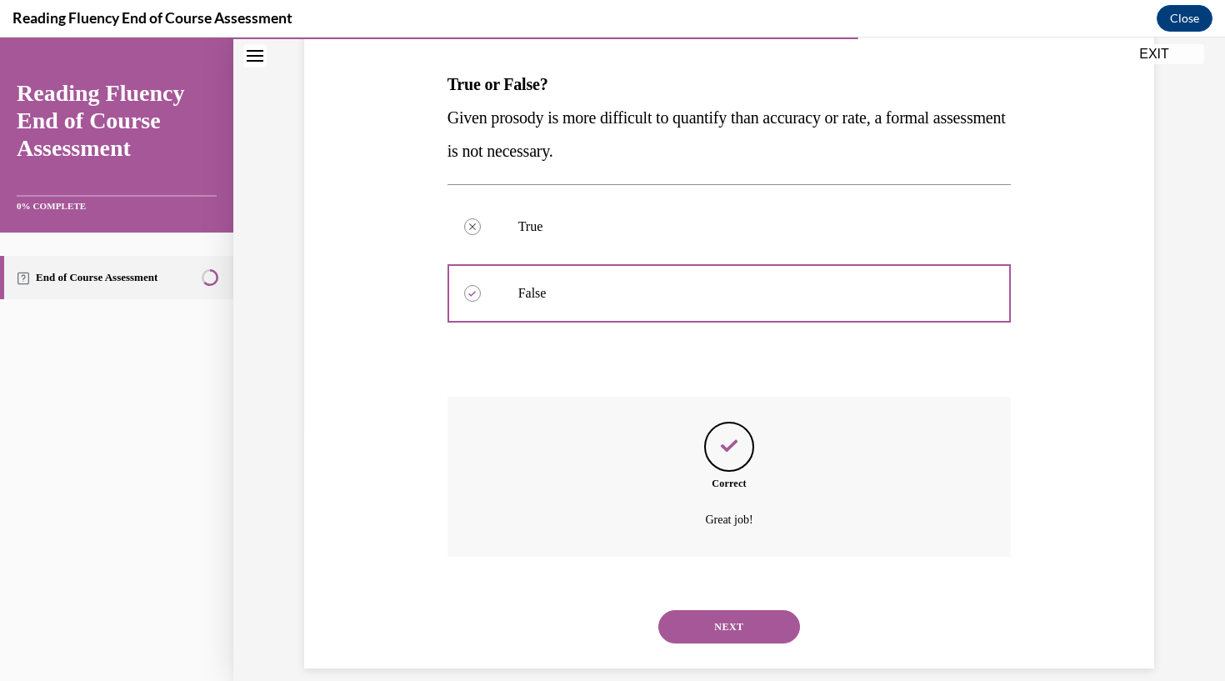
click at [709, 610] on button "NEXT" at bounding box center [729, 626] width 142 height 33
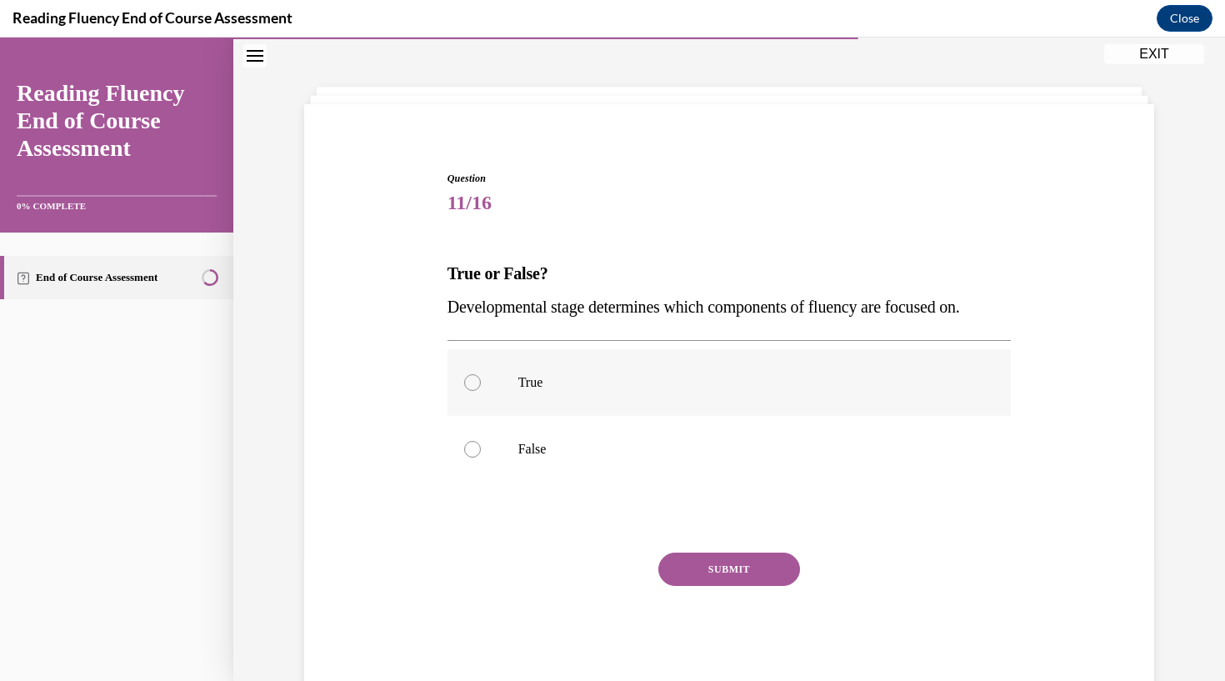
click at [468, 387] on div at bounding box center [472, 382] width 17 height 17
click at [468, 387] on input "True" at bounding box center [472, 382] width 17 height 17
radio input "true"
click at [703, 579] on button "SUBMIT" at bounding box center [729, 569] width 142 height 33
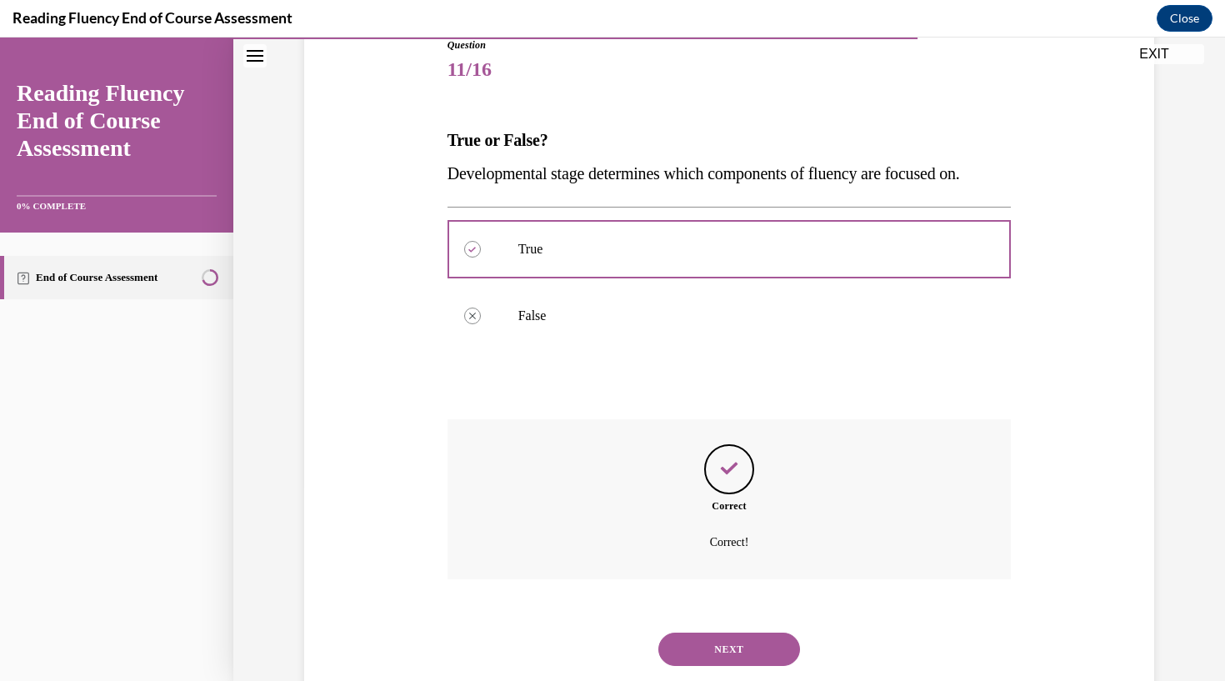
scroll to position [217, 0]
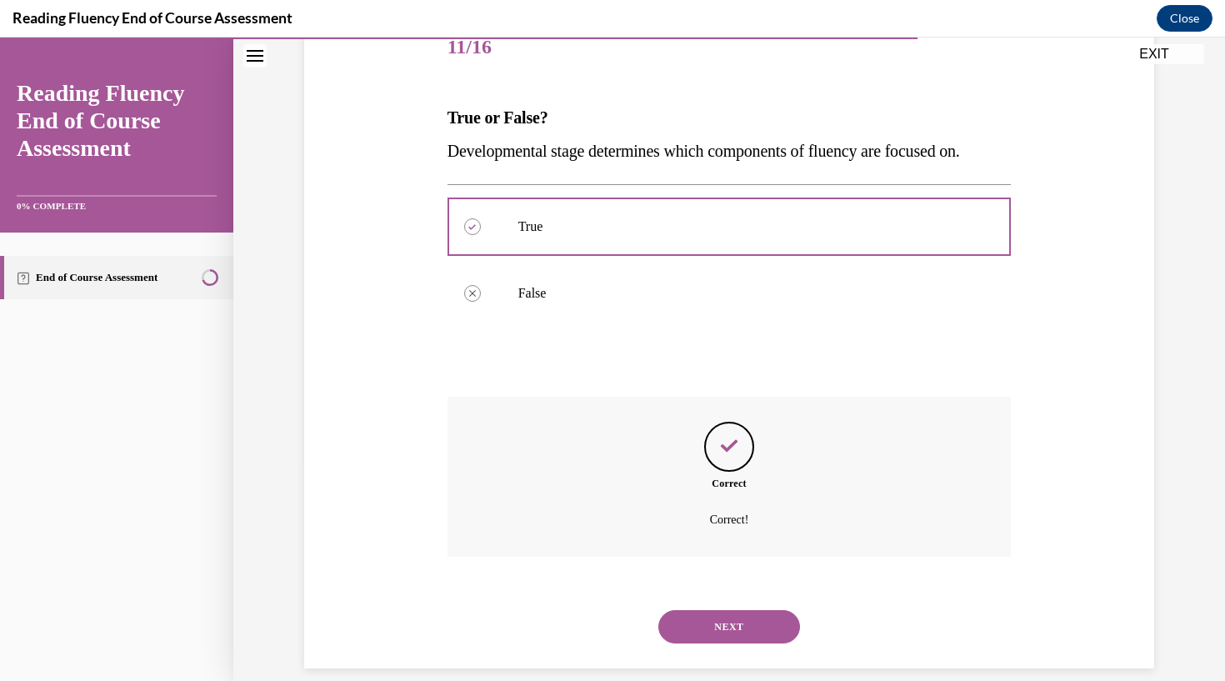
click at [707, 610] on button "NEXT" at bounding box center [729, 626] width 142 height 33
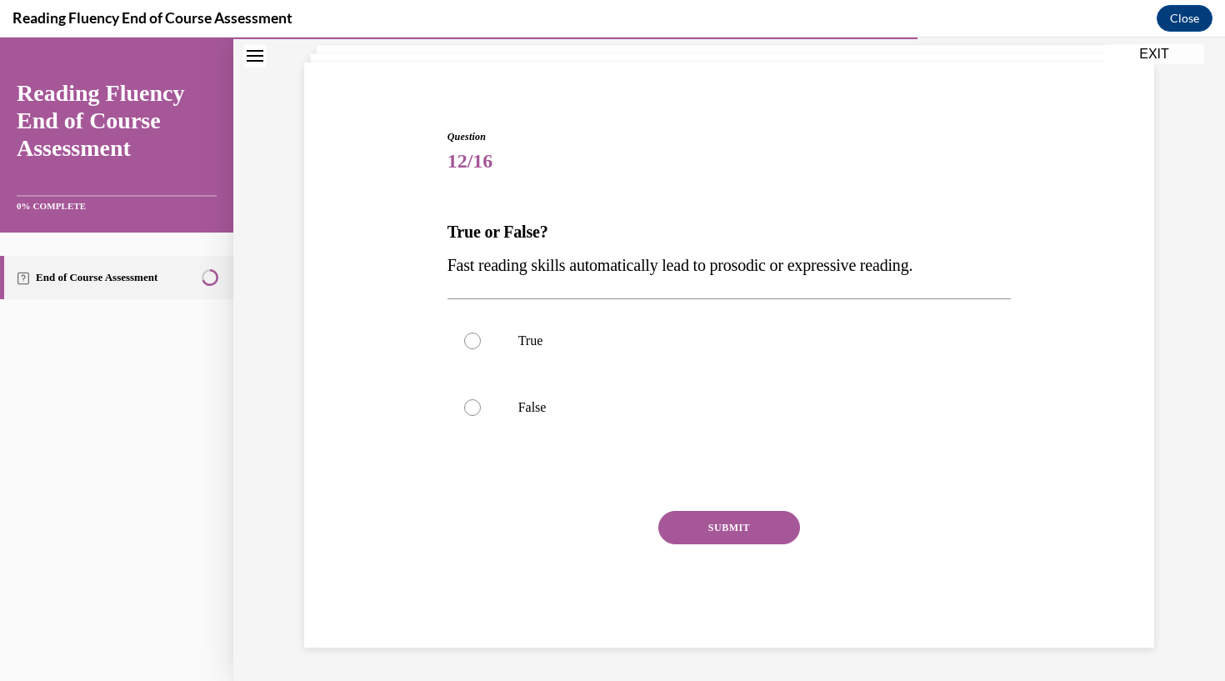
scroll to position [63, 0]
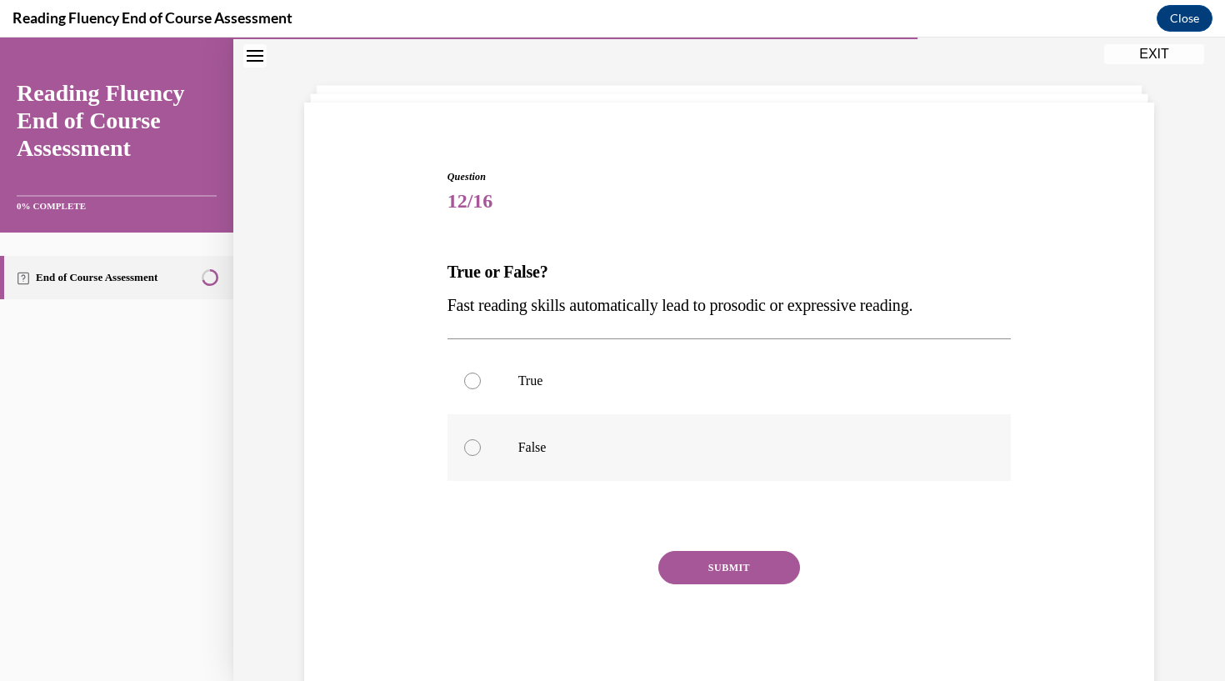
click at [473, 443] on div at bounding box center [472, 447] width 17 height 17
click at [473, 443] on input "False" at bounding box center [472, 447] width 17 height 17
radio input "true"
click at [719, 563] on button "SUBMIT" at bounding box center [729, 567] width 142 height 33
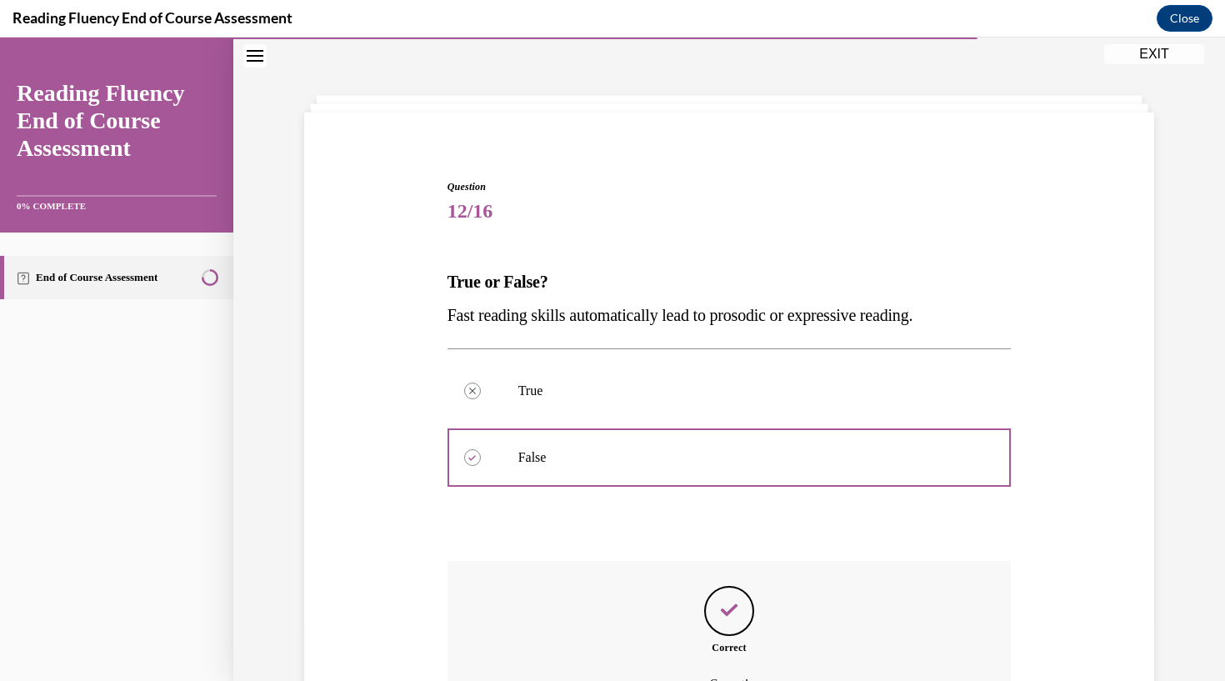
scroll to position [217, 0]
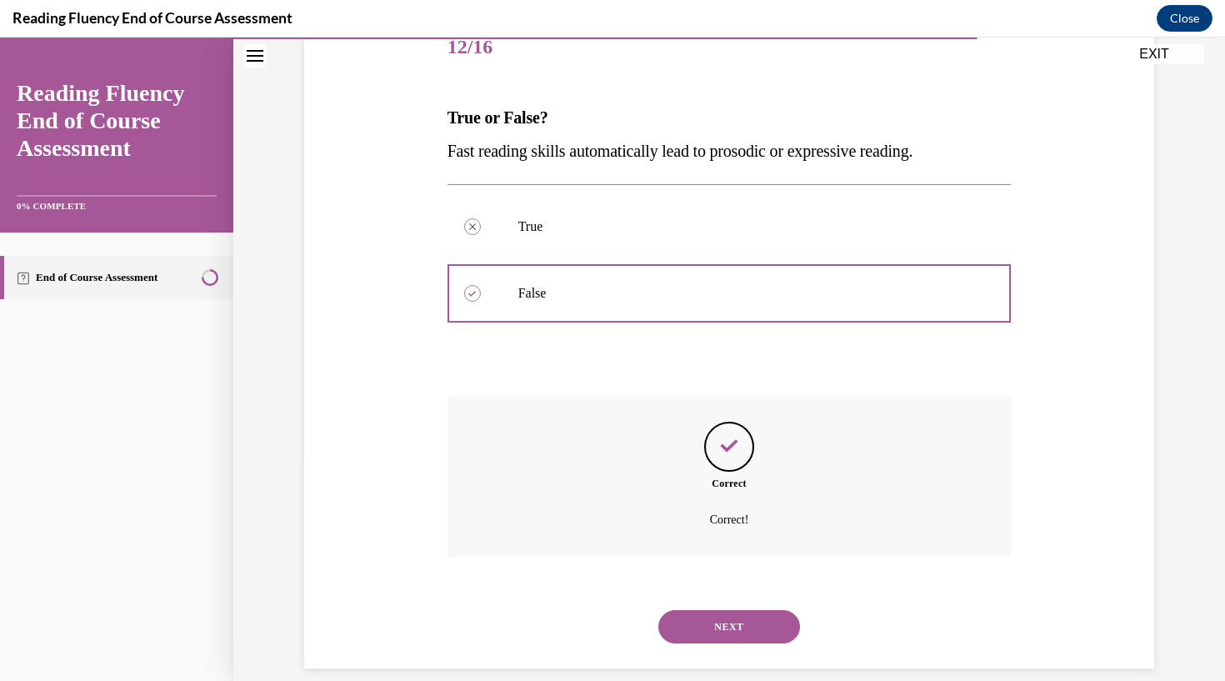
click at [723, 610] on button "NEXT" at bounding box center [729, 626] width 142 height 33
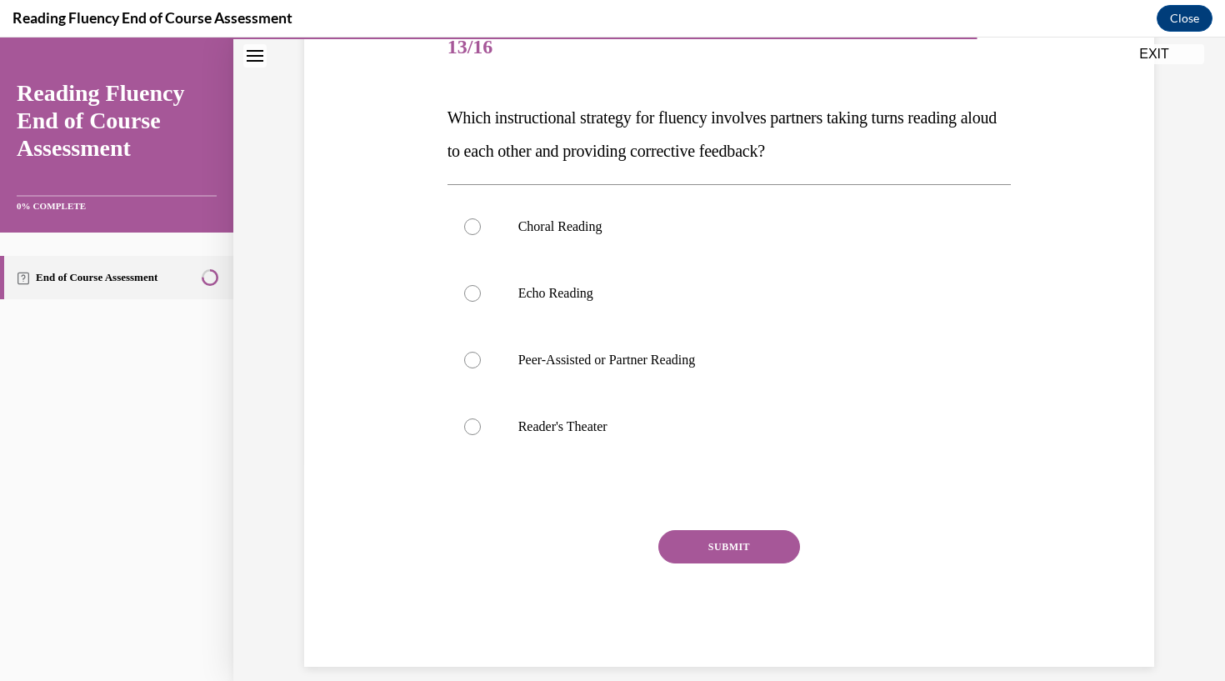
scroll to position [216, 0]
click at [474, 391] on label "Peer-Assisted or Partner Reading" at bounding box center [730, 361] width 564 height 67
click at [474, 369] on input "Peer-Assisted or Partner Reading" at bounding box center [472, 361] width 17 height 17
radio input "true"
click at [698, 576] on div "SUBMIT" at bounding box center [730, 572] width 564 height 83
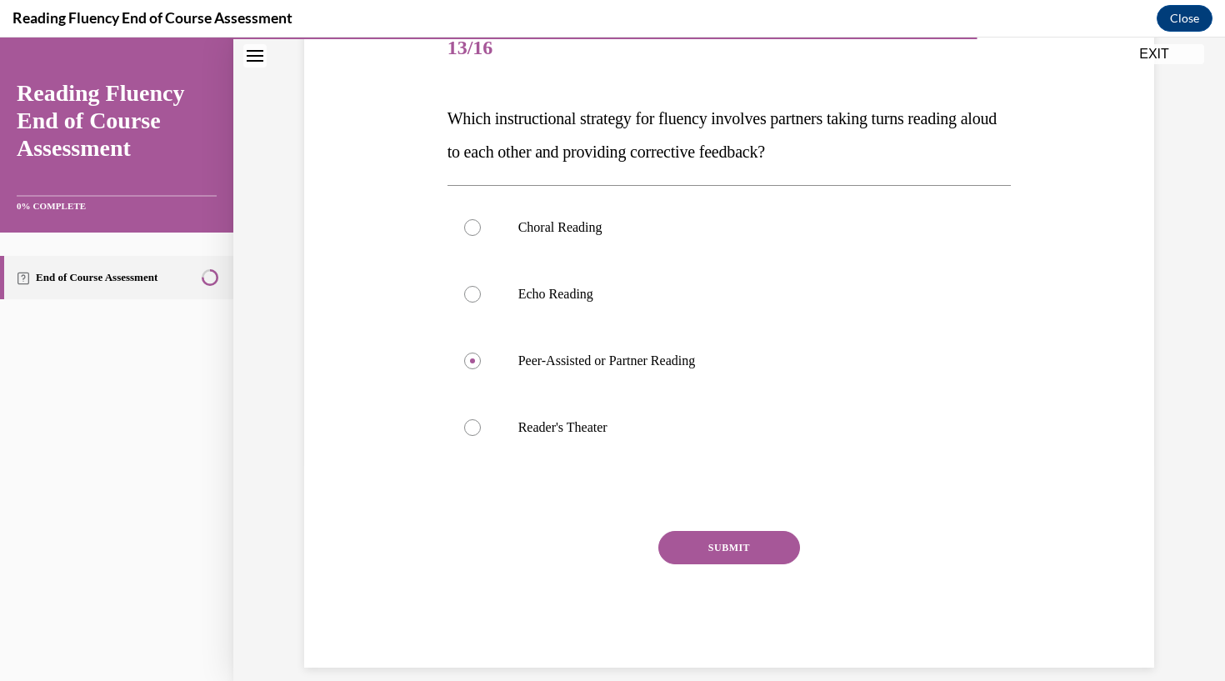
click at [749, 578] on div "SUBMIT" at bounding box center [730, 572] width 564 height 83
click at [757, 544] on button "SUBMIT" at bounding box center [729, 547] width 142 height 33
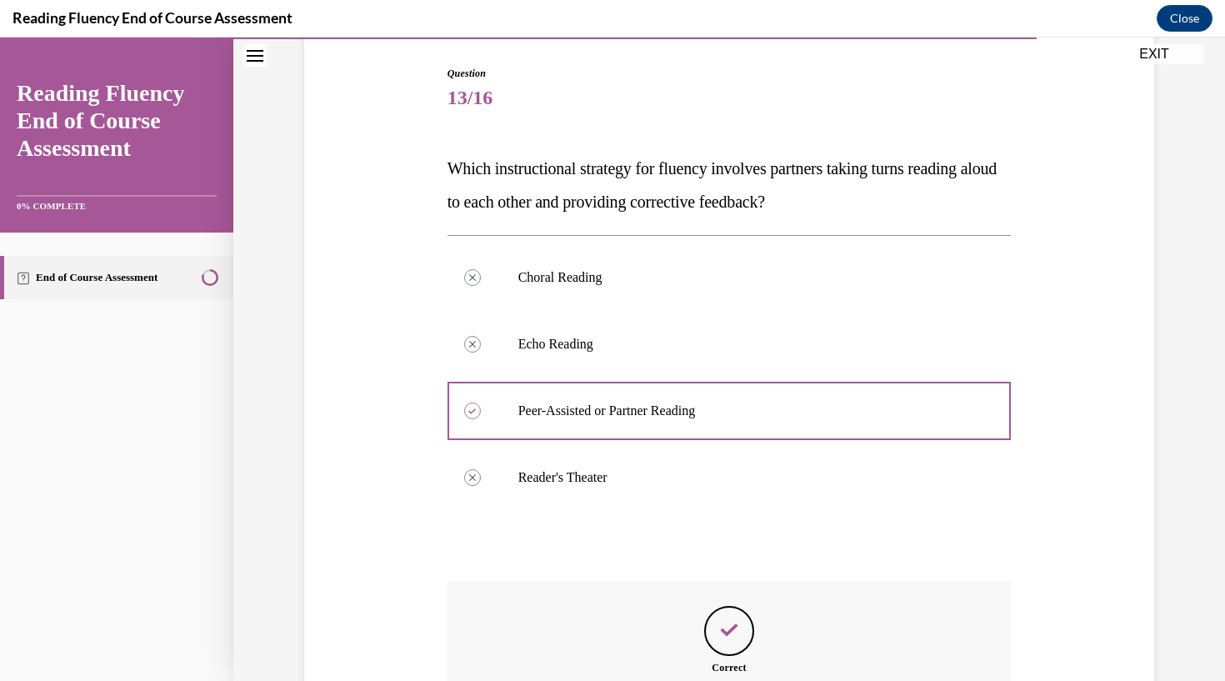
scroll to position [350, 0]
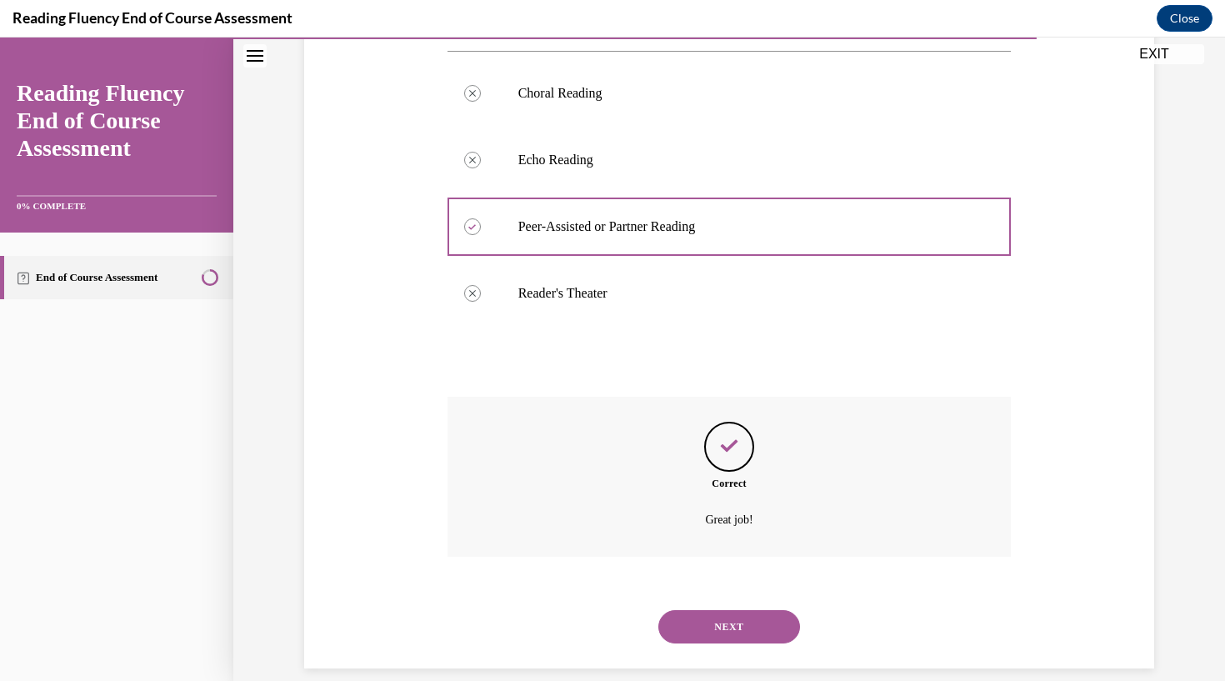
click at [729, 610] on button "NEXT" at bounding box center [729, 626] width 142 height 33
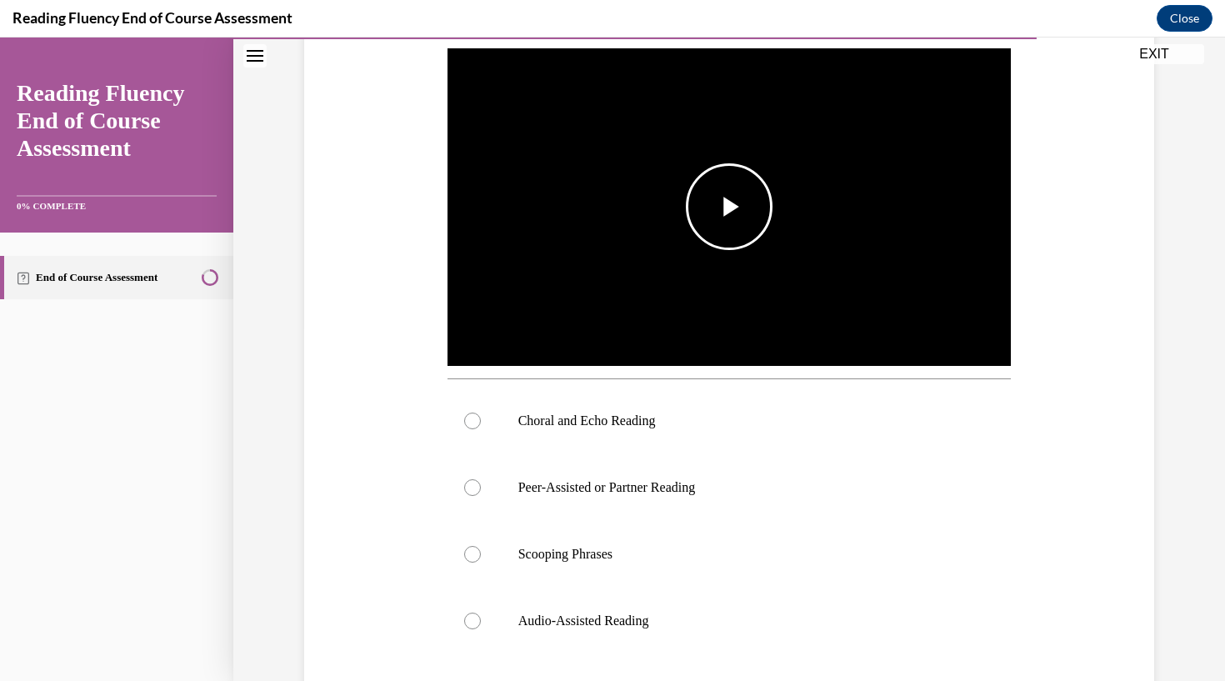
scroll to position [356, 0]
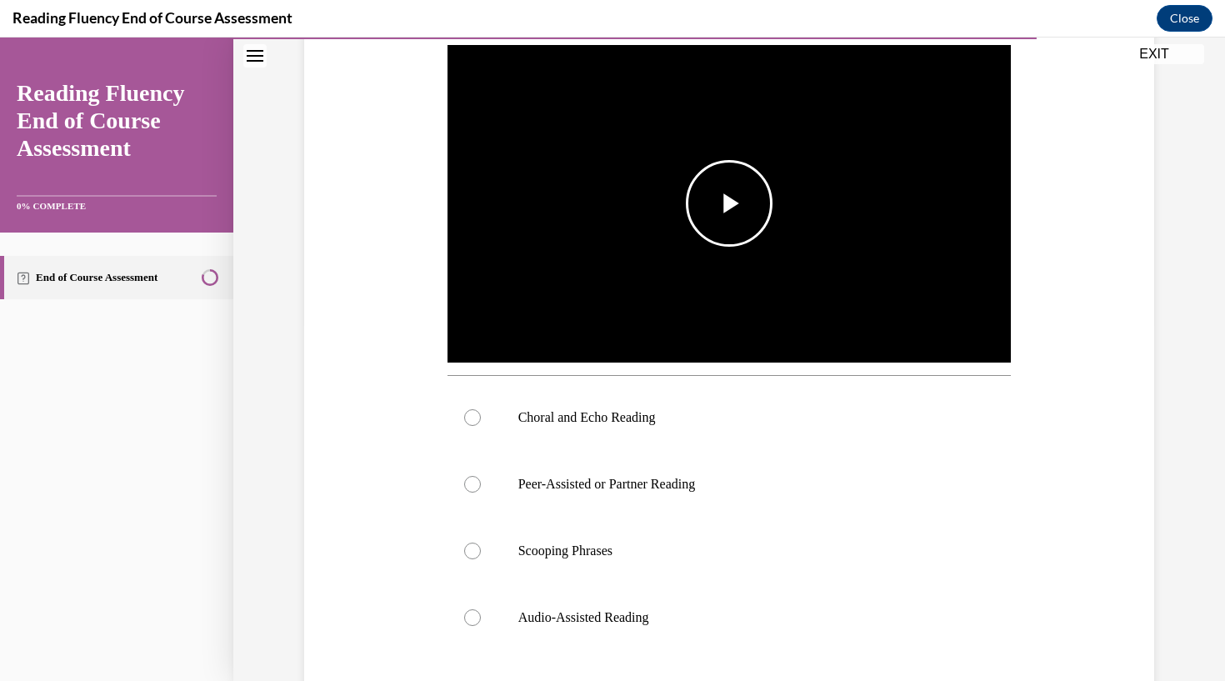
click at [729, 203] on span "Video player" at bounding box center [729, 203] width 0 height 0
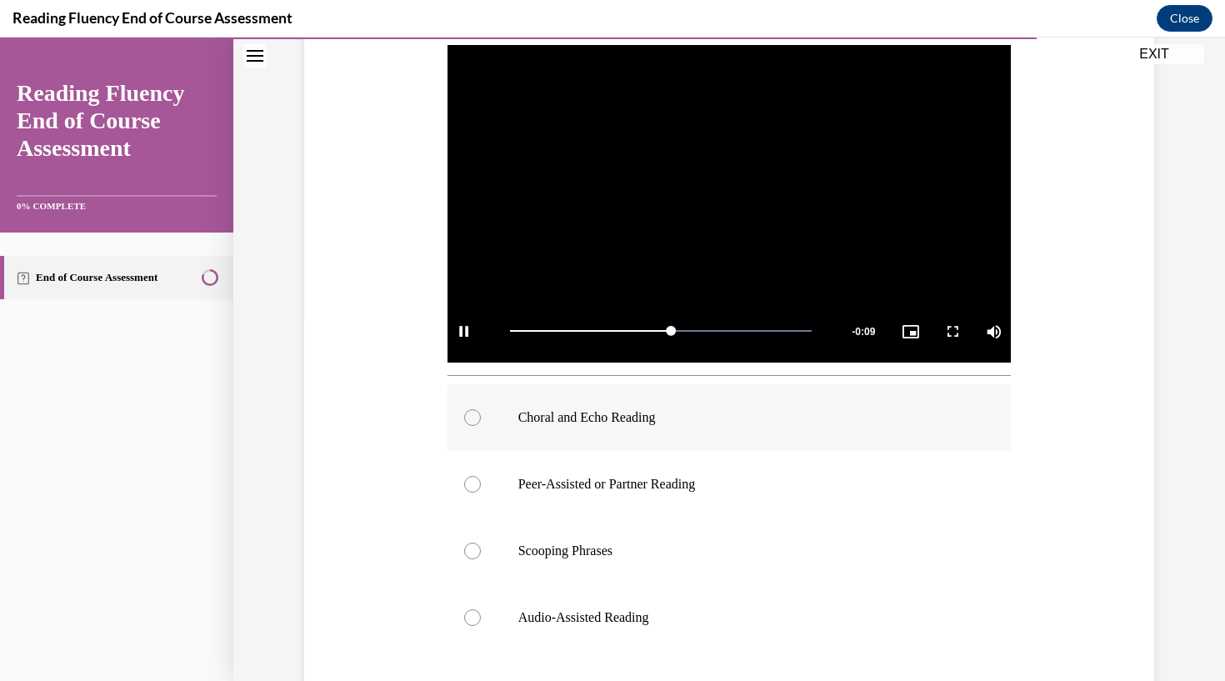
click at [473, 413] on div at bounding box center [472, 417] width 17 height 17
click at [473, 413] on input "Choral and Echo Reading" at bounding box center [472, 417] width 17 height 17
radio input "true"
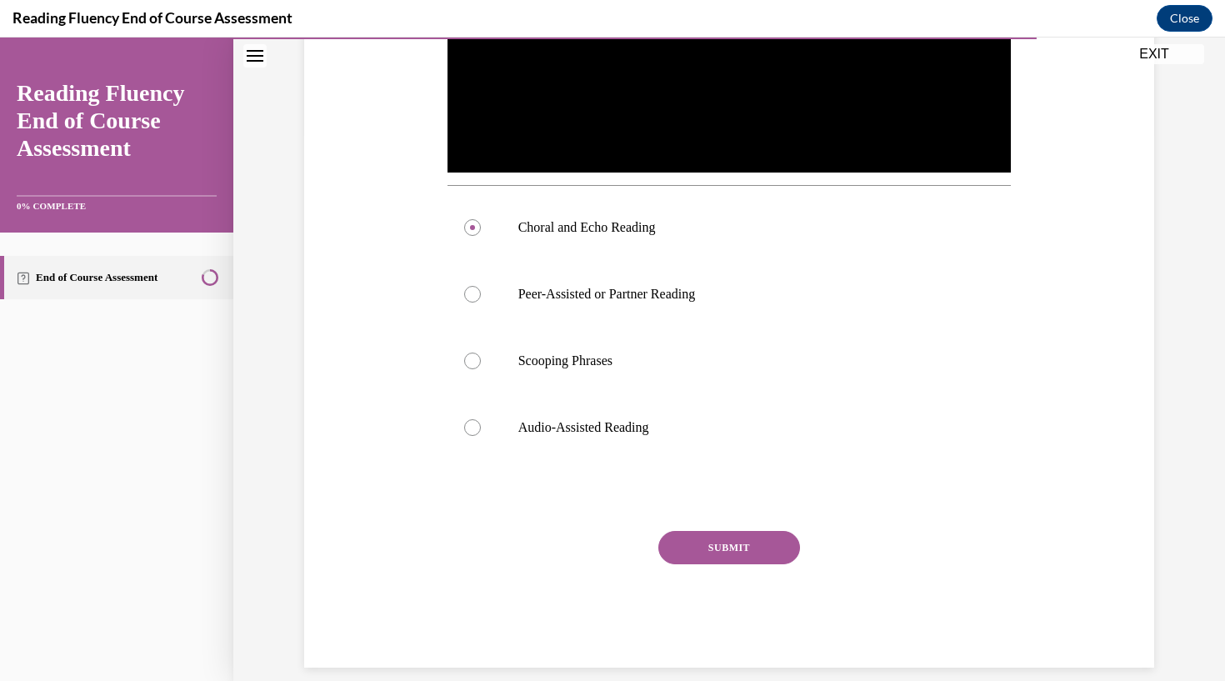
click at [717, 554] on button "SUBMIT" at bounding box center [729, 547] width 142 height 33
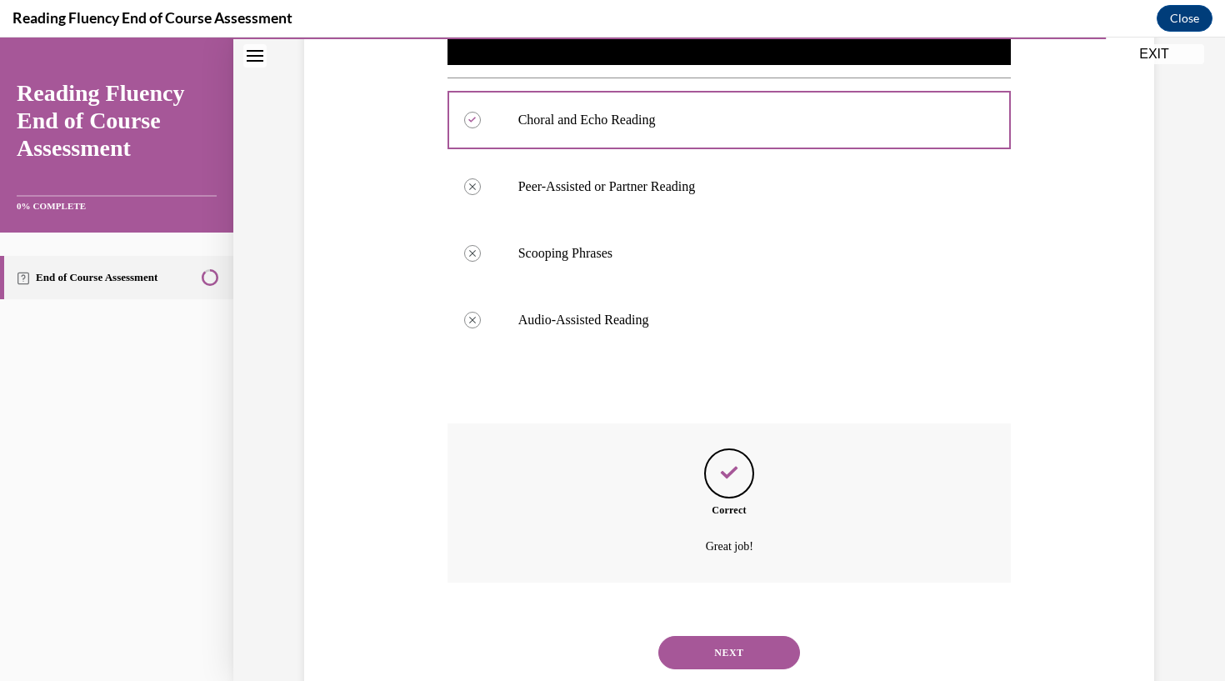
scroll to position [680, 0]
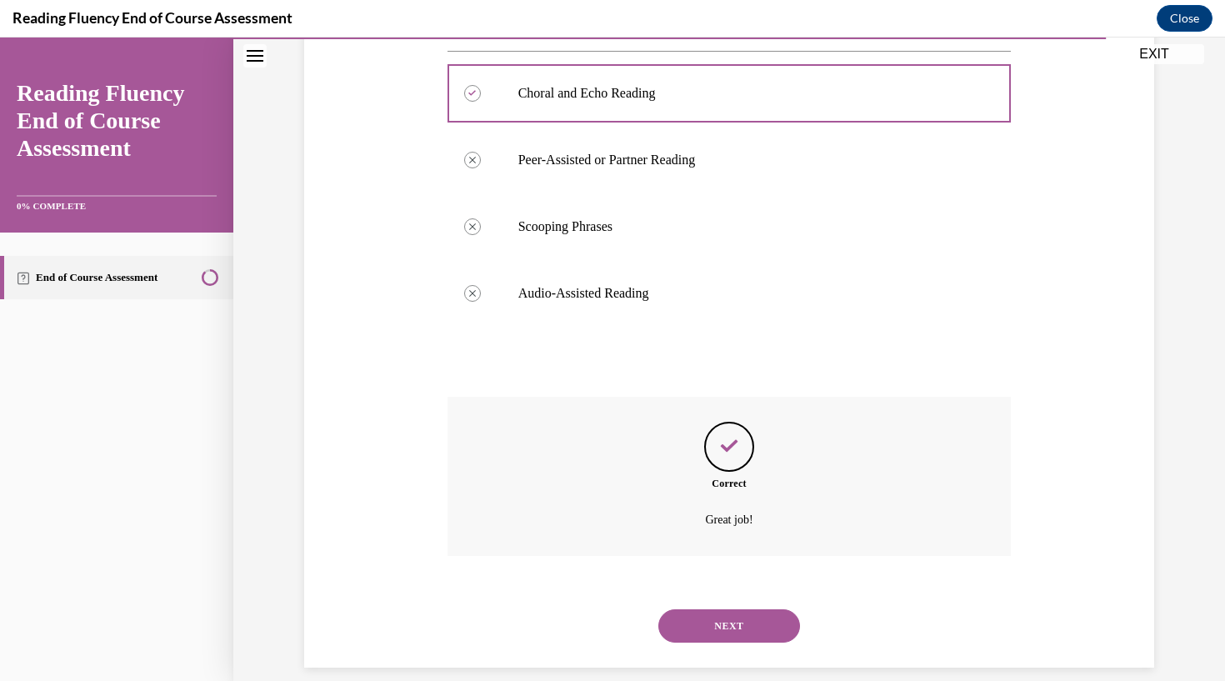
click at [722, 609] on button "NEXT" at bounding box center [729, 625] width 142 height 33
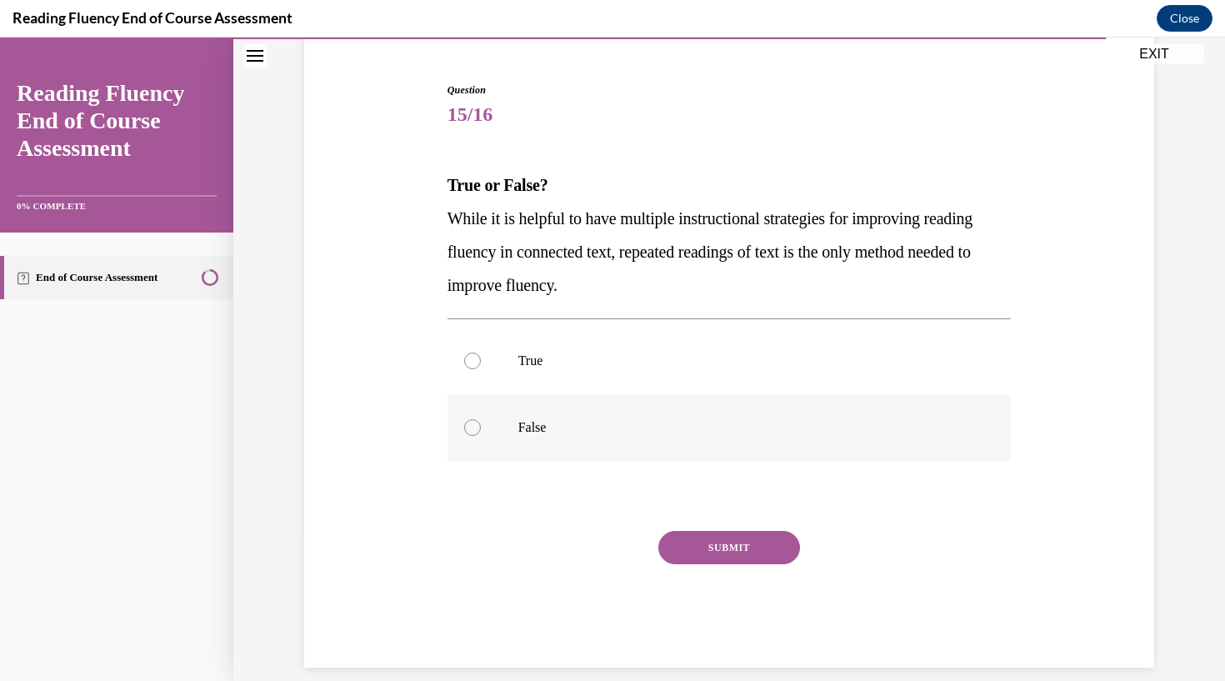
scroll to position [149, 0]
click at [473, 433] on div at bounding box center [472, 427] width 17 height 17
click at [473, 433] on input "False" at bounding box center [472, 427] width 17 height 17
radio input "true"
click at [707, 545] on button "SUBMIT" at bounding box center [729, 547] width 142 height 33
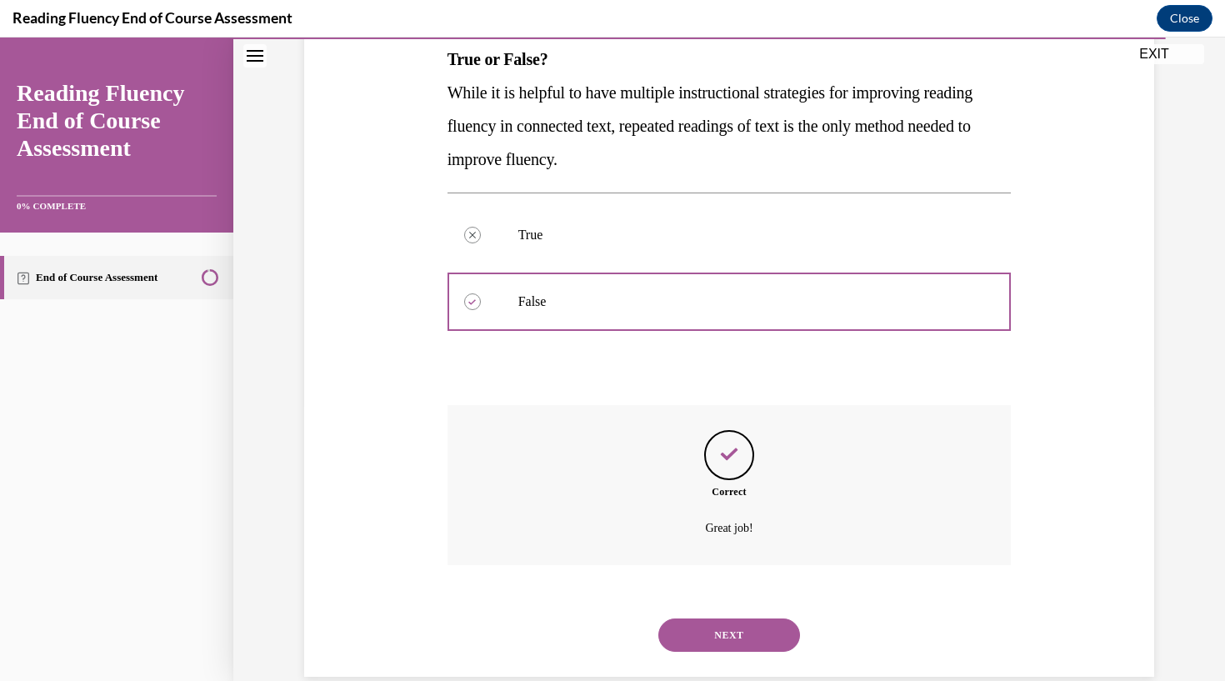
scroll to position [283, 0]
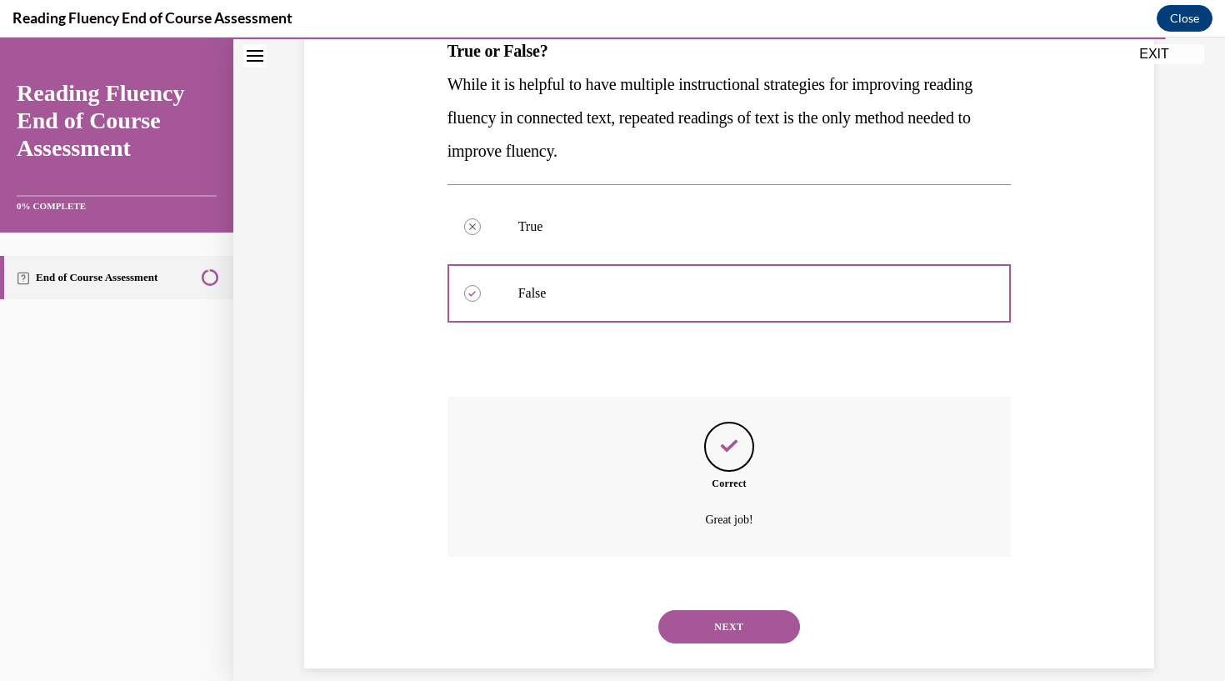
click at [723, 610] on button "NEXT" at bounding box center [729, 626] width 142 height 33
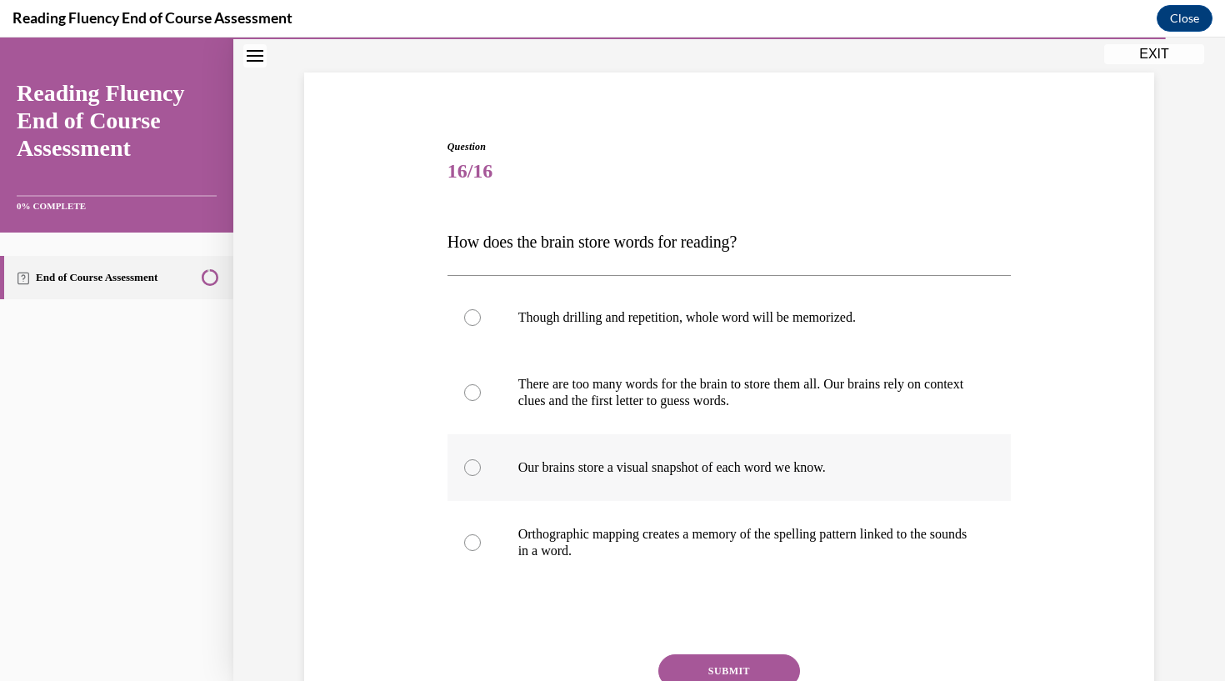
scroll to position [104, 0]
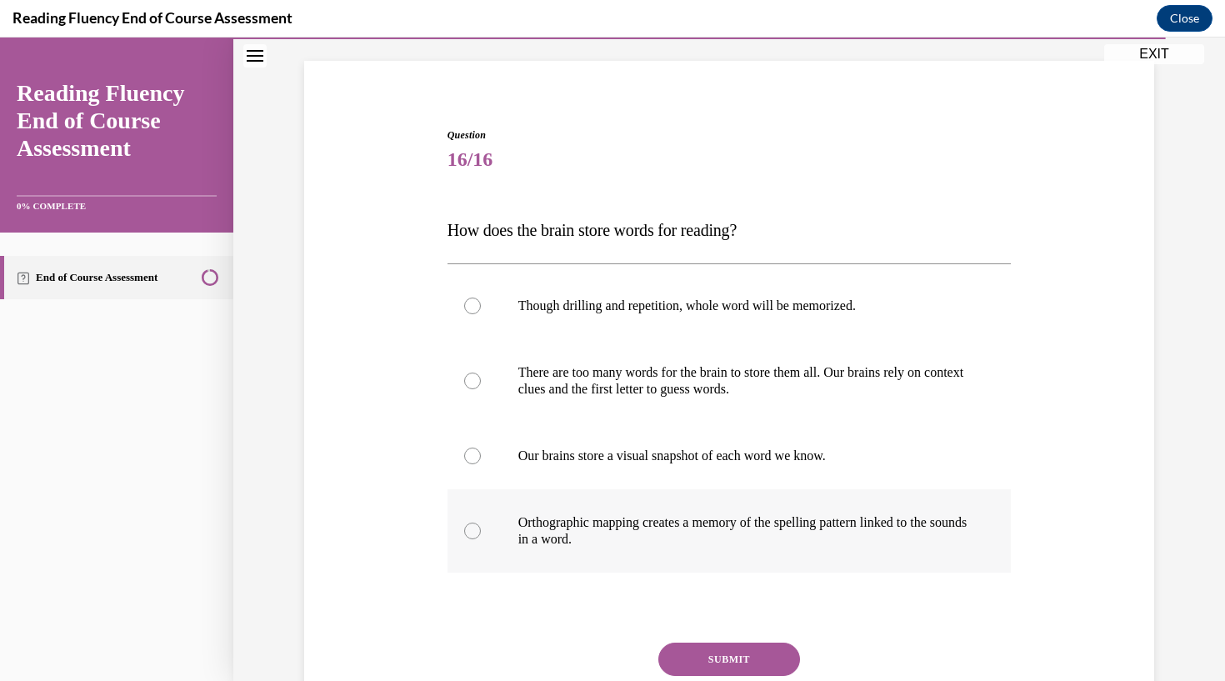
click at [479, 523] on label "Orthographic mapping creates a memory of the spelling pattern linked to the sou…" at bounding box center [730, 530] width 564 height 83
click at [479, 523] on input "Orthographic mapping creates a memory of the spelling pattern linked to the sou…" at bounding box center [472, 531] width 17 height 17
radio input "true"
click at [703, 652] on button "SUBMIT" at bounding box center [729, 659] width 142 height 33
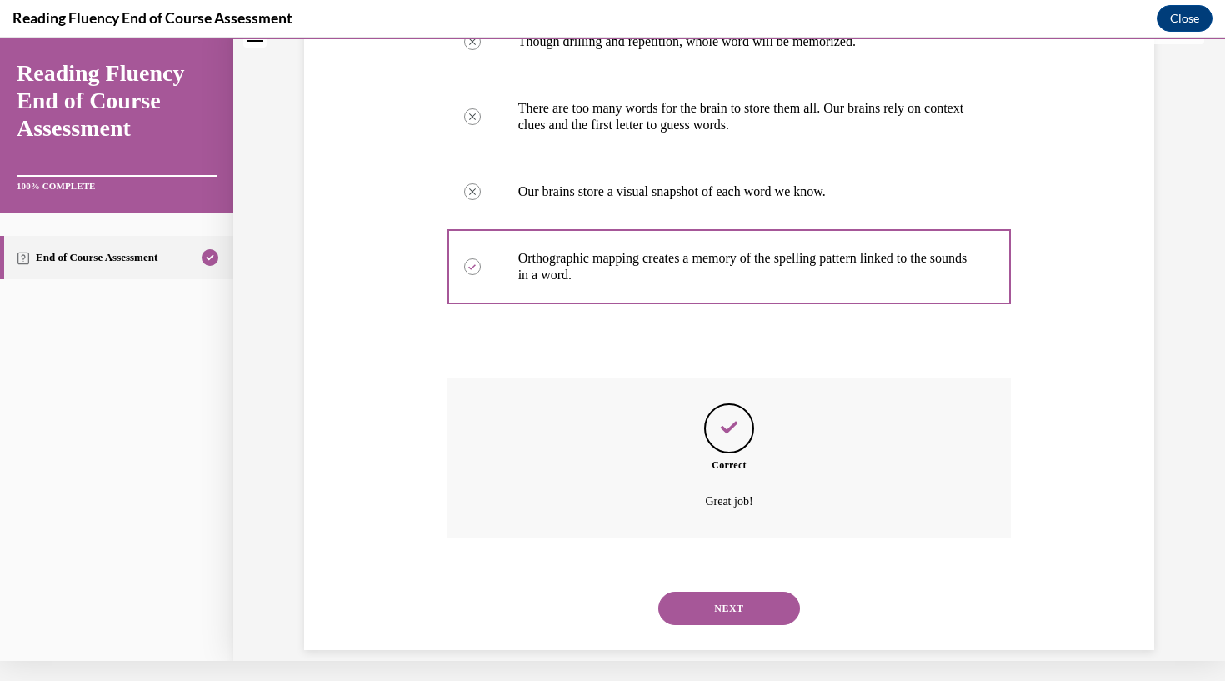
scroll to position [350, 0]
click at [755, 590] on button "NEXT" at bounding box center [729, 606] width 142 height 33
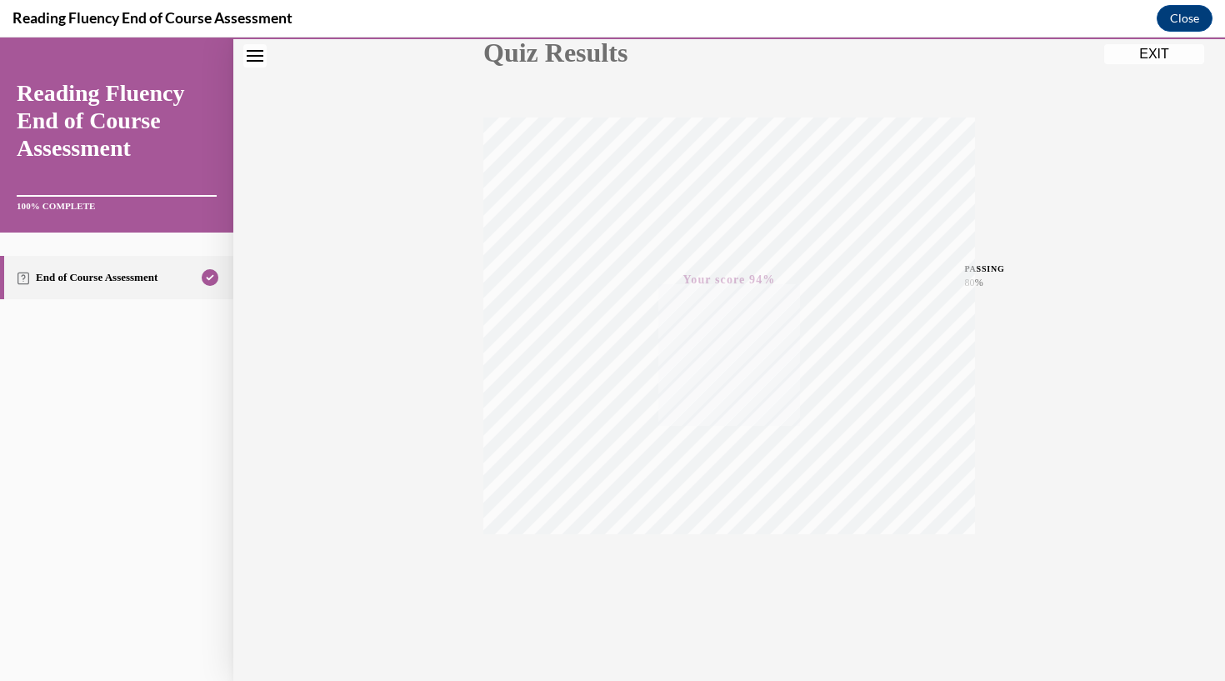
scroll to position [211, 0]
click at [1153, 50] on button "EXIT" at bounding box center [1154, 54] width 100 height 20
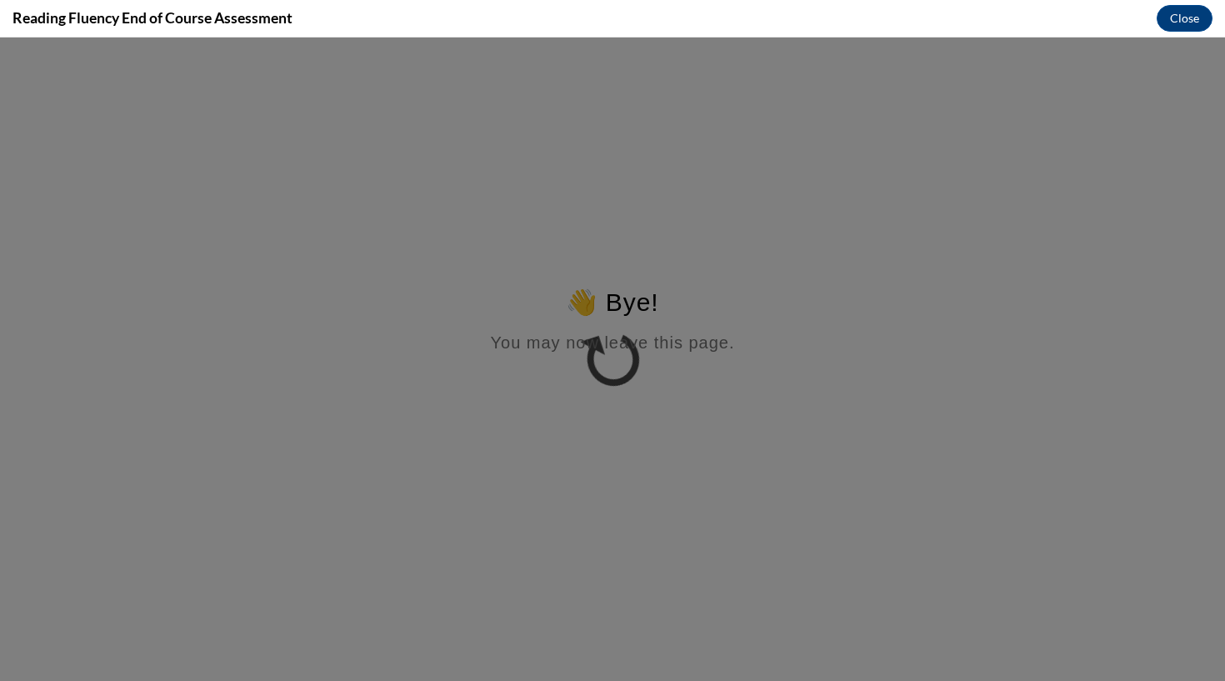
scroll to position [0, 0]
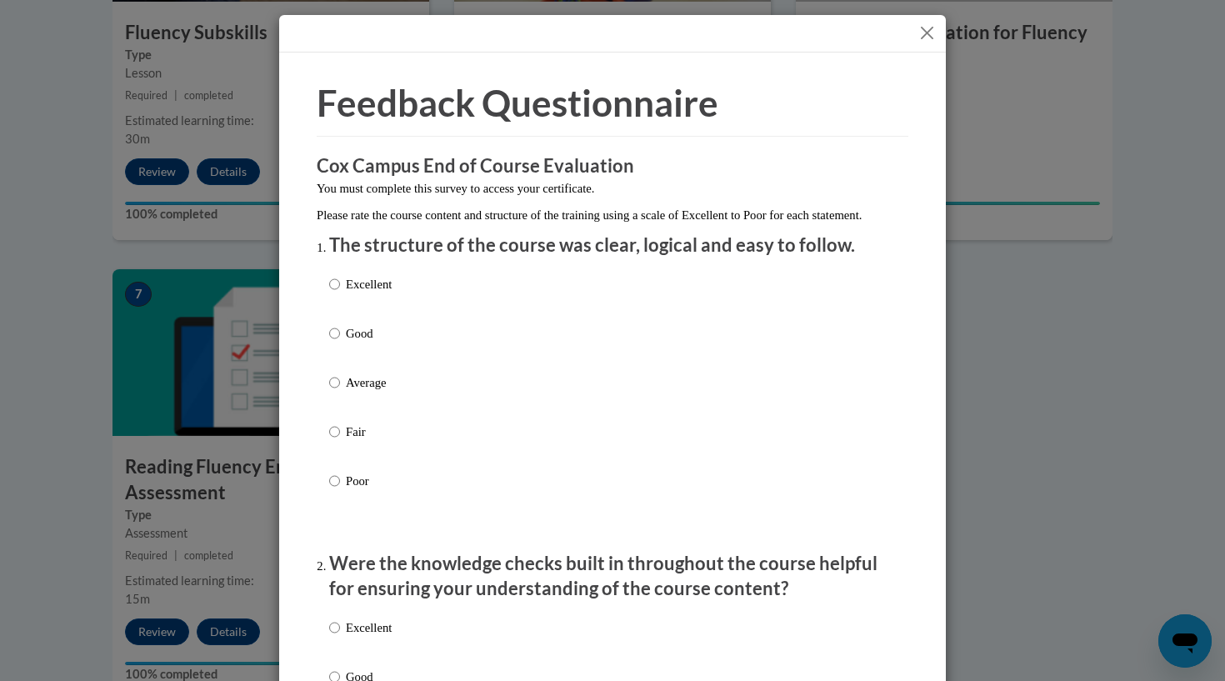
click at [333, 343] on input "Good" at bounding box center [334, 333] width 11 height 18
radio input "true"
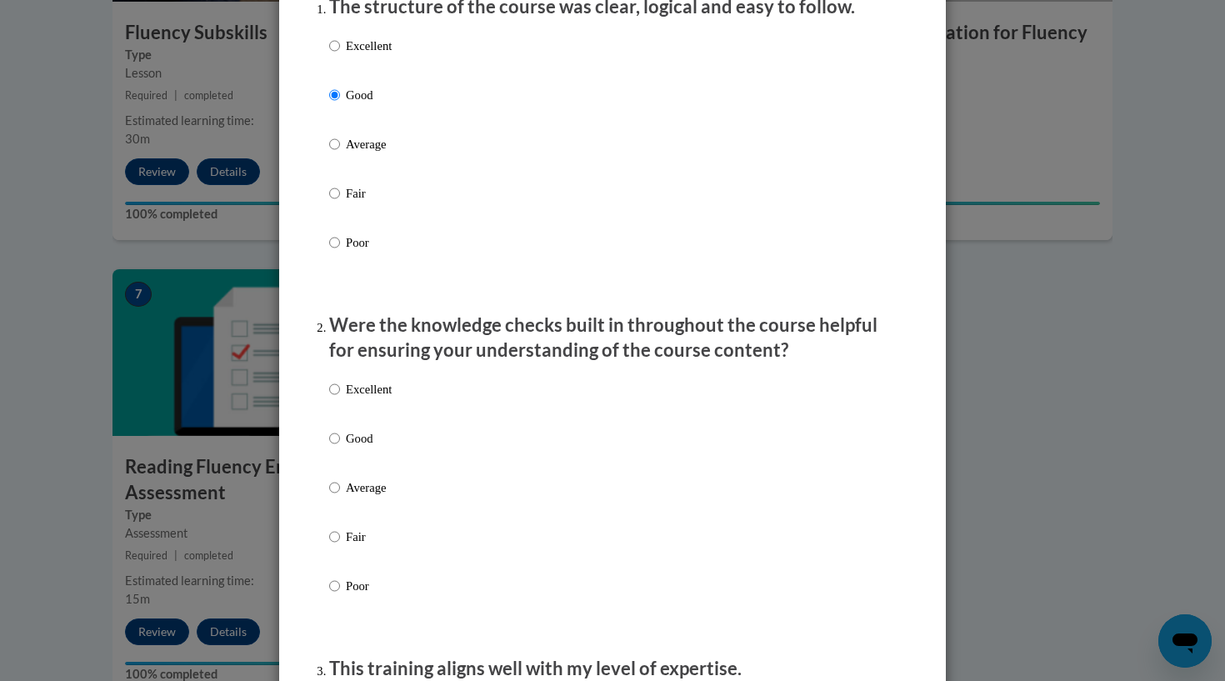
scroll to position [241, 0]
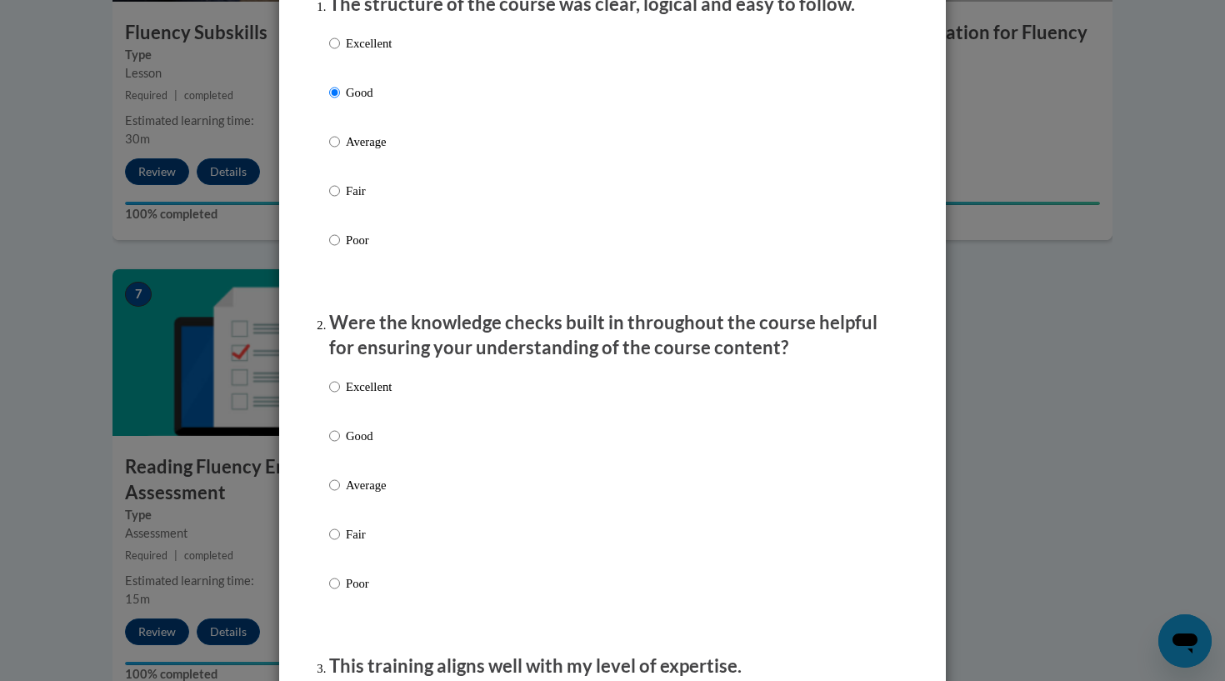
click at [334, 543] on input "Fair" at bounding box center [334, 534] width 11 height 18
radio input "true"
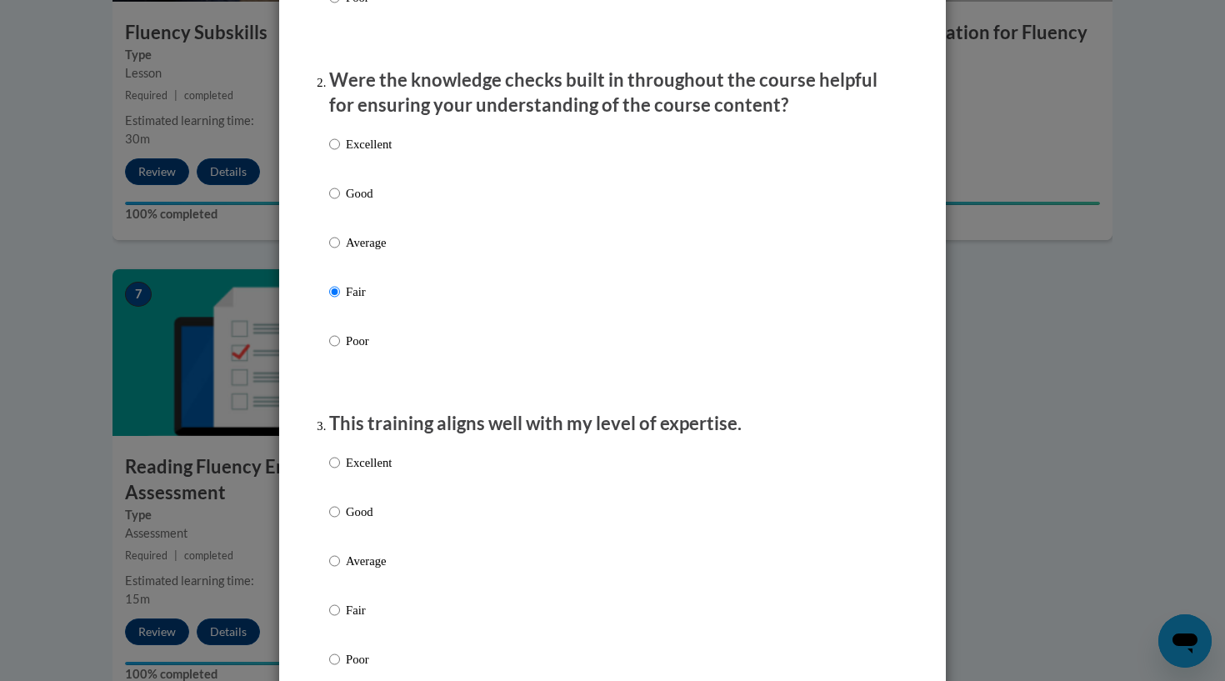
scroll to position [484, 0]
click at [338, 520] on input "Good" at bounding box center [334, 511] width 11 height 18
radio input "true"
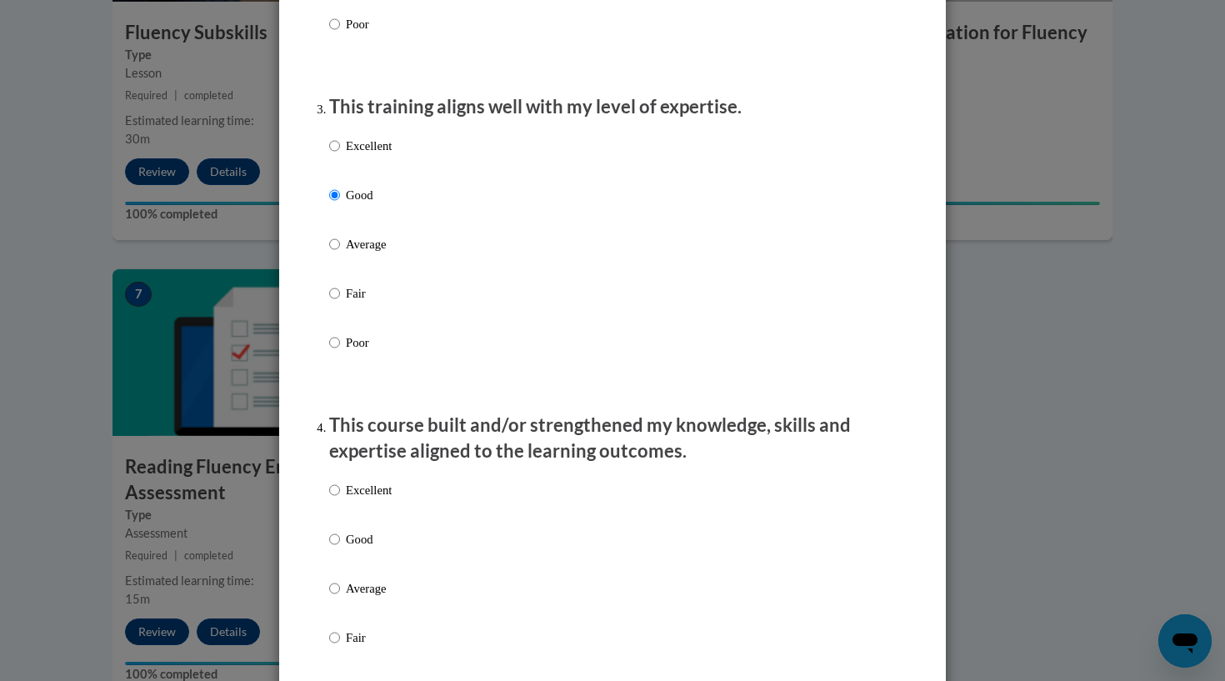
scroll to position [802, 0]
click at [330, 498] on input "Excellent" at bounding box center [334, 488] width 11 height 18
radio input "true"
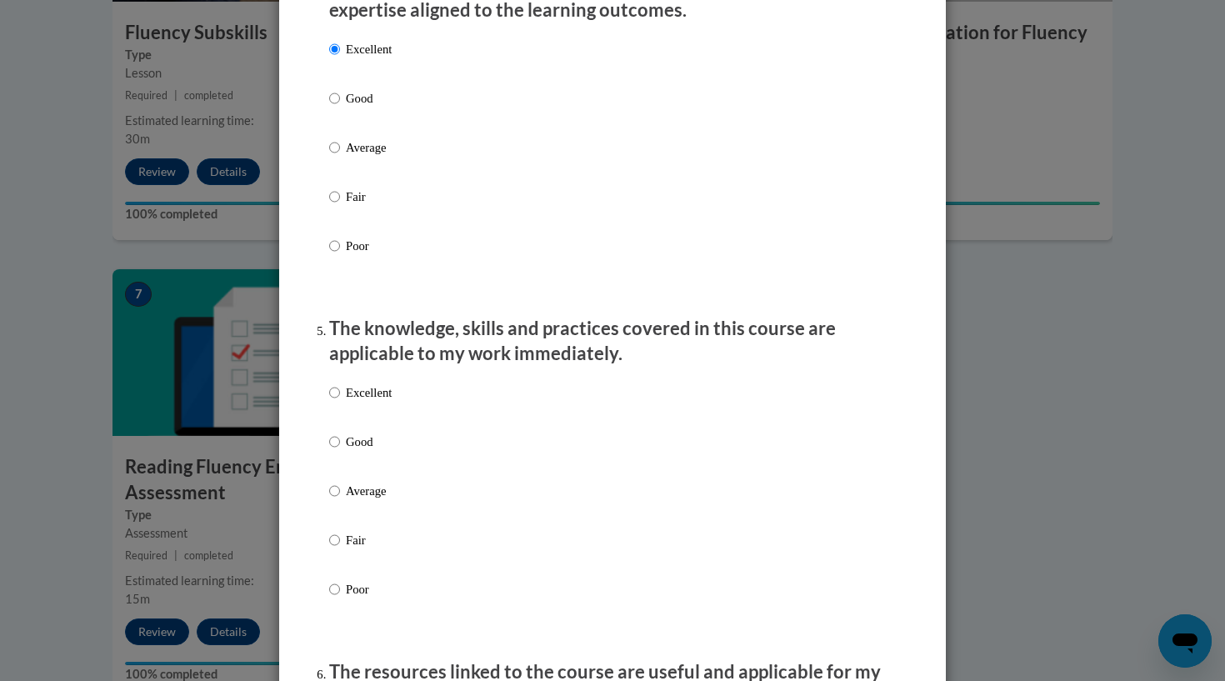
scroll to position [1246, 0]
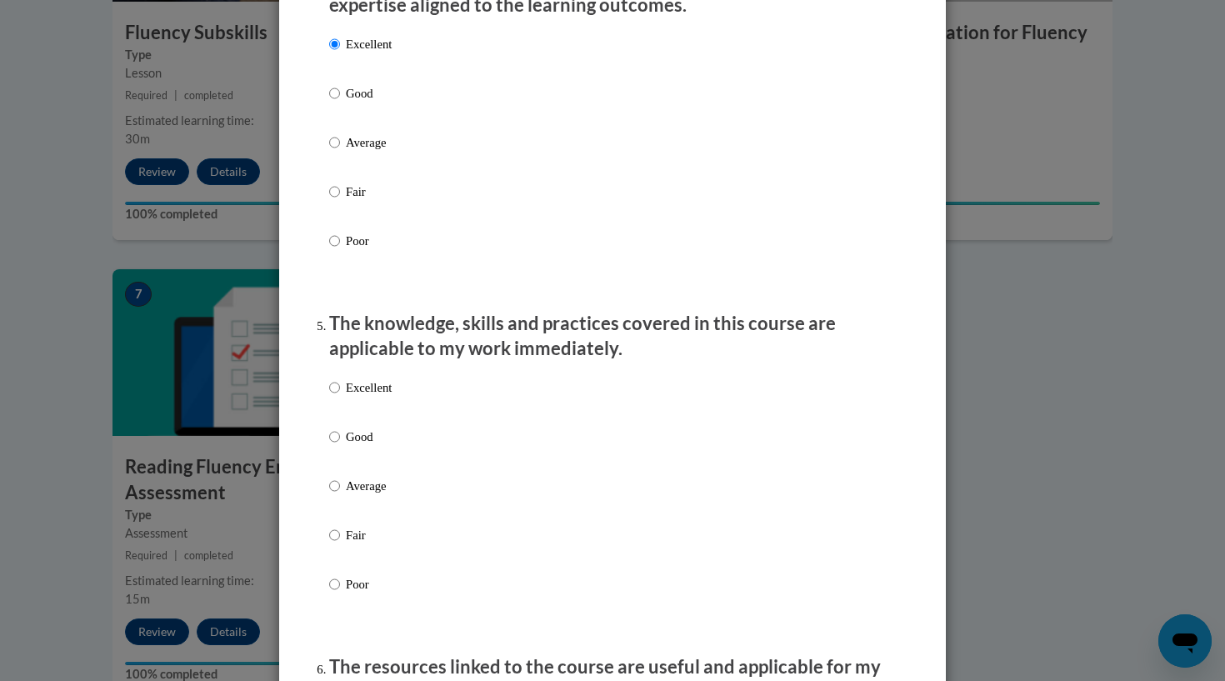
click at [332, 443] on input "Good" at bounding box center [334, 437] width 11 height 18
radio input "true"
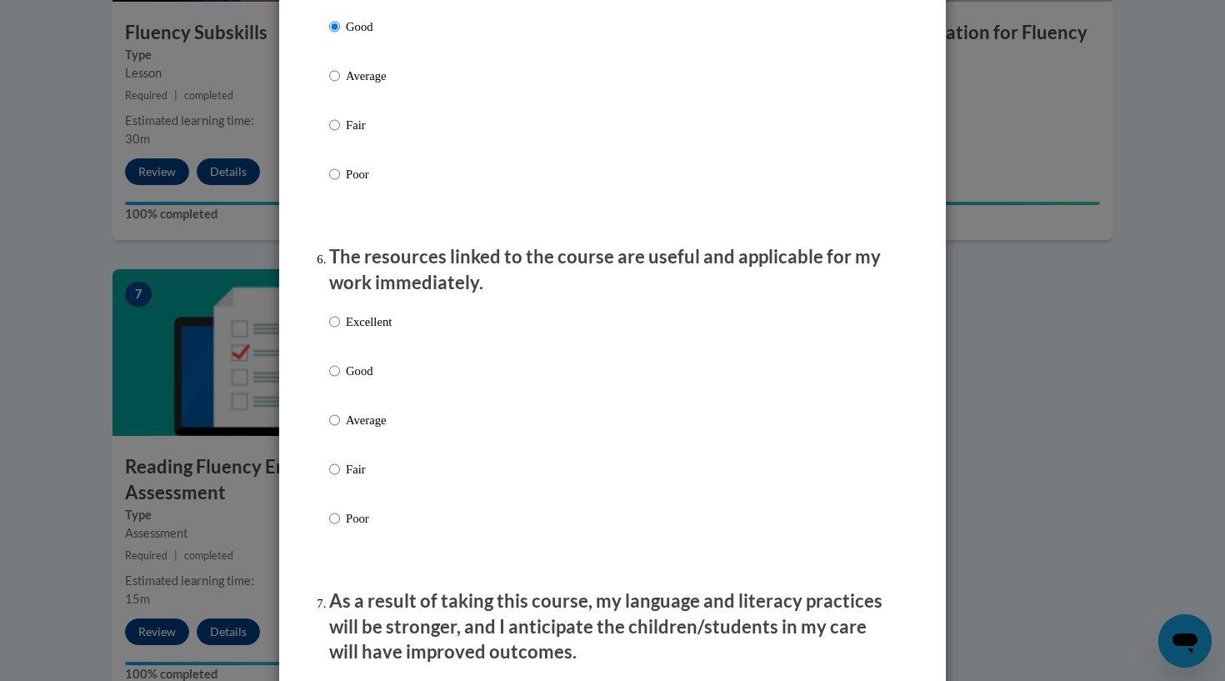
scroll to position [1657, 0]
click at [333, 374] on input "Good" at bounding box center [334, 370] width 11 height 18
radio input "true"
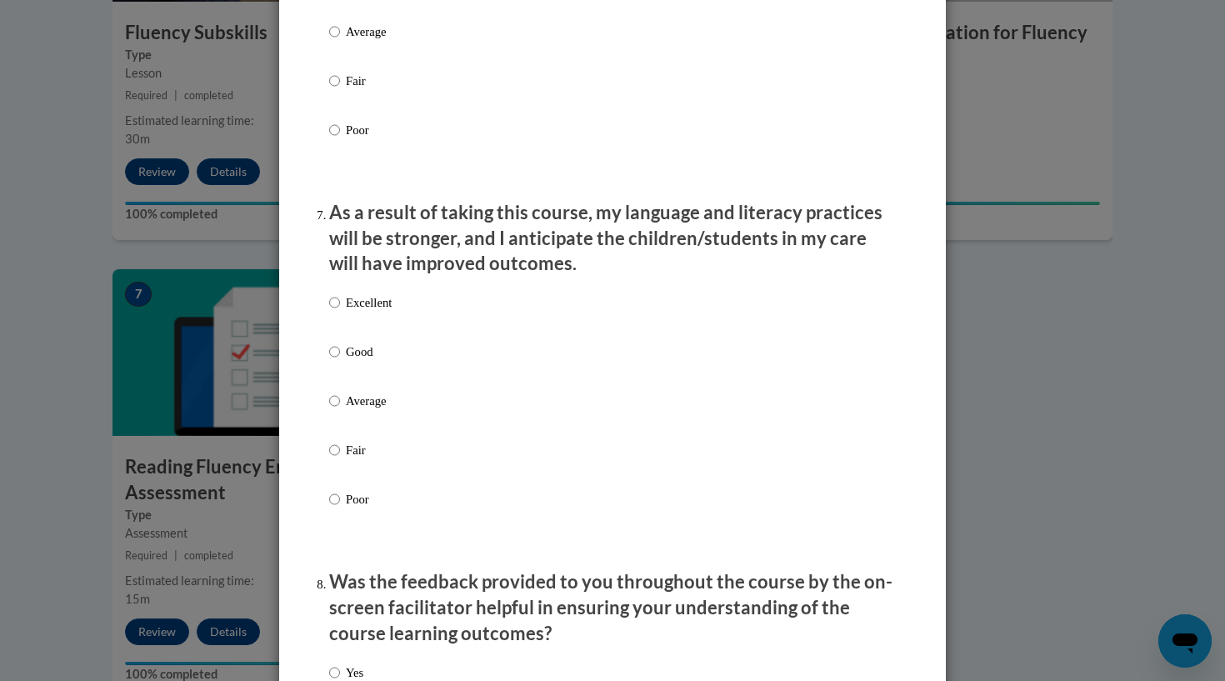
scroll to position [2046, 0]
click at [330, 353] on input "Good" at bounding box center [334, 350] width 11 height 18
radio input "true"
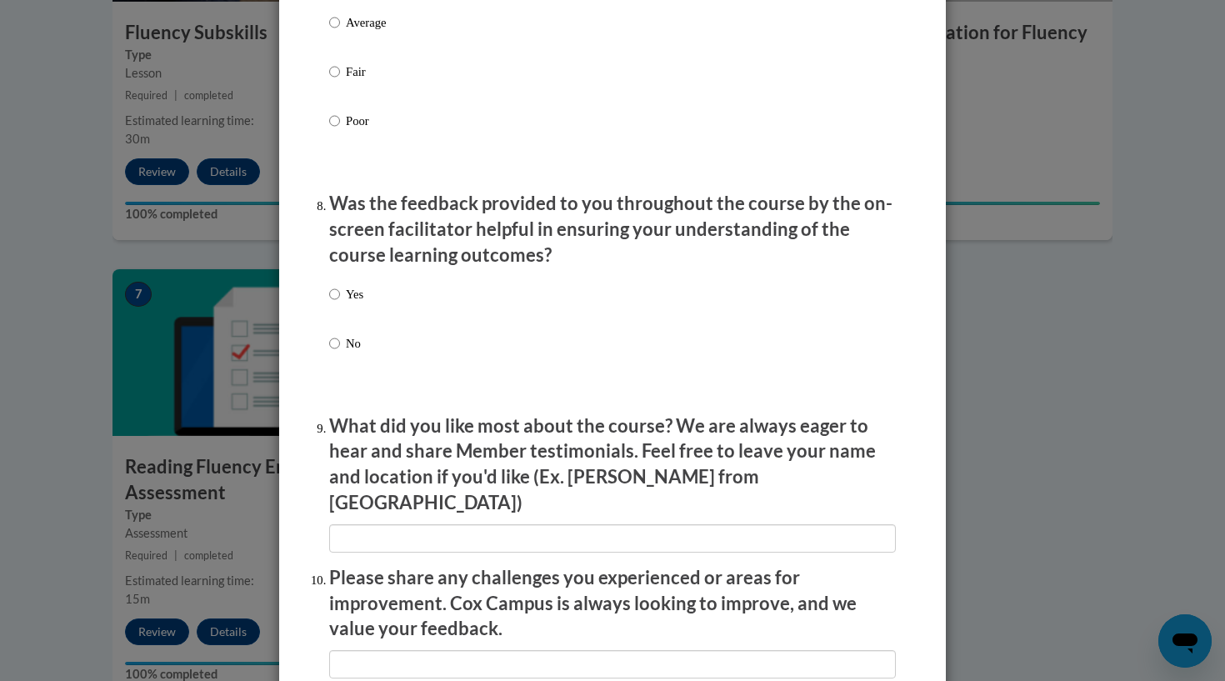
scroll to position [2424, 0]
click at [345, 297] on label "Yes" at bounding box center [346, 306] width 34 height 45
click at [340, 297] on input "Yes" at bounding box center [334, 293] width 11 height 18
radio input "true"
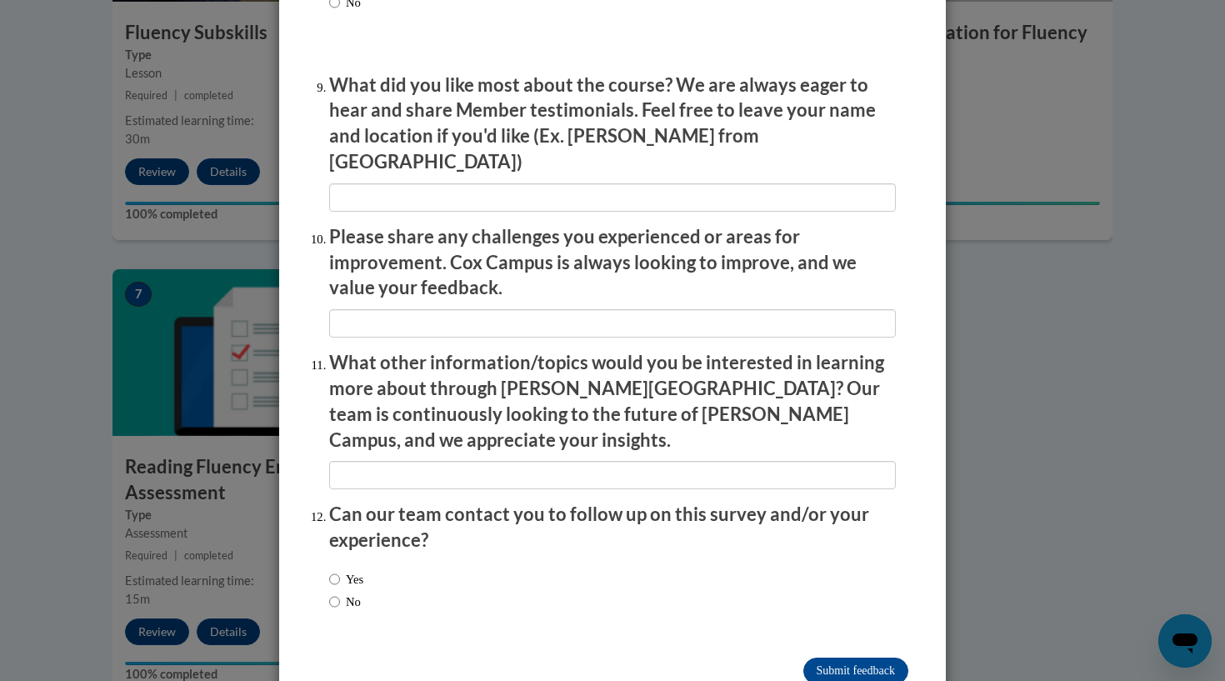
scroll to position [2763, 0]
click at [347, 593] on label "No" at bounding box center [345, 602] width 32 height 18
click at [340, 593] on input "No" at bounding box center [334, 602] width 11 height 18
radio input "true"
click at [843, 658] on input "Submit feedback" at bounding box center [855, 671] width 105 height 27
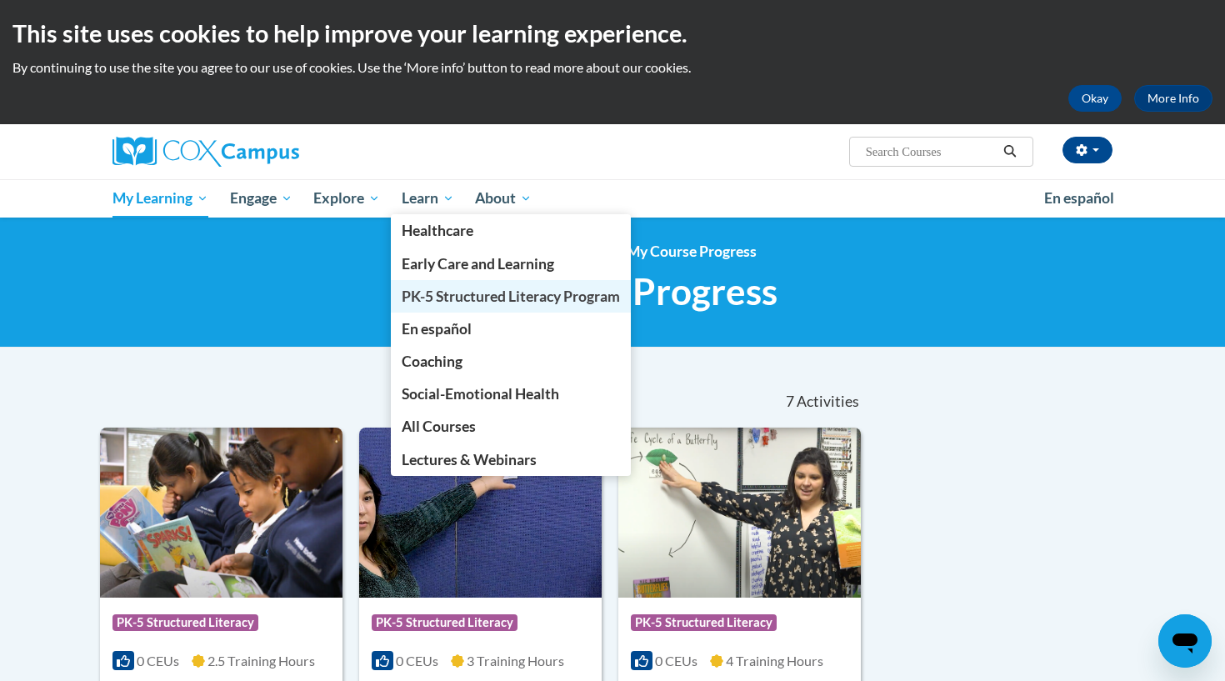
click at [462, 303] on span "PK-5 Structured Literacy Program" at bounding box center [511, 297] width 218 height 18
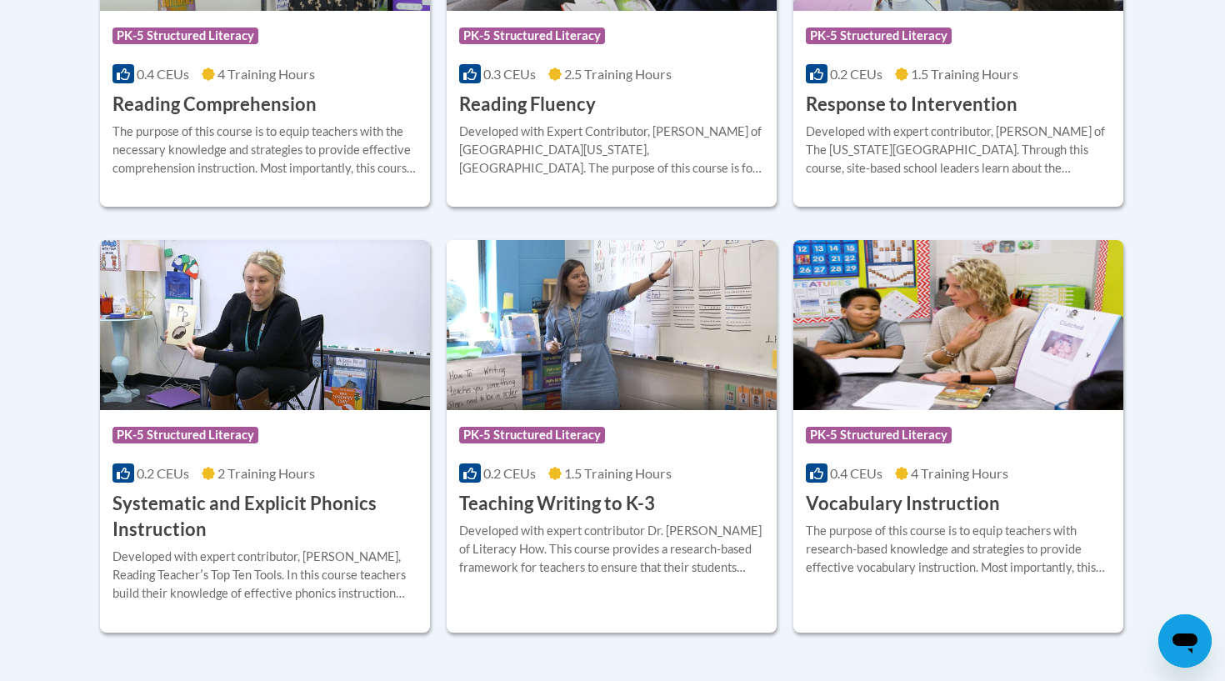
scroll to position [1786, 0]
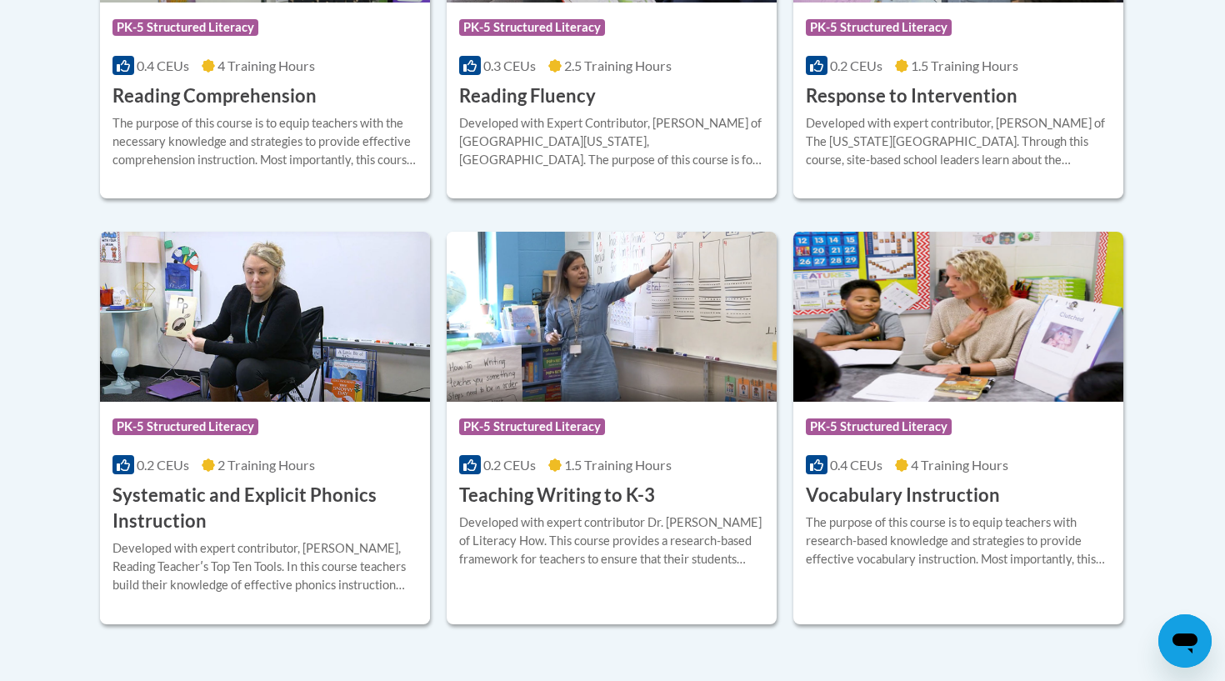
click at [908, 489] on h3 "Vocabulary Instruction" at bounding box center [903, 496] width 194 height 26
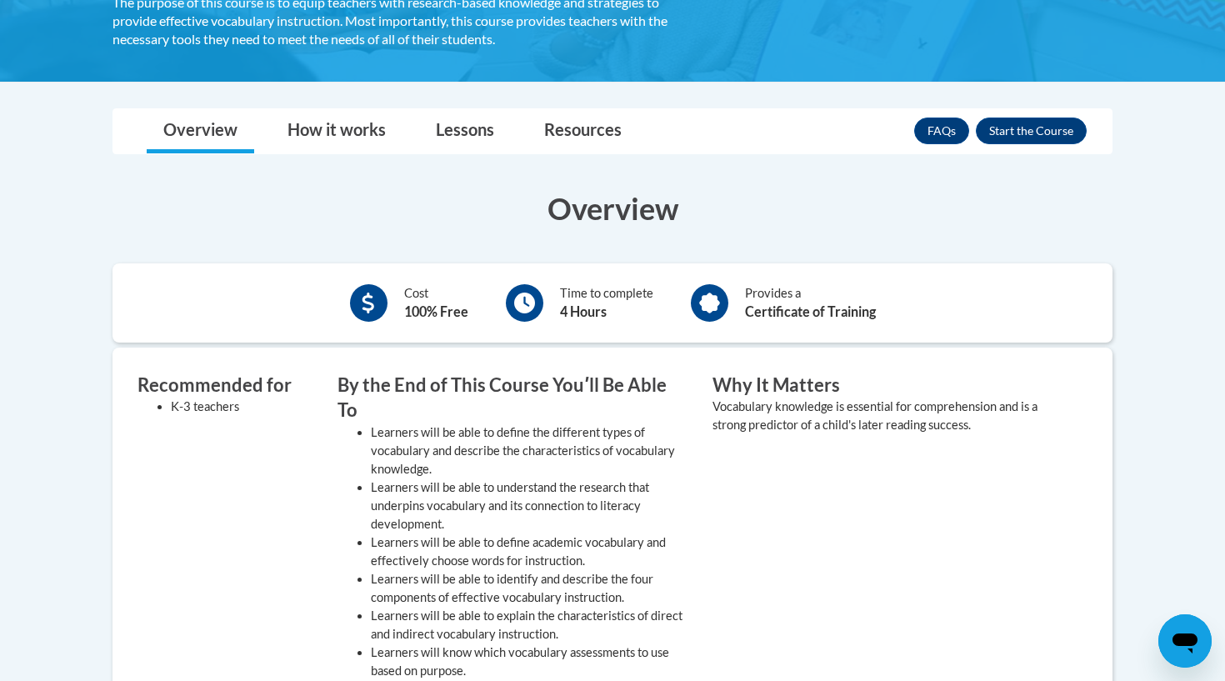
scroll to position [358, 0]
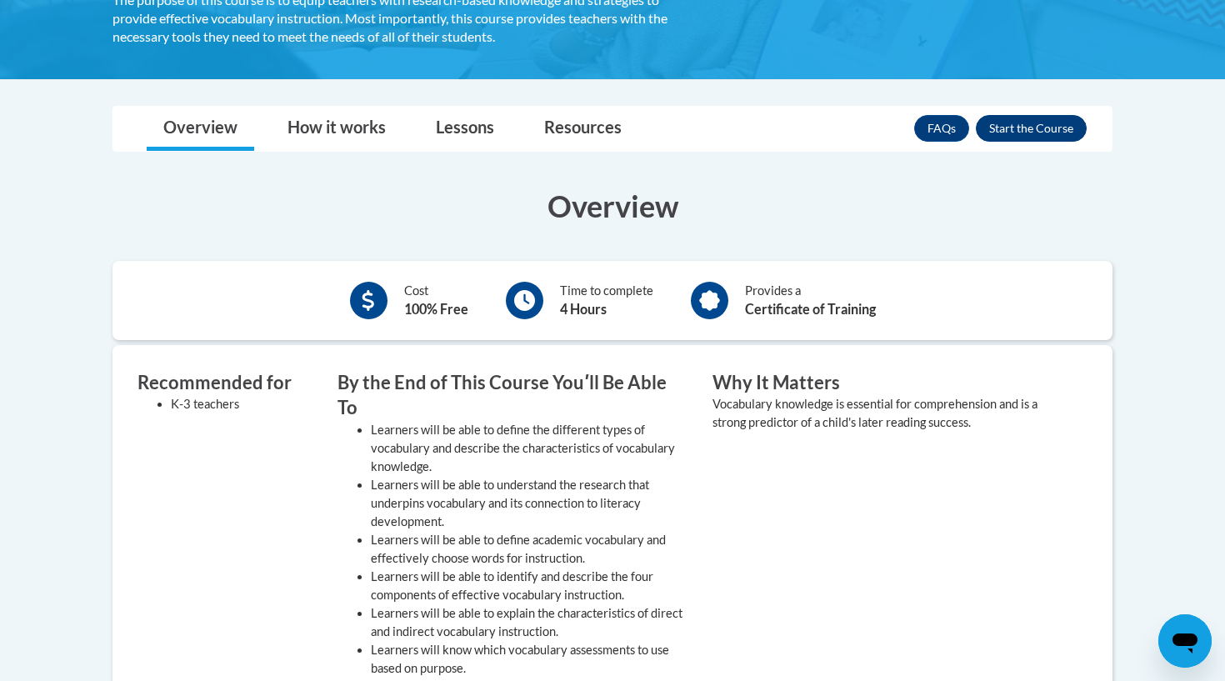
click at [1043, 132] on button "Enroll" at bounding box center [1031, 128] width 111 height 27
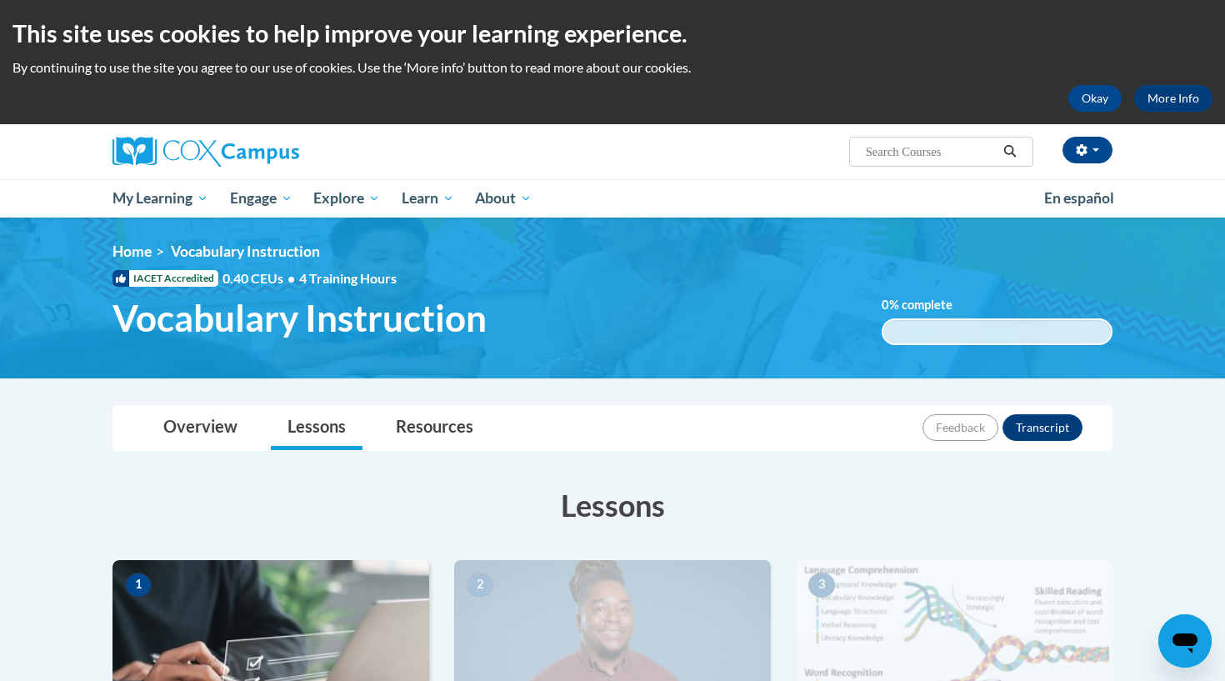
click at [314, 602] on img at bounding box center [271, 643] width 317 height 167
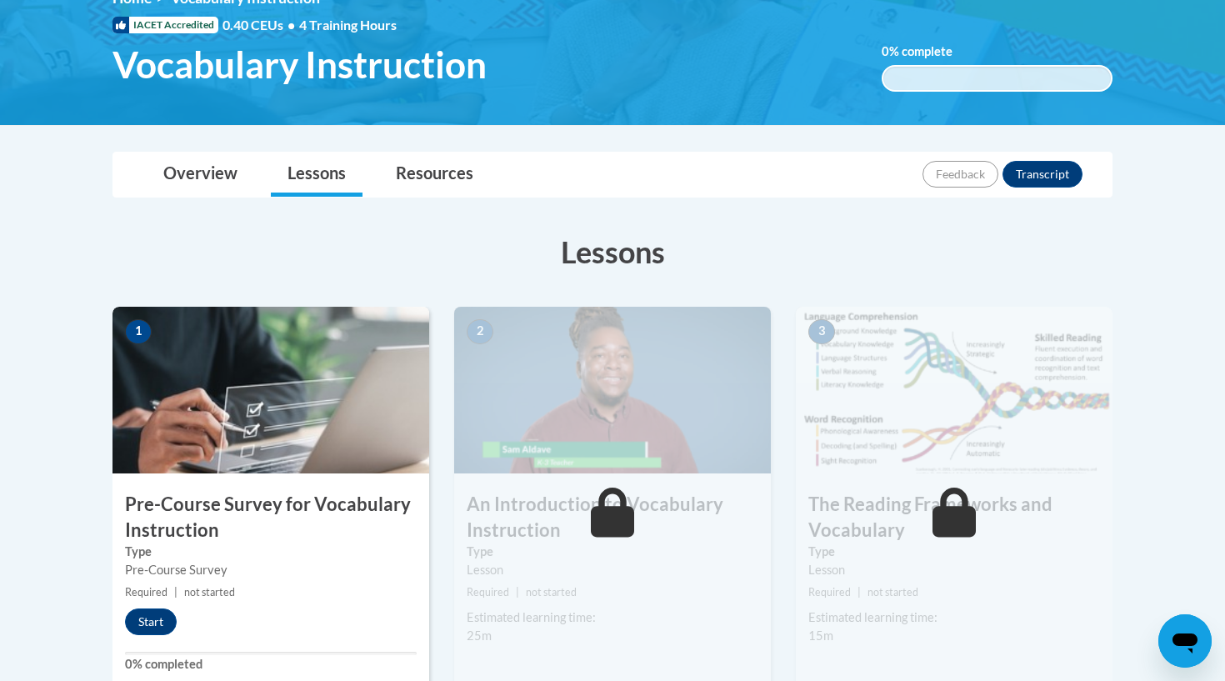
scroll to position [256, 0]
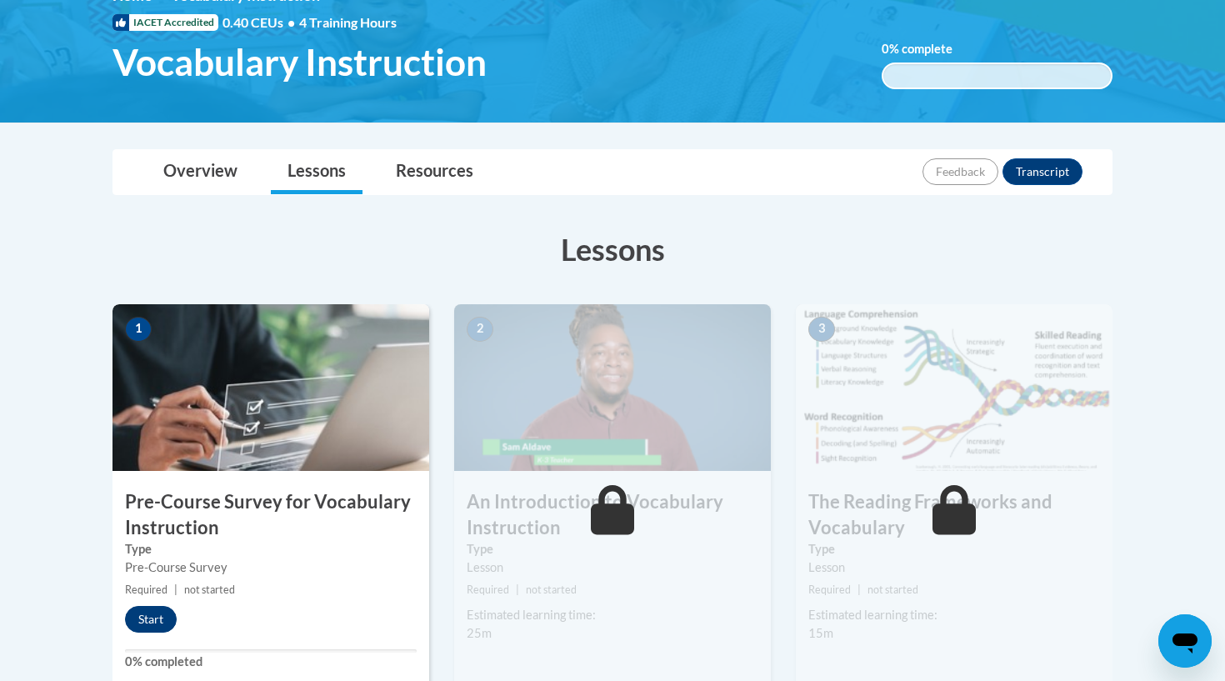
click at [153, 613] on button "Start" at bounding box center [151, 619] width 52 height 27
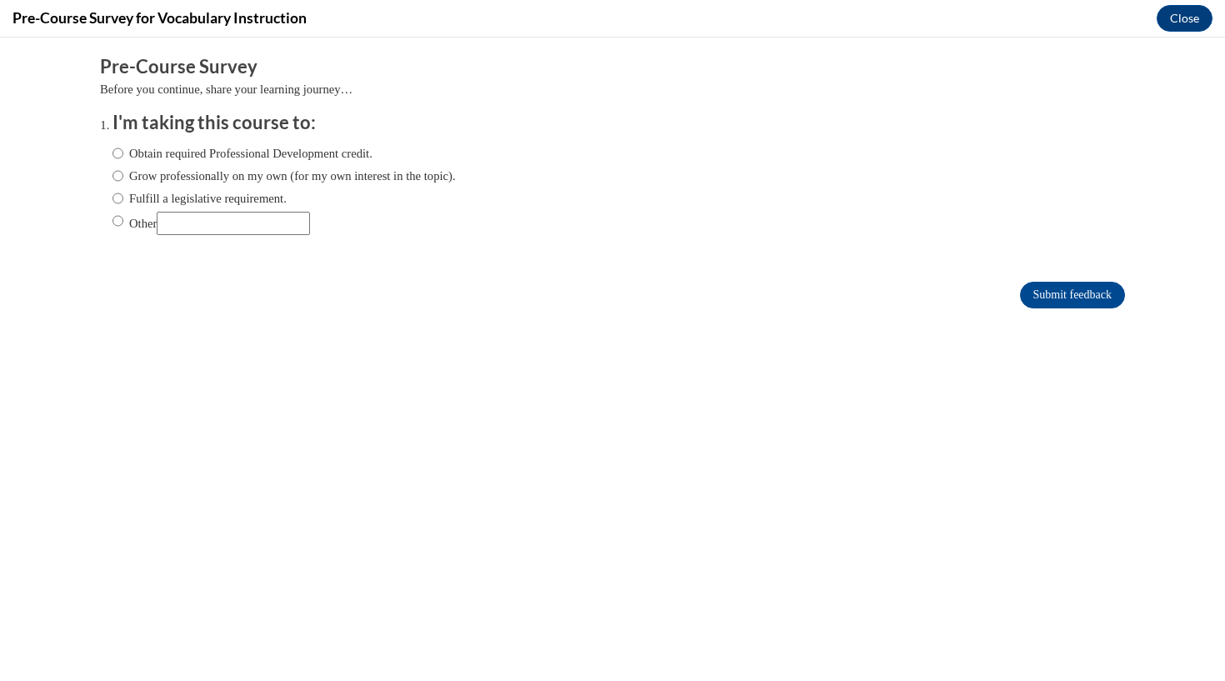
scroll to position [0, 0]
click at [117, 194] on input "Fulfill a legislative requirement." at bounding box center [118, 198] width 11 height 18
radio input "true"
click at [1078, 293] on input "Submit feedback" at bounding box center [1072, 295] width 105 height 27
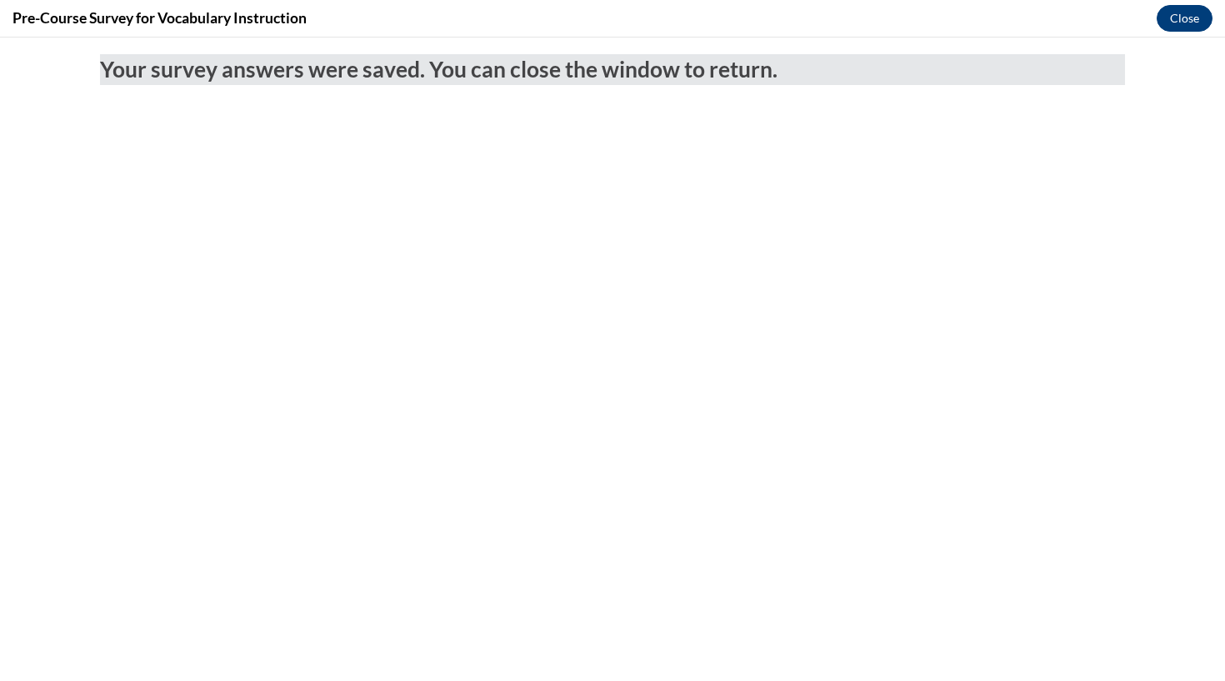
click at [1188, 13] on button "Close" at bounding box center [1185, 18] width 56 height 27
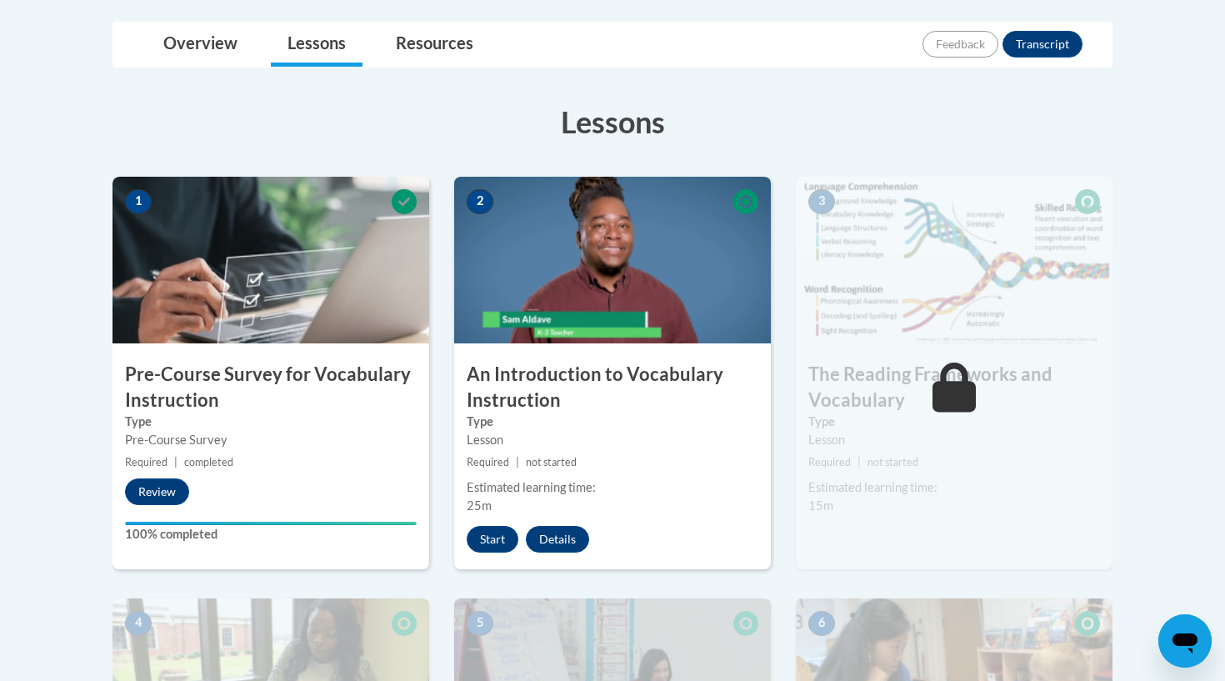
scroll to position [381, 0]
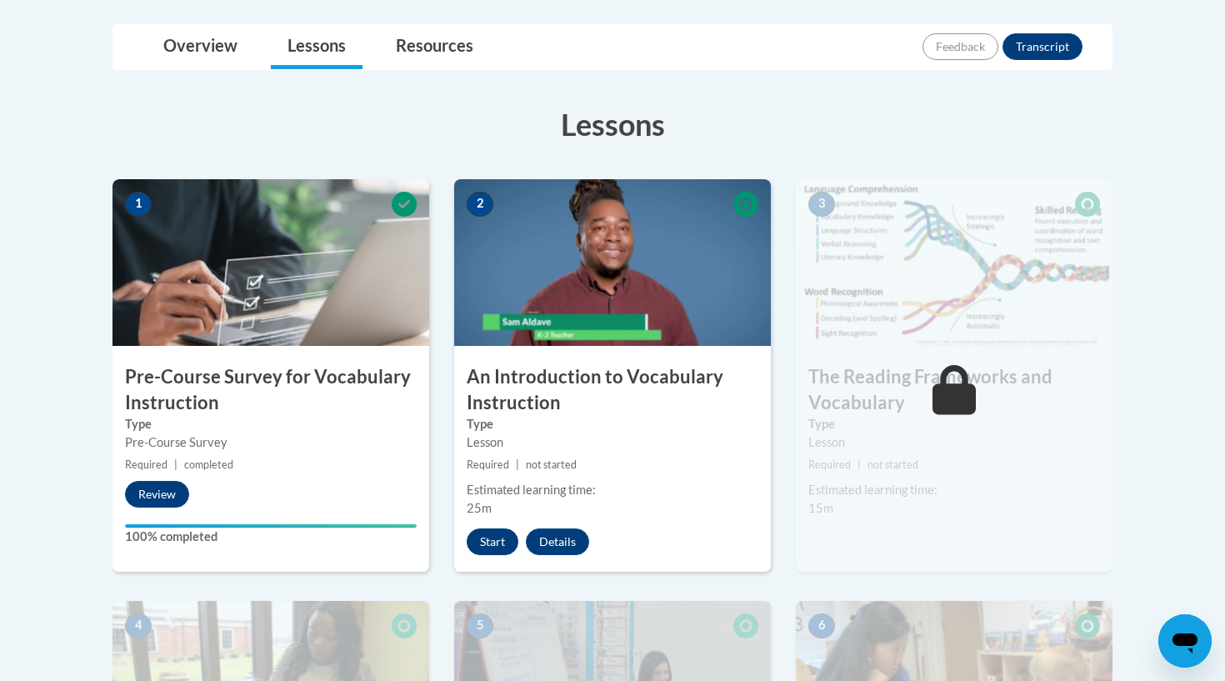
click at [492, 548] on button "Start" at bounding box center [493, 541] width 52 height 27
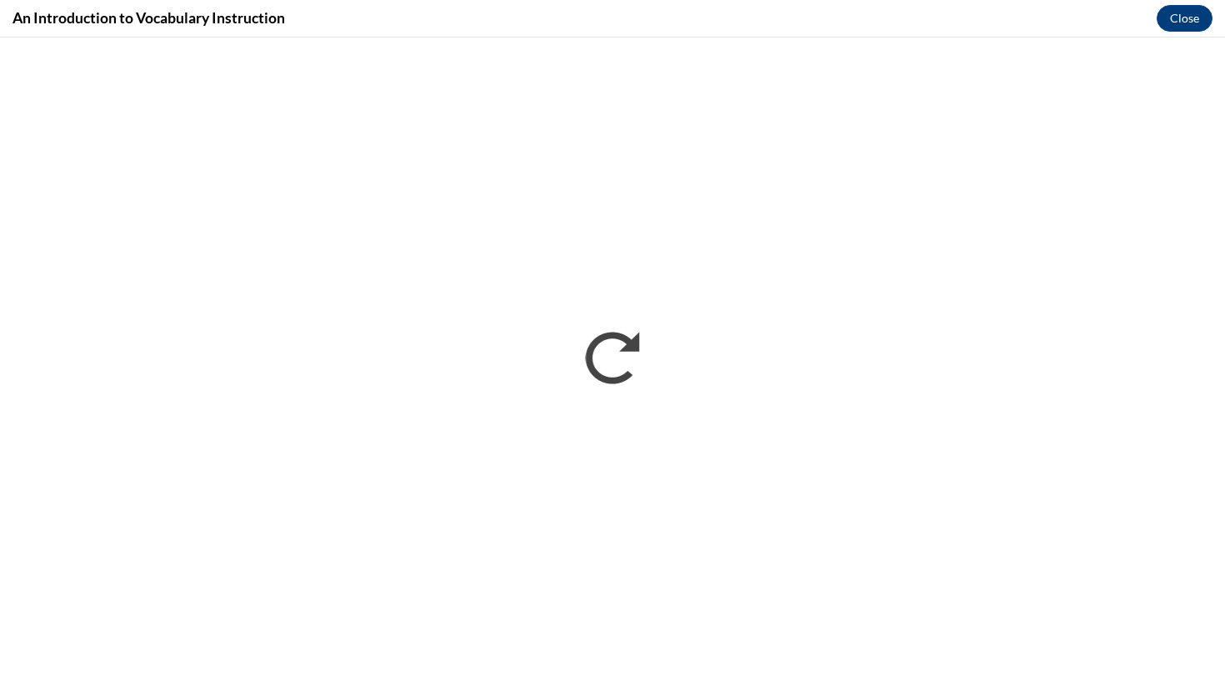
scroll to position [0, 0]
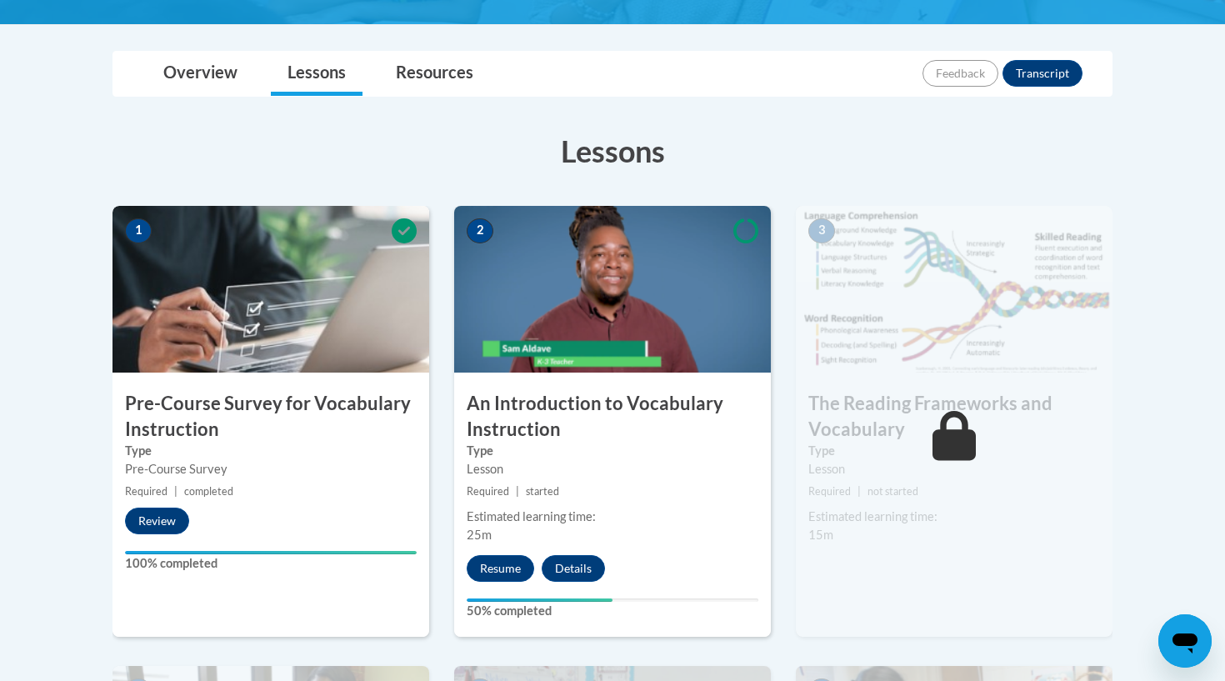
scroll to position [361, 0]
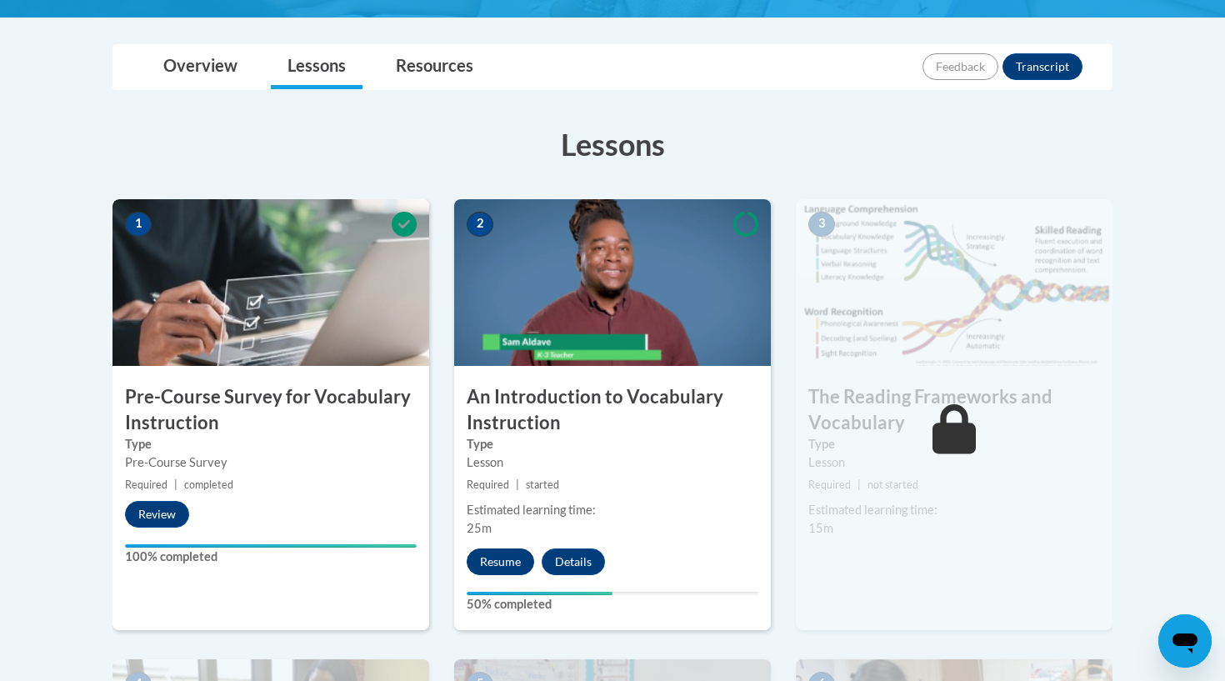
click at [503, 561] on button "Resume" at bounding box center [501, 561] width 68 height 27
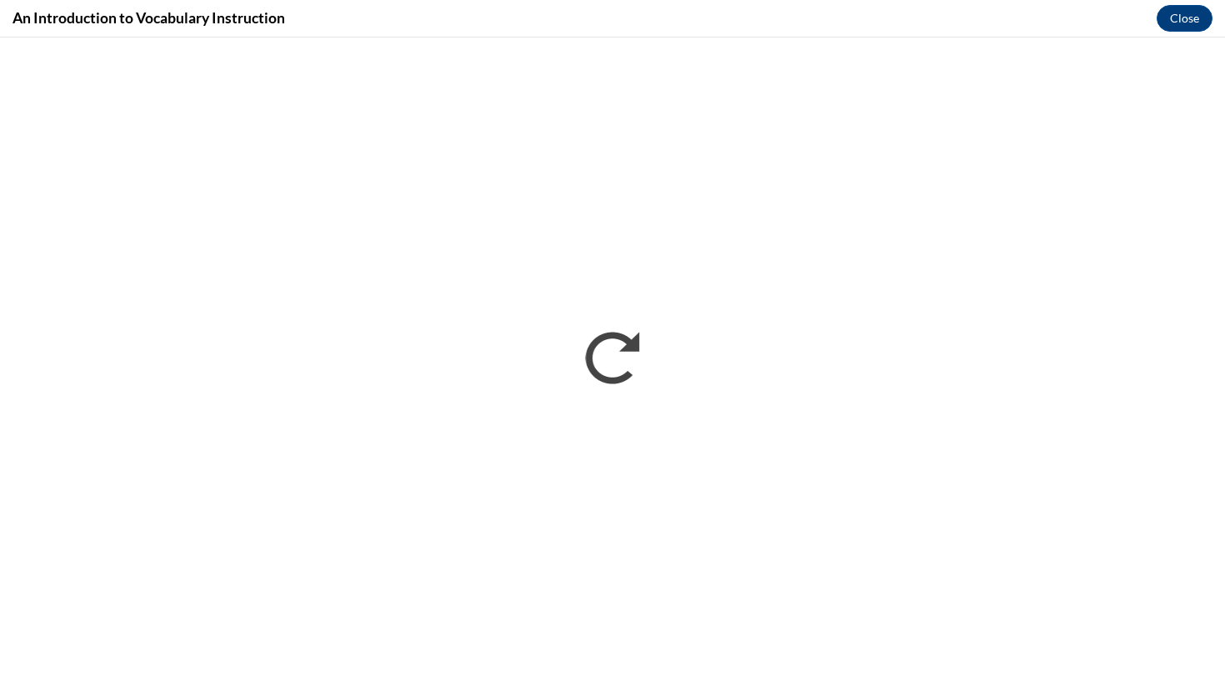
scroll to position [0, 0]
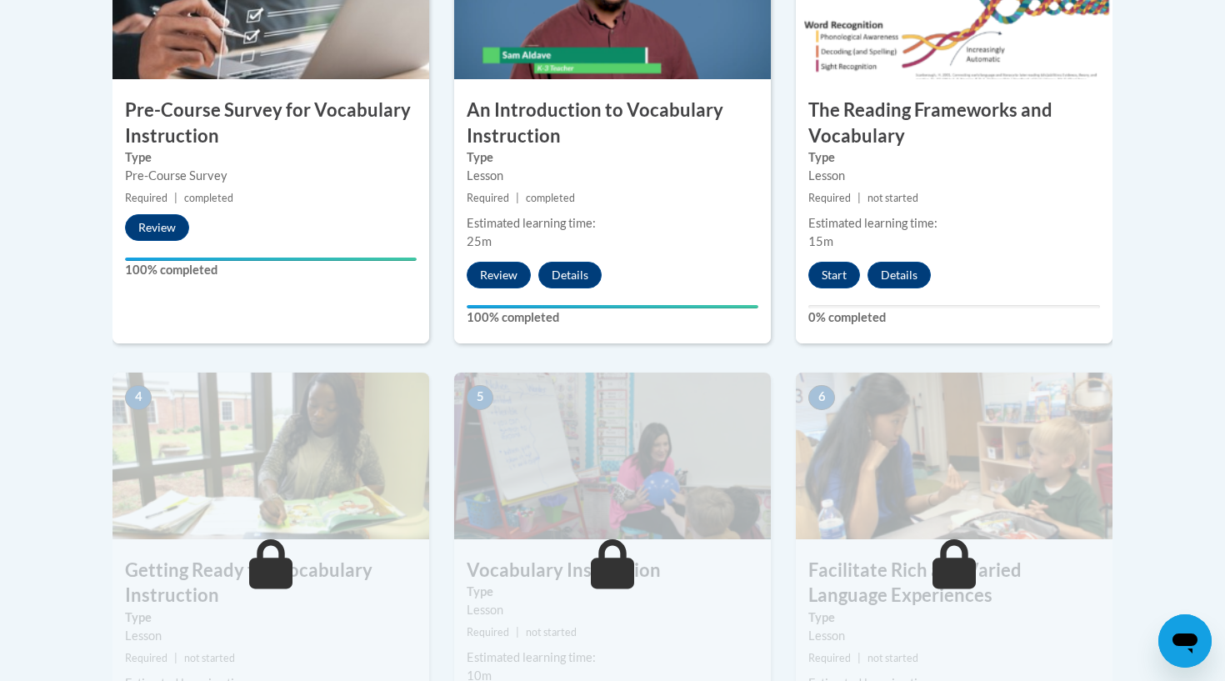
scroll to position [598, 0]
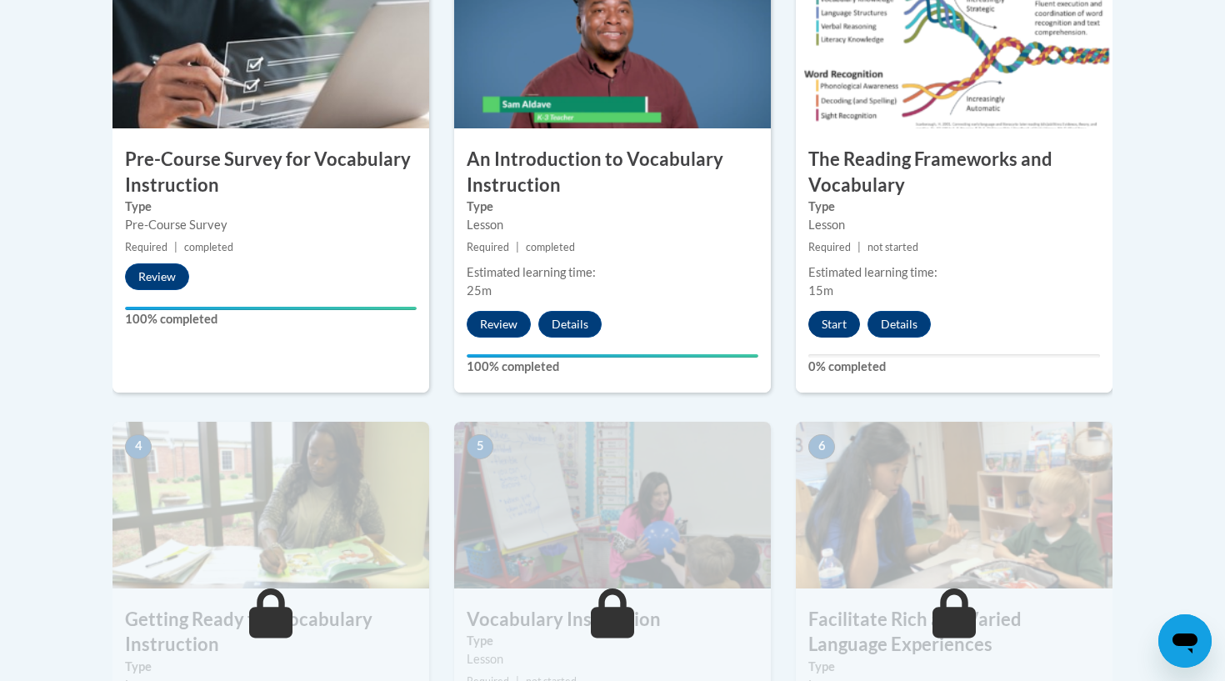
click at [826, 318] on button "Start" at bounding box center [834, 324] width 52 height 27
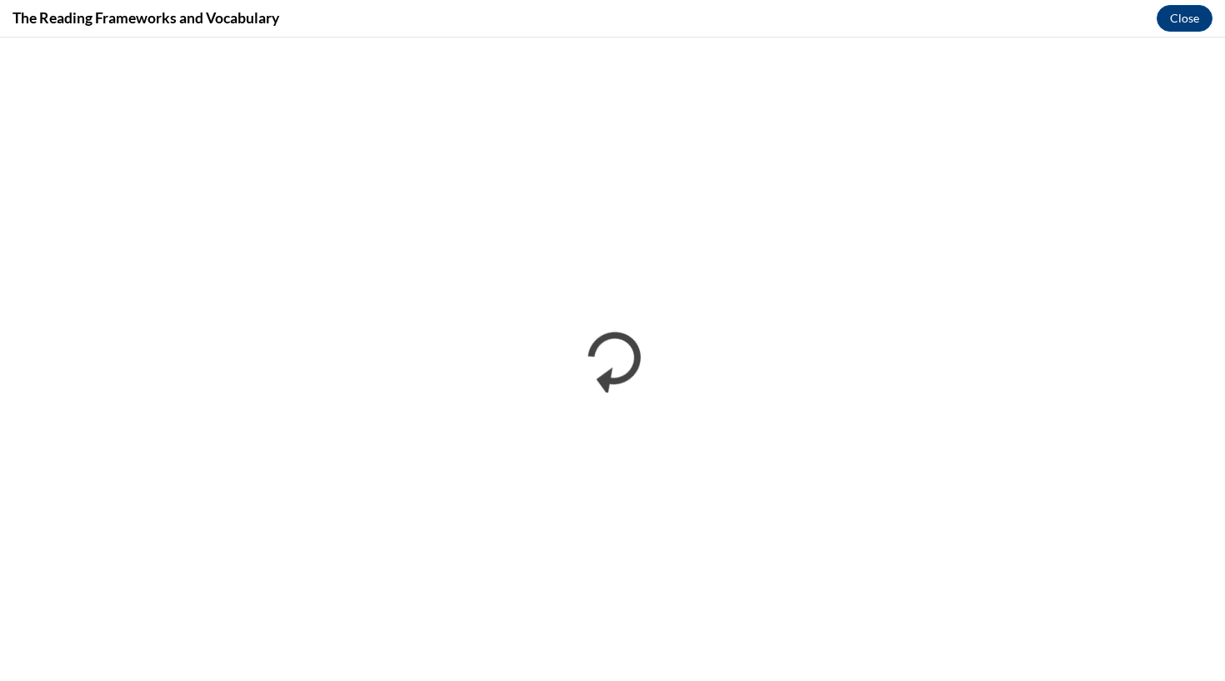
scroll to position [0, 0]
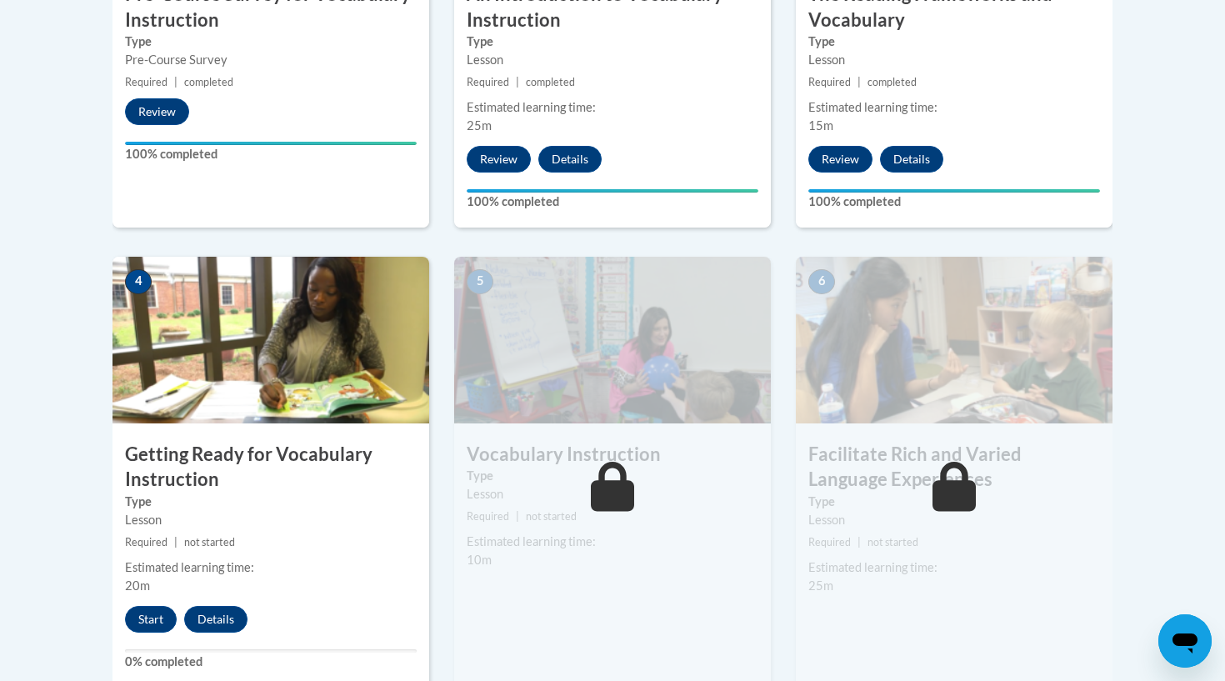
scroll to position [798, 0]
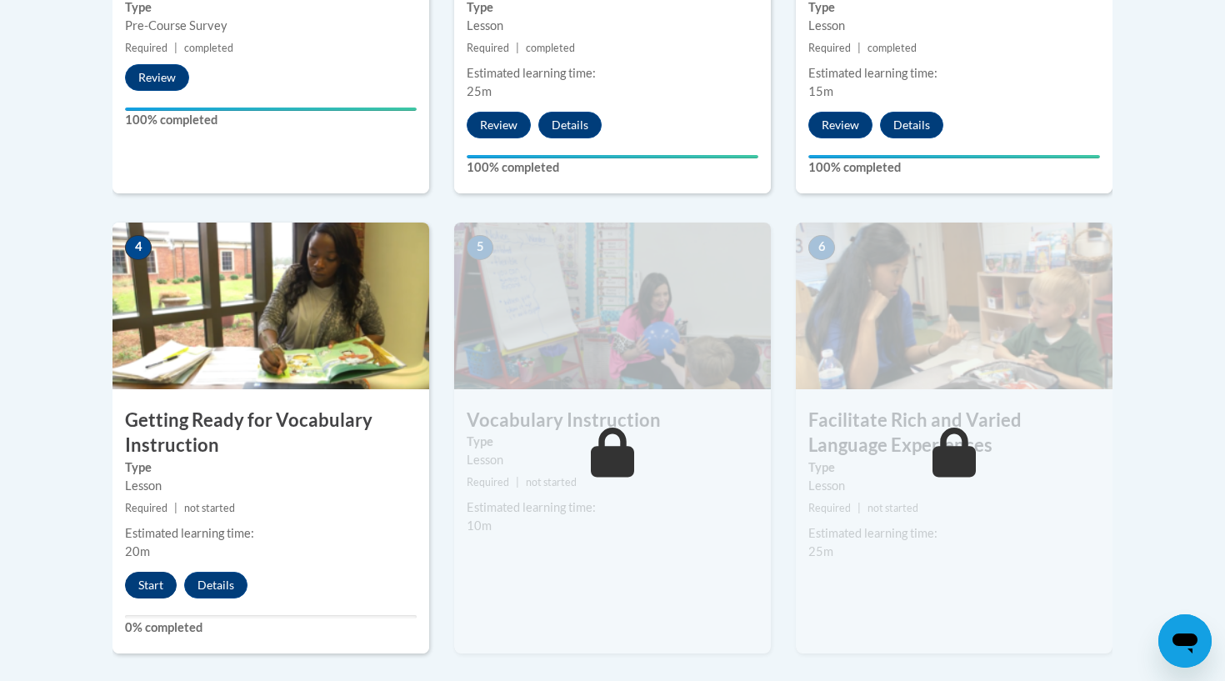
click at [142, 582] on button "Start" at bounding box center [151, 585] width 52 height 27
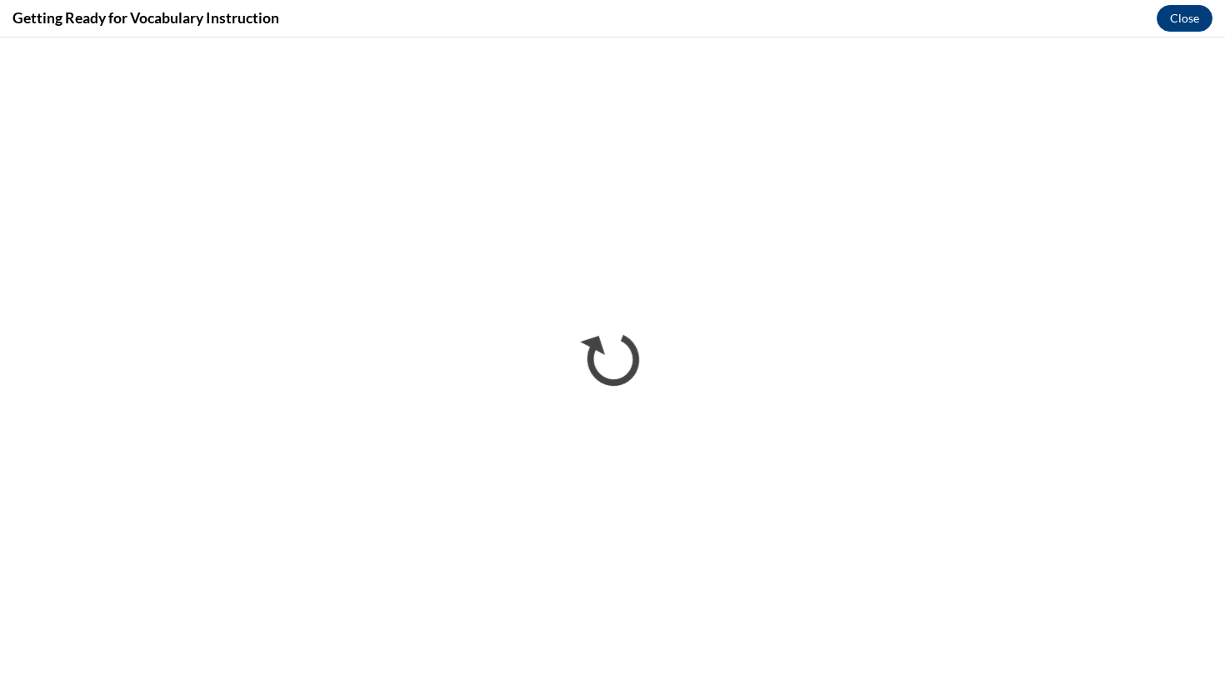
scroll to position [0, 0]
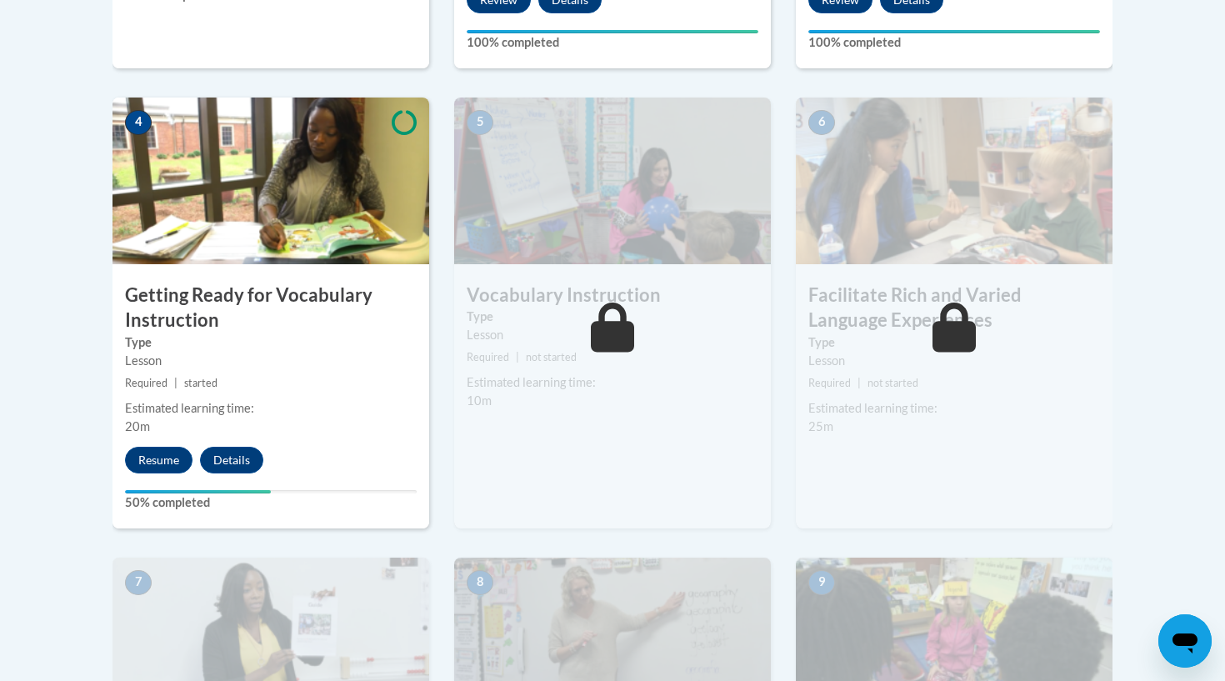
scroll to position [925, 0]
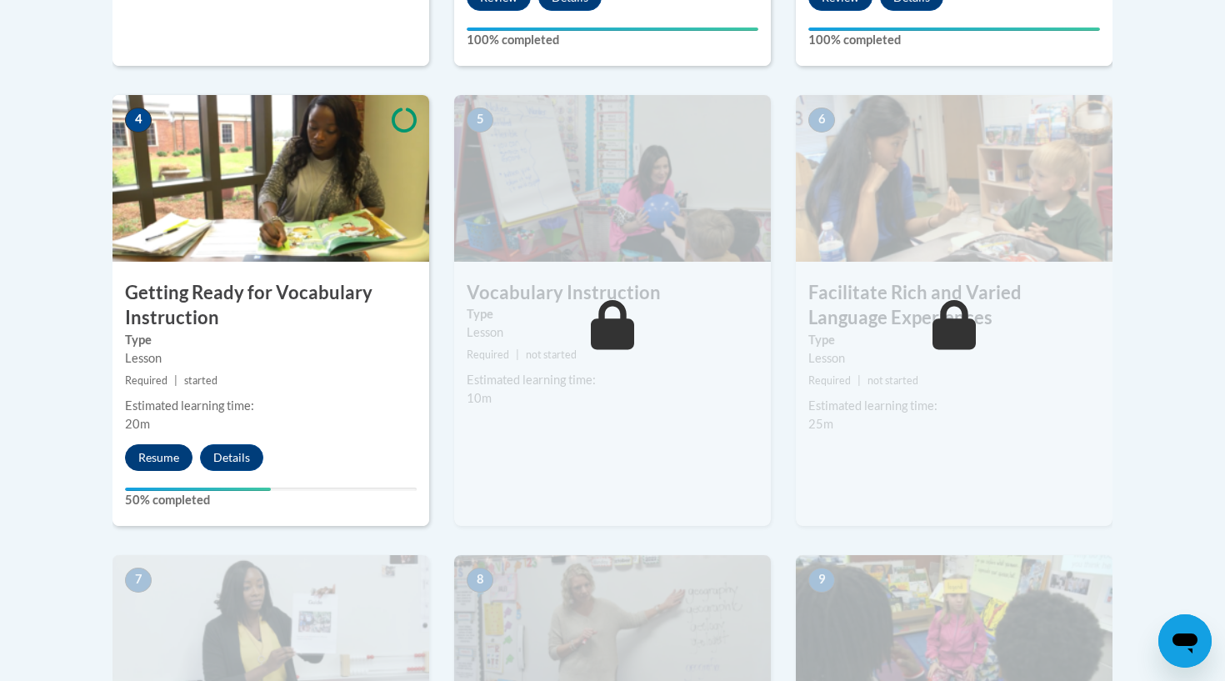
click at [152, 453] on button "Resume" at bounding box center [159, 457] width 68 height 27
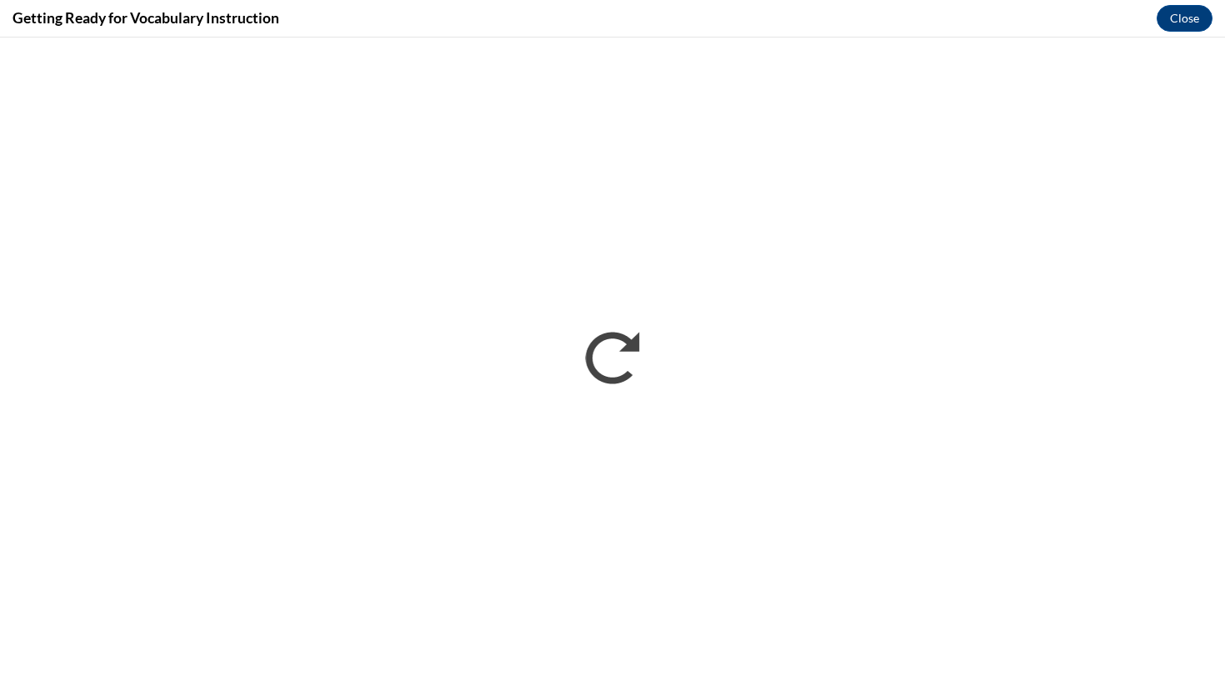
scroll to position [0, 0]
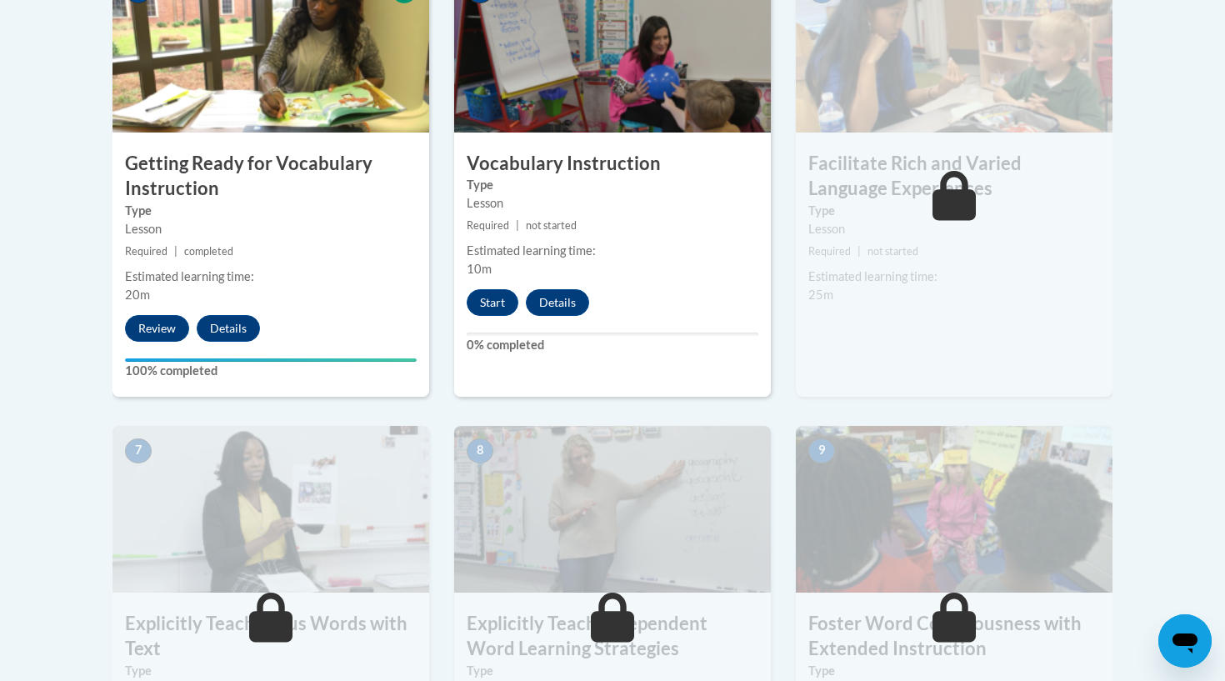
scroll to position [1034, 0]
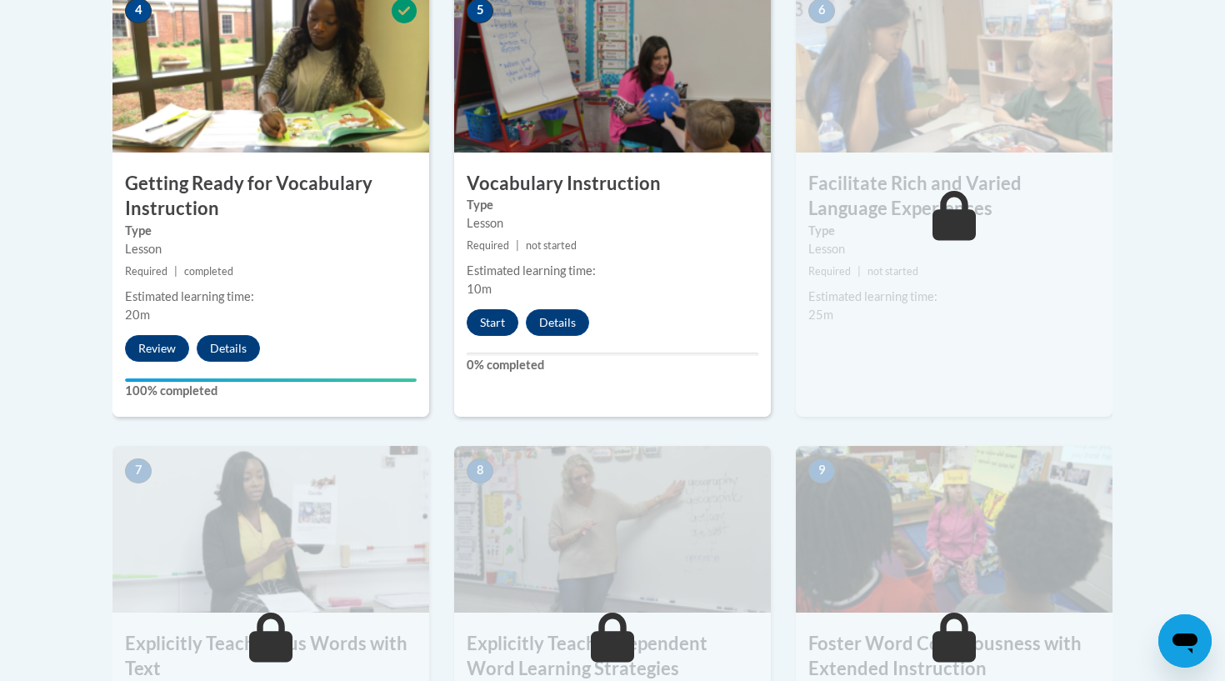
click at [485, 326] on button "Start" at bounding box center [493, 322] width 52 height 27
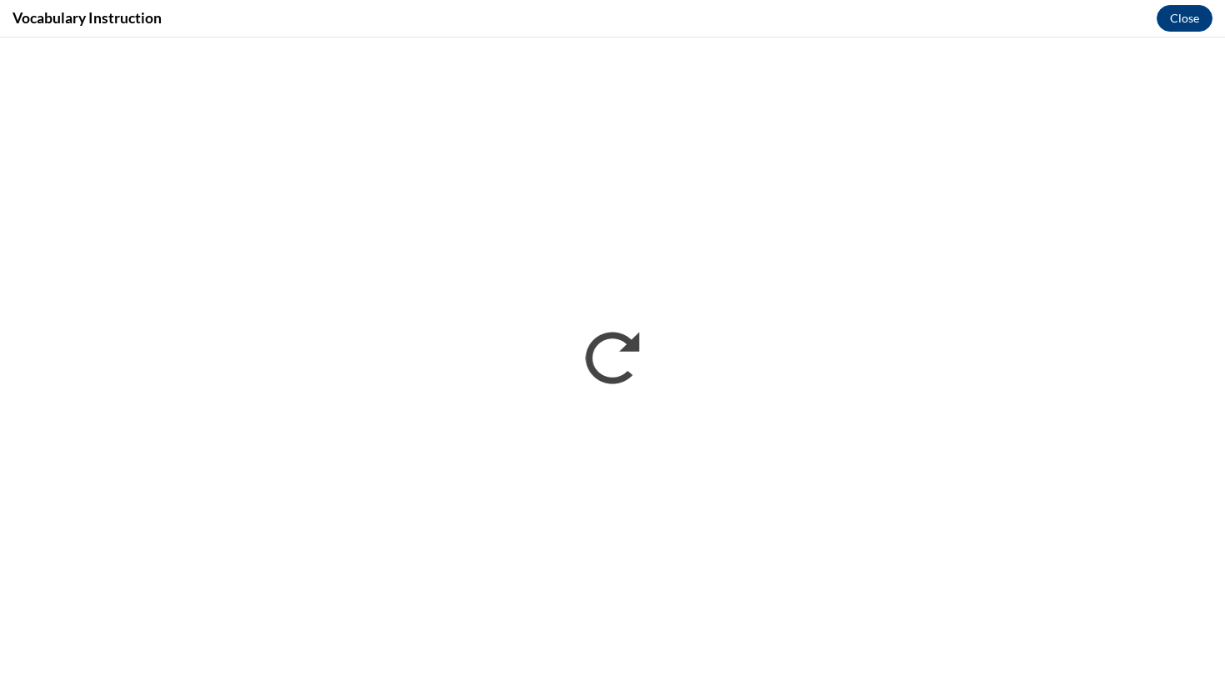
scroll to position [0, 0]
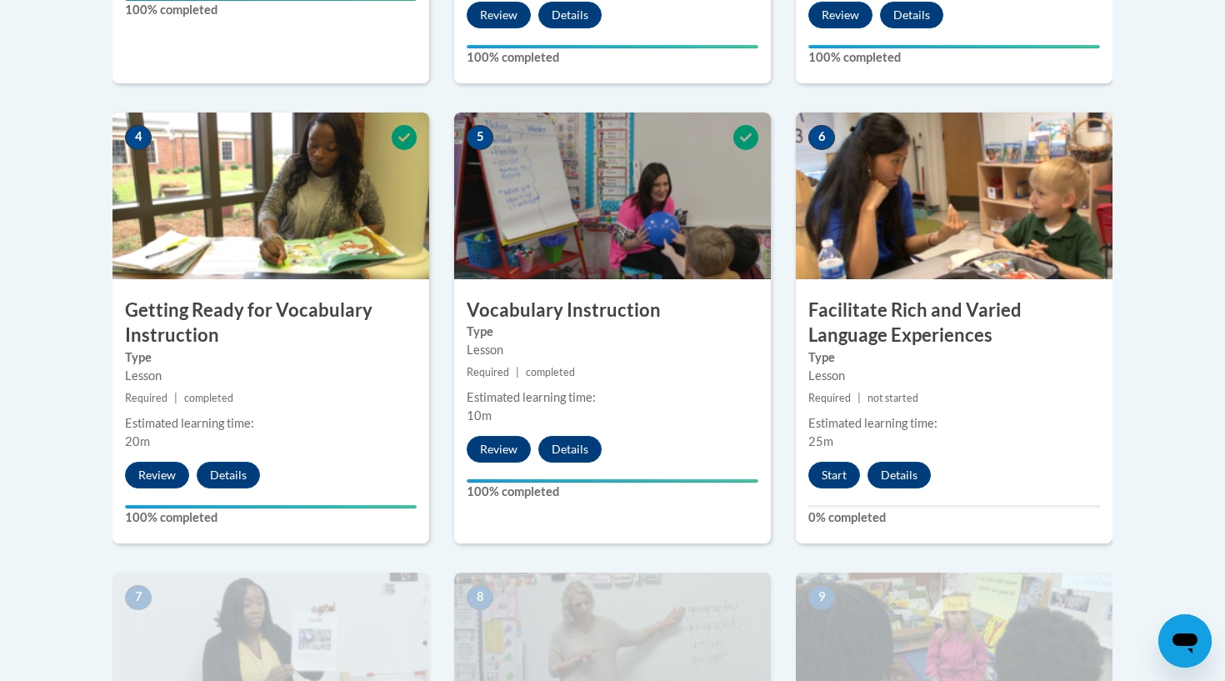
scroll to position [918, 0]
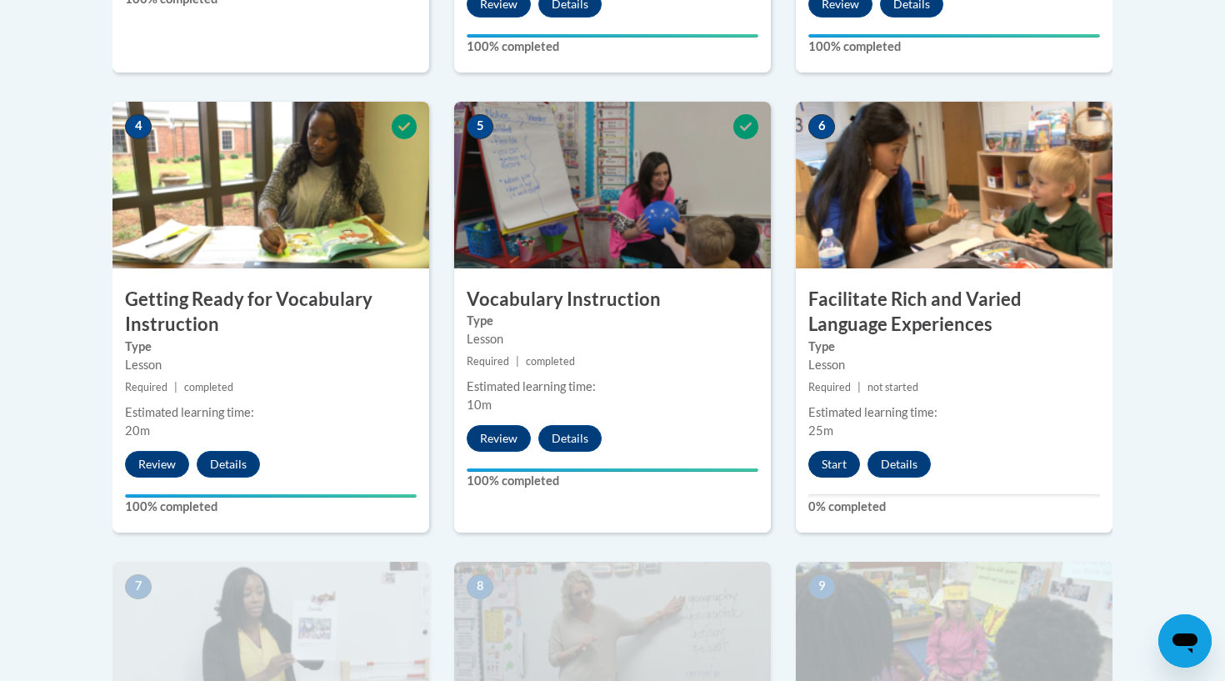
click at [834, 458] on button "Start" at bounding box center [834, 464] width 52 height 27
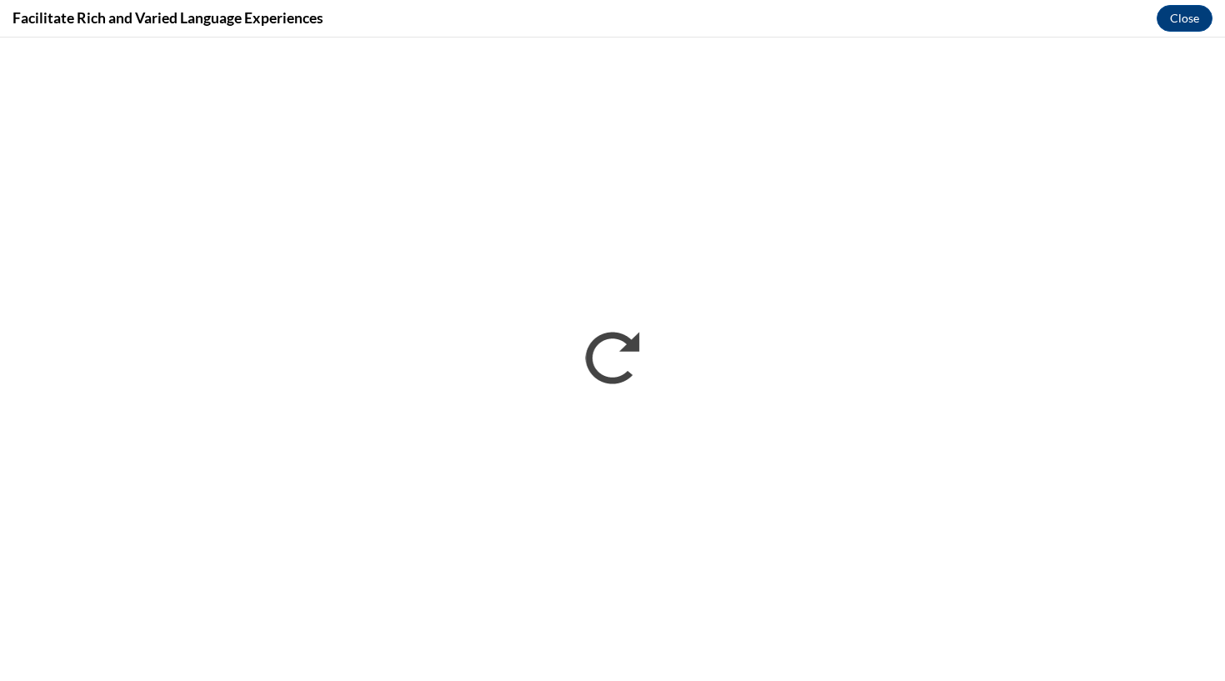
scroll to position [0, 0]
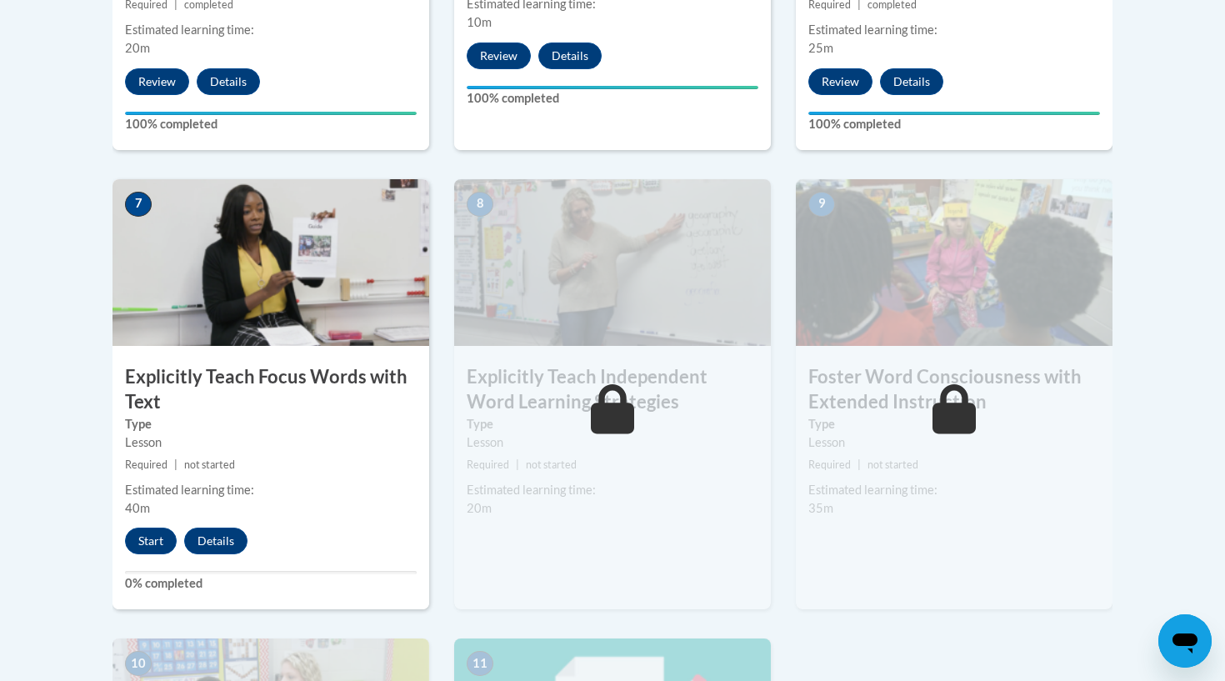
scroll to position [1303, 0]
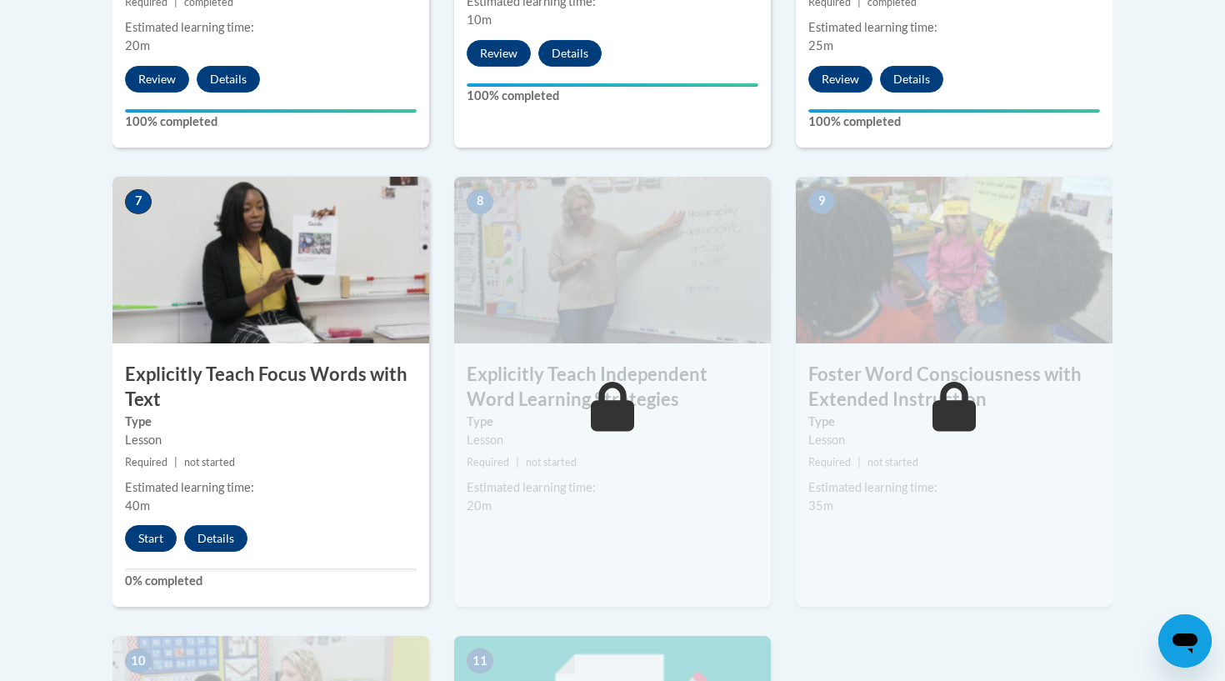
click at [143, 531] on button "Start" at bounding box center [151, 538] width 52 height 27
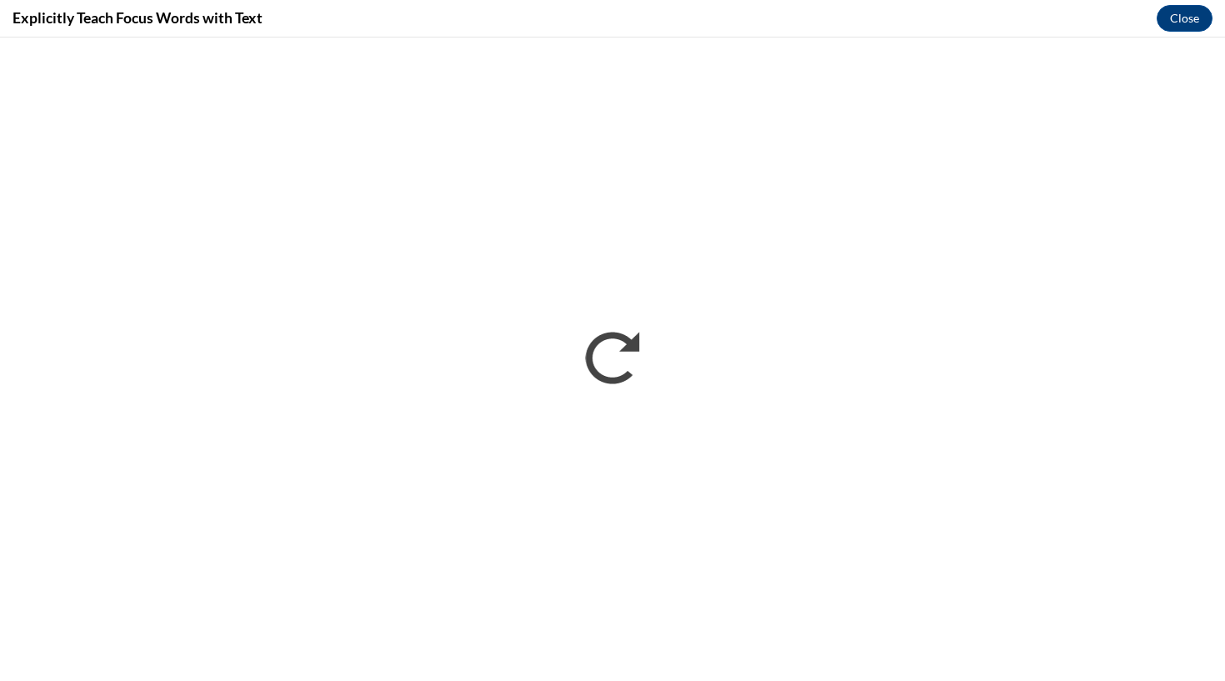
scroll to position [0, 0]
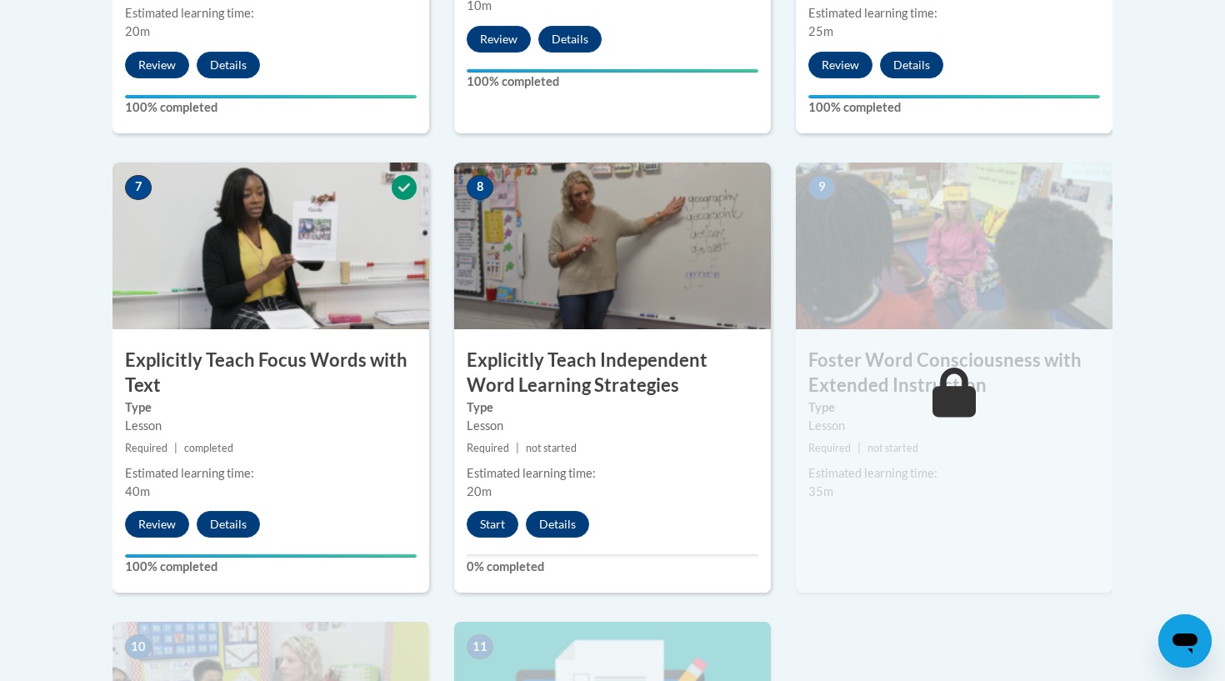
scroll to position [1318, 0]
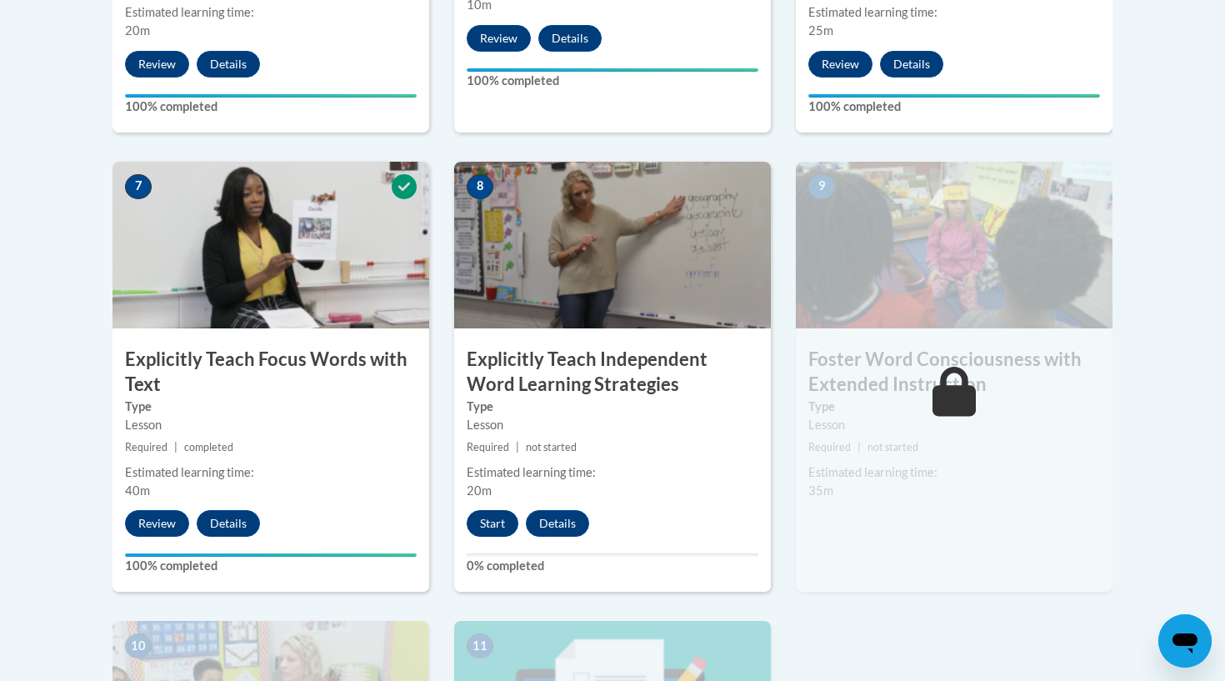
click at [496, 528] on button "Start" at bounding box center [493, 523] width 52 height 27
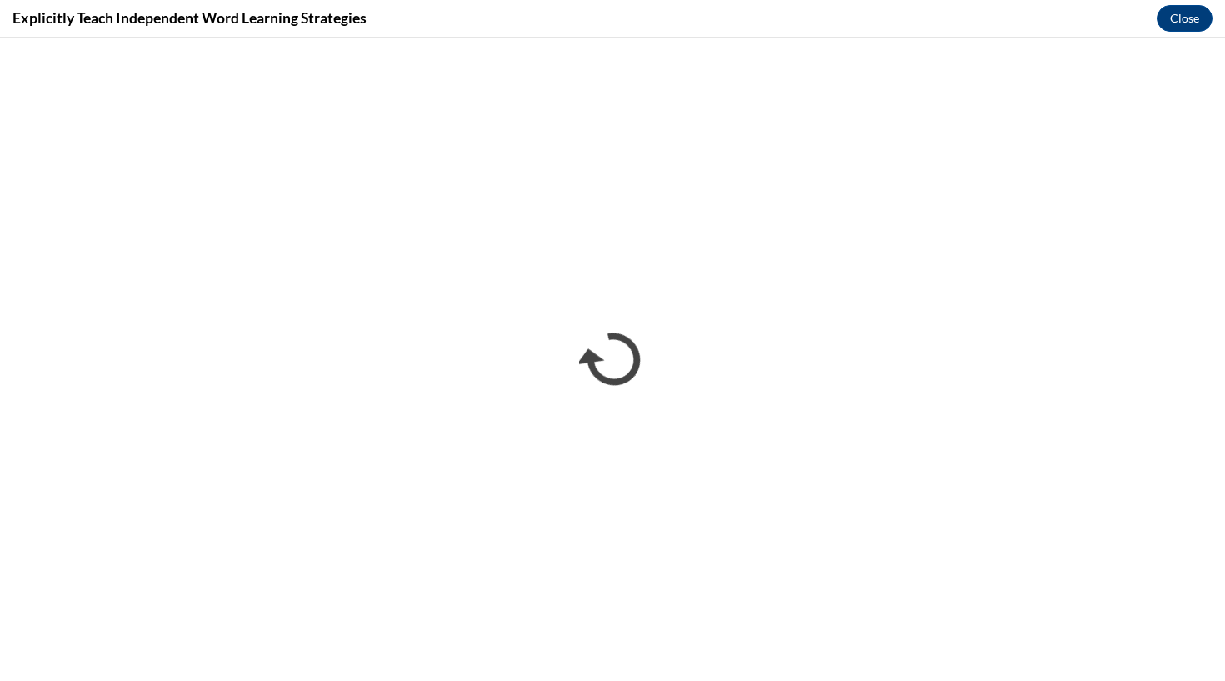
scroll to position [0, 0]
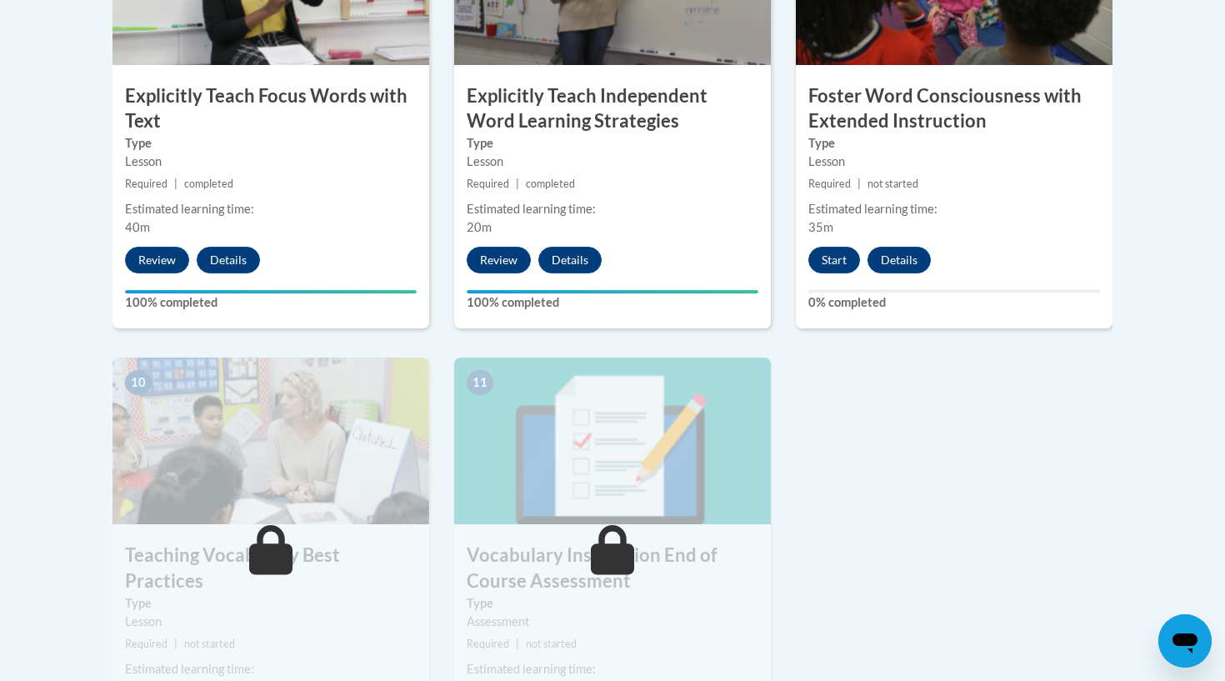
scroll to position [1583, 0]
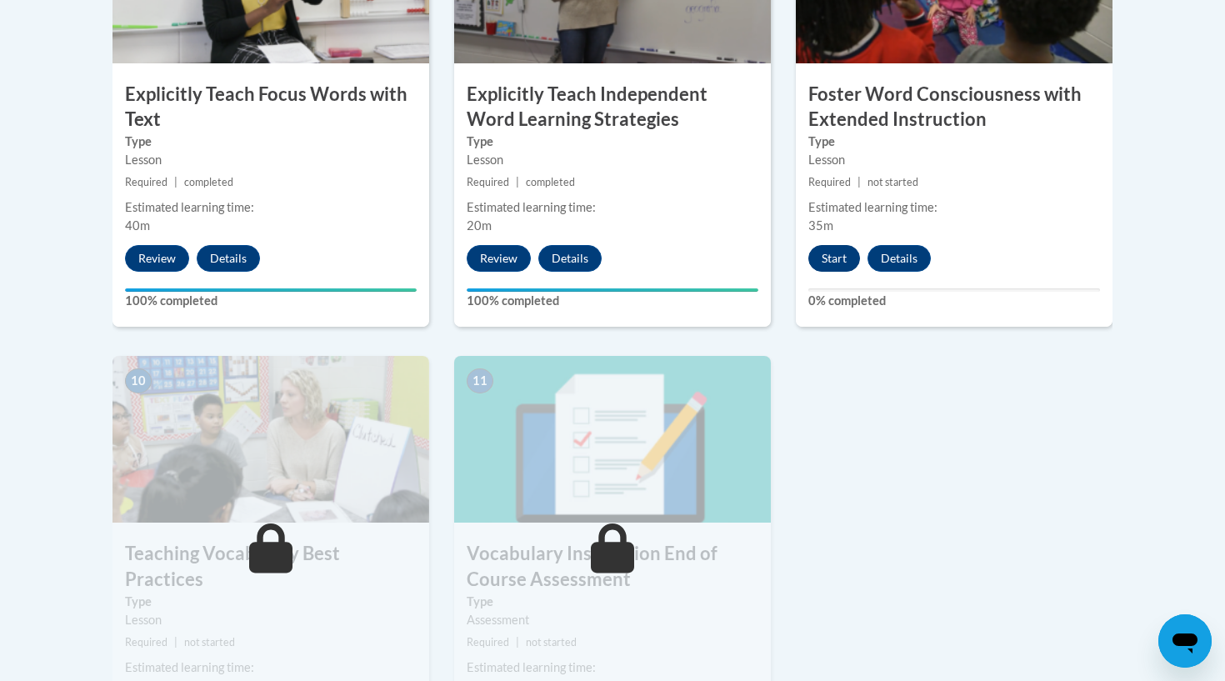
click at [828, 262] on button "Start" at bounding box center [834, 258] width 52 height 27
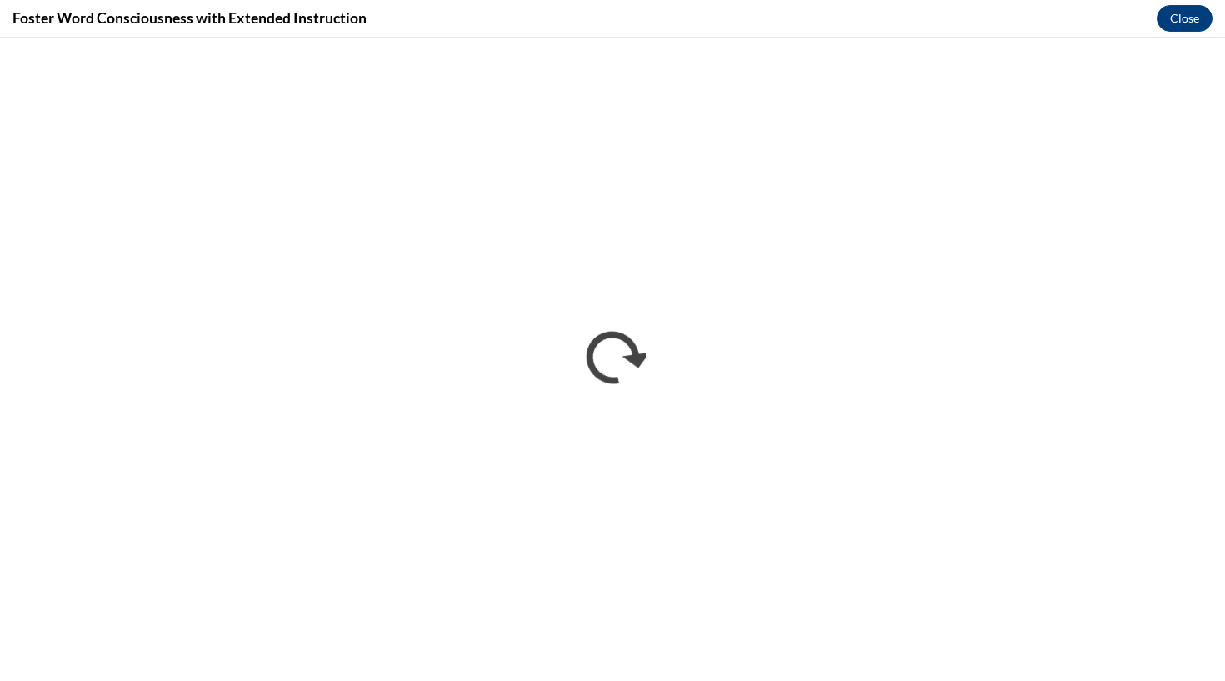
scroll to position [0, 0]
